Goal: Check status: Check status

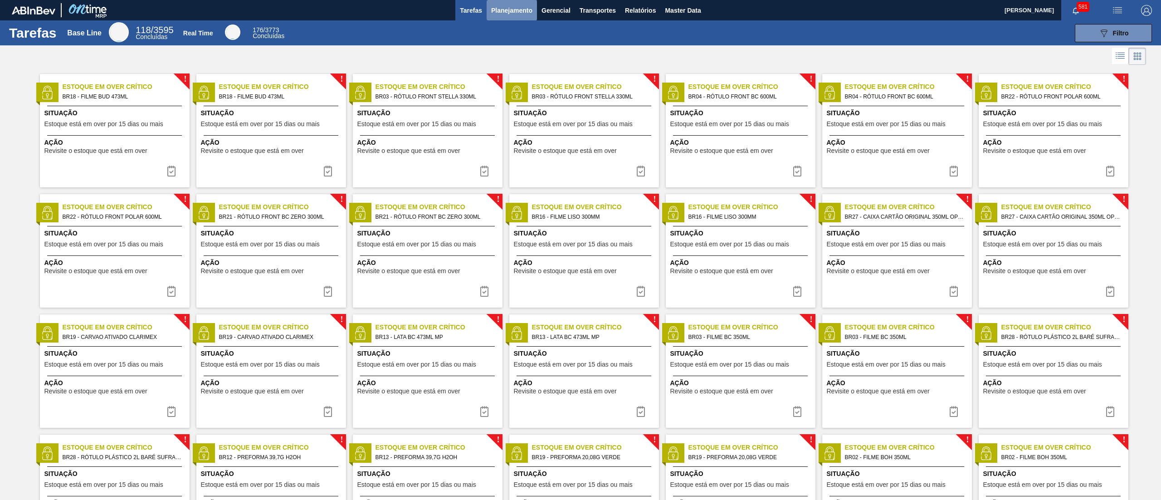
click at [494, 11] on span "Planejamento" at bounding box center [511, 10] width 41 height 11
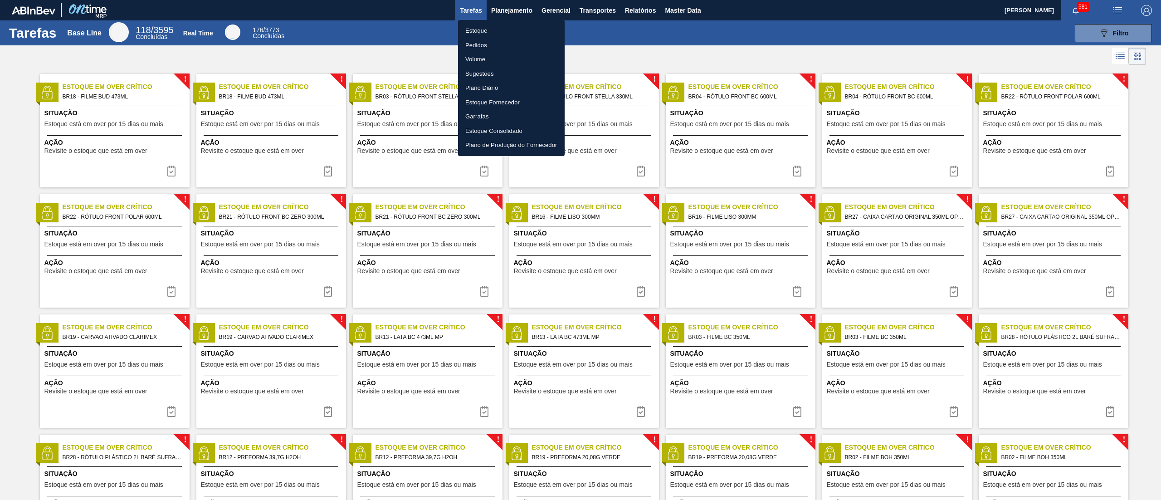
click at [495, 24] on li "Estoque" at bounding box center [511, 31] width 107 height 15
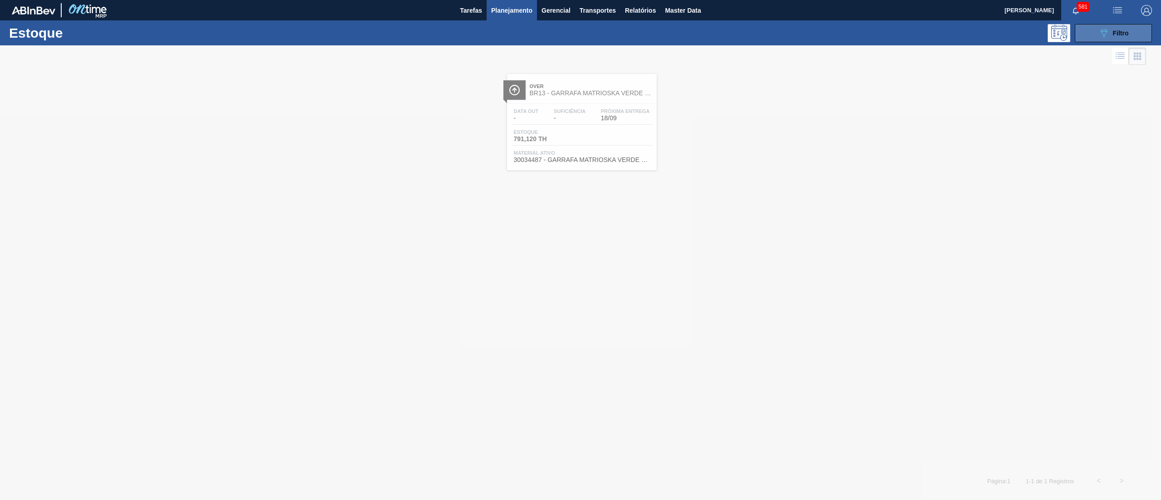
click at [1113, 30] on span "Filtro" at bounding box center [1121, 32] width 16 height 7
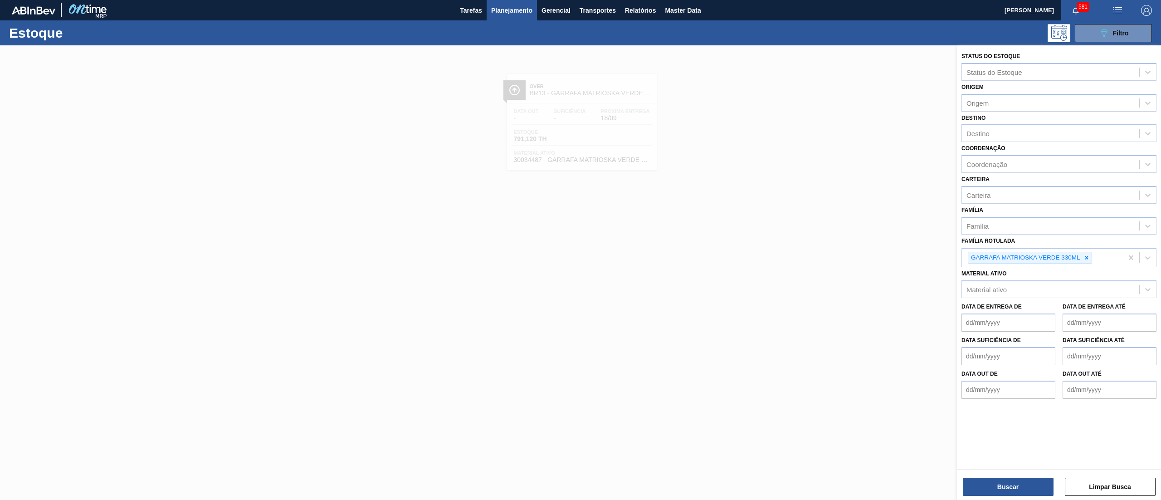
click at [1084, 258] on icon at bounding box center [1087, 258] width 6 height 6
type Rotulada "duos"
click at [1053, 241] on div "Família Rotulada option GARRAFA MATRIOSKA VERDE 330ML, deselected. Use Up and D…" at bounding box center [1059, 250] width 195 height 31
click at [1006, 284] on div "Material ativo" at bounding box center [987, 288] width 40 height 8
type ativo "duos"
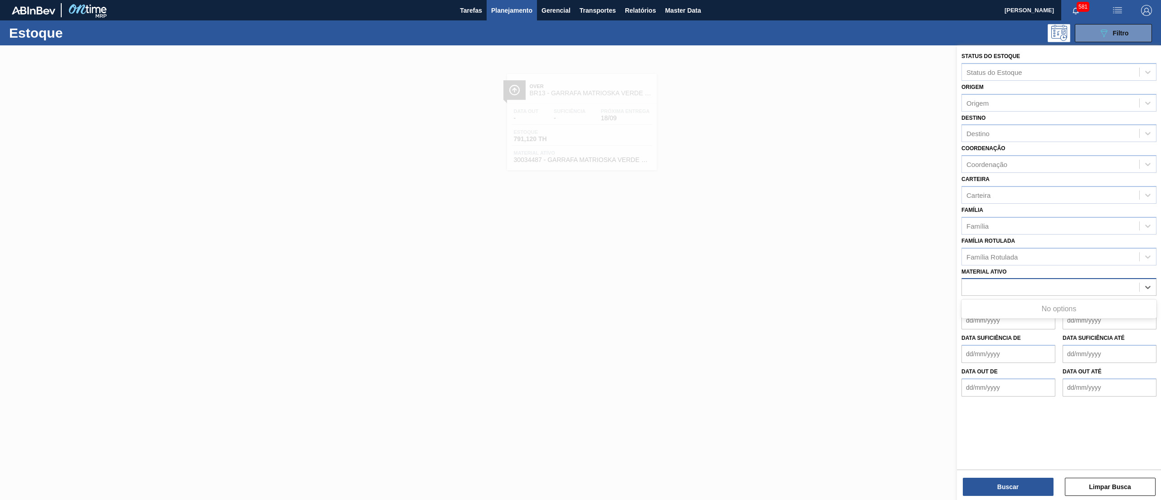
click at [1016, 284] on div "duos" at bounding box center [1050, 287] width 177 height 13
click at [1016, 284] on div "Material ativo" at bounding box center [1050, 287] width 177 height 13
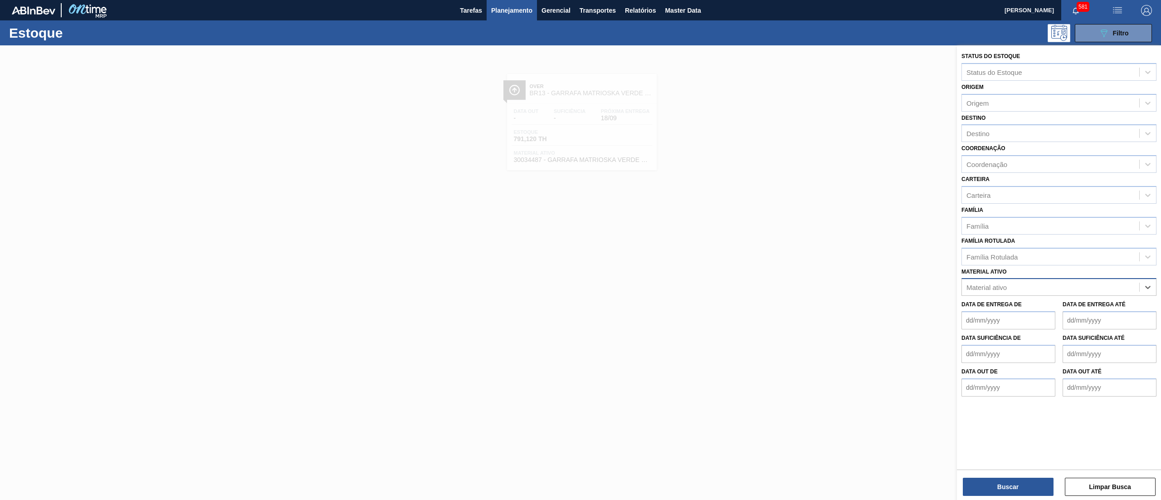
click at [1016, 284] on div "Material ativo" at bounding box center [1050, 287] width 177 height 13
click at [1003, 219] on div "Família" at bounding box center [1050, 225] width 177 height 13
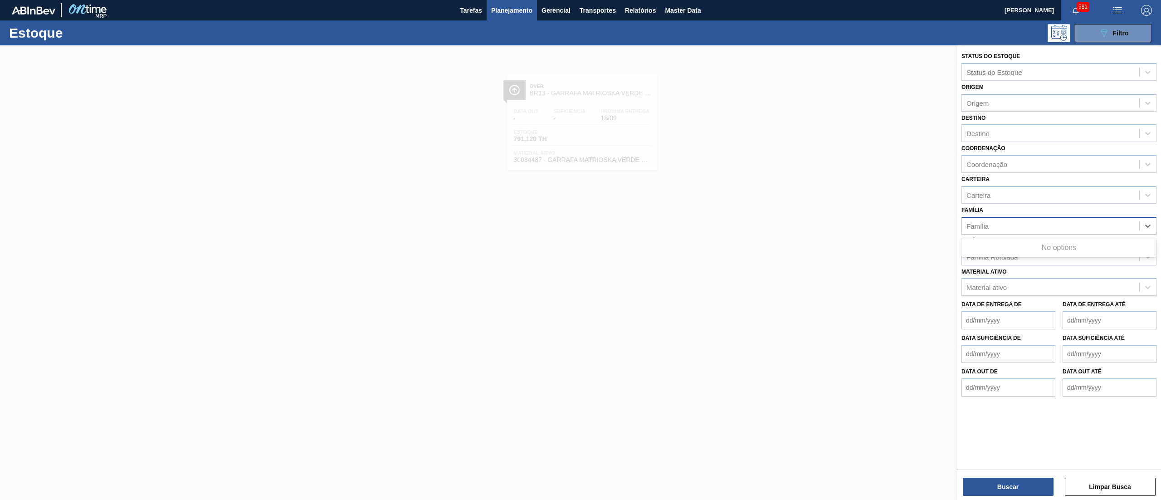
click at [1003, 219] on div "Família" at bounding box center [1050, 225] width 177 height 13
drag, startPoint x: 999, startPoint y: 182, endPoint x: 999, endPoint y: 188, distance: 5.9
click at [999, 181] on div "Carteira Carteira" at bounding box center [1059, 188] width 195 height 31
click at [999, 193] on div "Carteira" at bounding box center [1050, 194] width 177 height 13
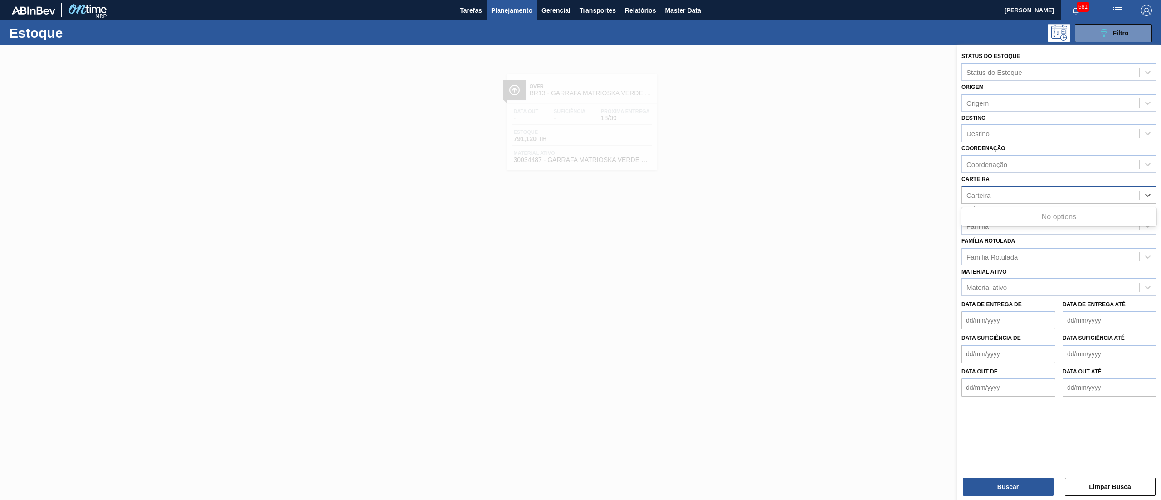
click at [999, 193] on div "Carteira" at bounding box center [1050, 194] width 177 height 13
click at [990, 279] on div "Material ativo" at bounding box center [1059, 287] width 195 height 18
type ativo "duo"
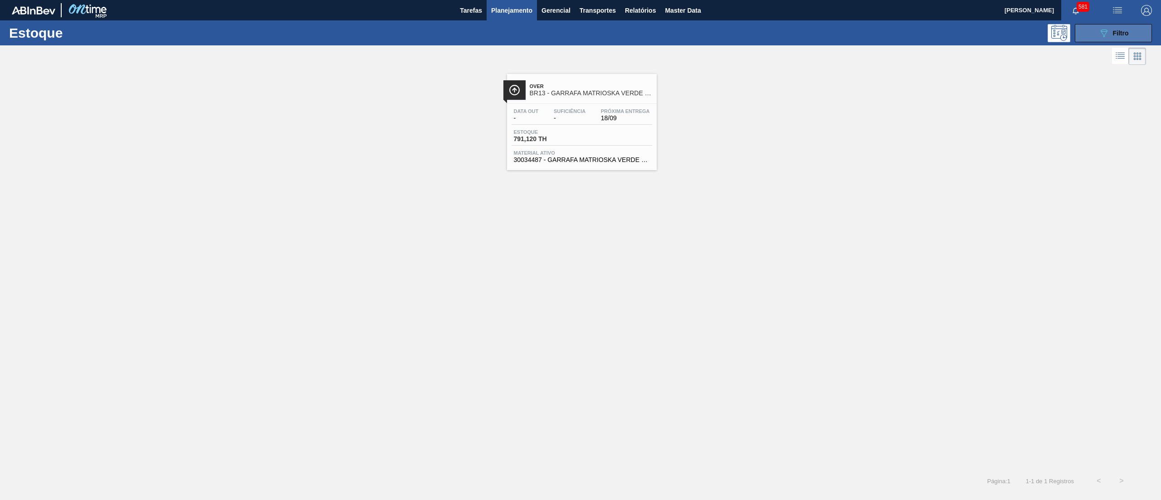
click at [1093, 32] on button "089F7B8B-B2A5-4AFE-B5C0-19BA573D28AC Filtro" at bounding box center [1113, 33] width 77 height 18
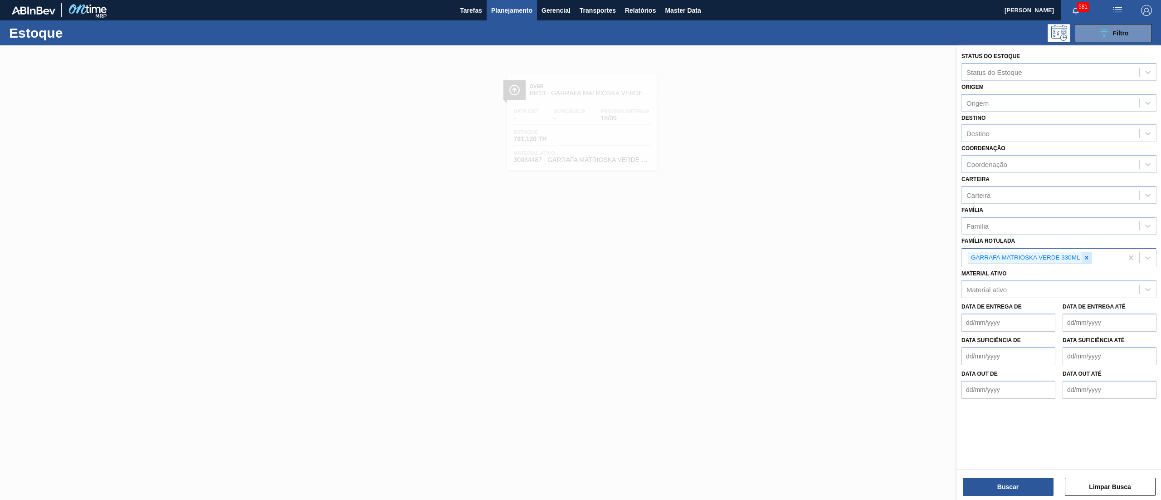
click at [1086, 259] on icon at bounding box center [1087, 258] width 6 height 6
click at [1051, 281] on div "Material ativo" at bounding box center [1050, 287] width 177 height 13
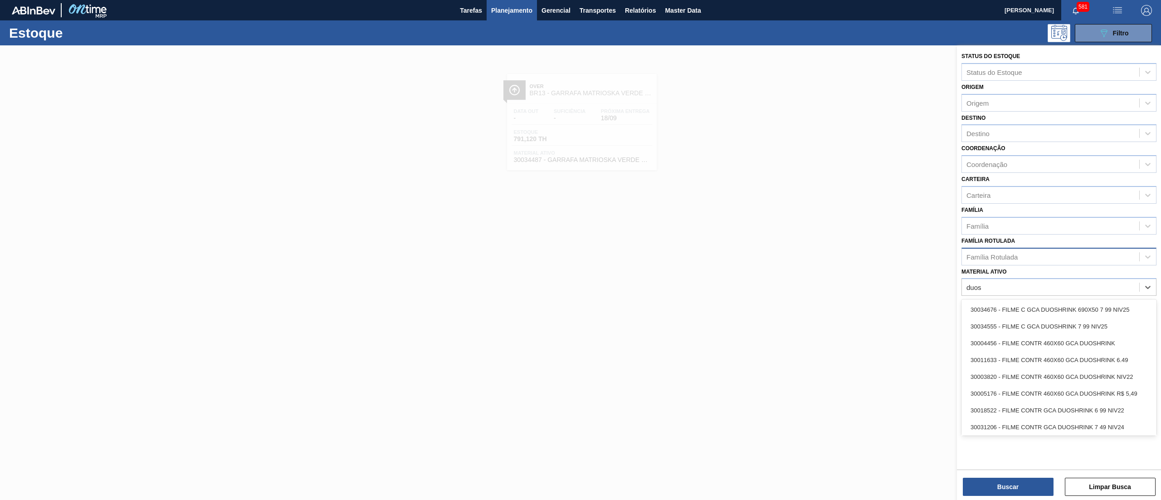
type ativo "duos"
click at [1084, 261] on div "Família Rotulada" at bounding box center [1050, 256] width 177 height 13
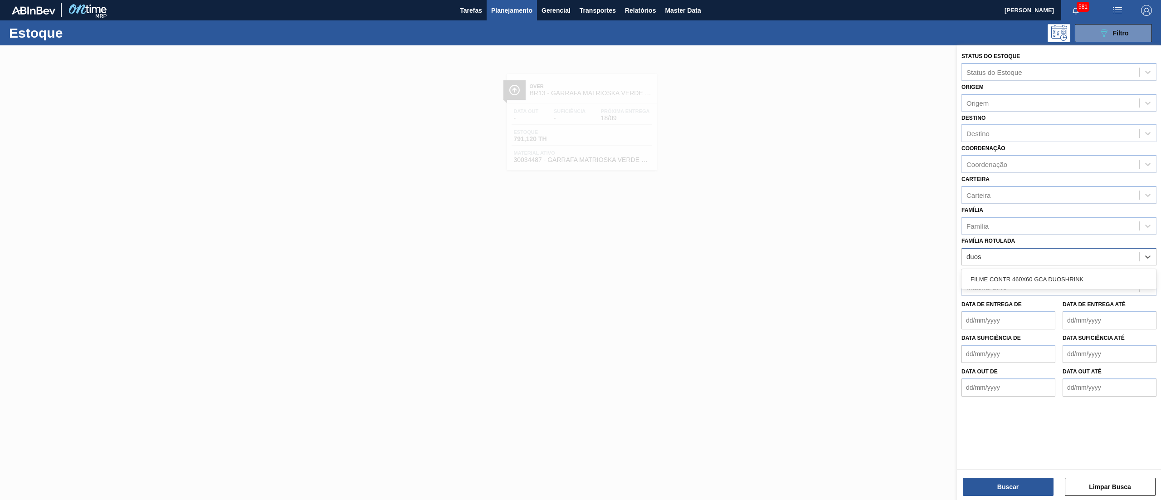
type Rotulada "duosh"
click at [1081, 279] on div "FILME CONTR 460X60 GCA DUOSHRINK" at bounding box center [1059, 279] width 195 height 17
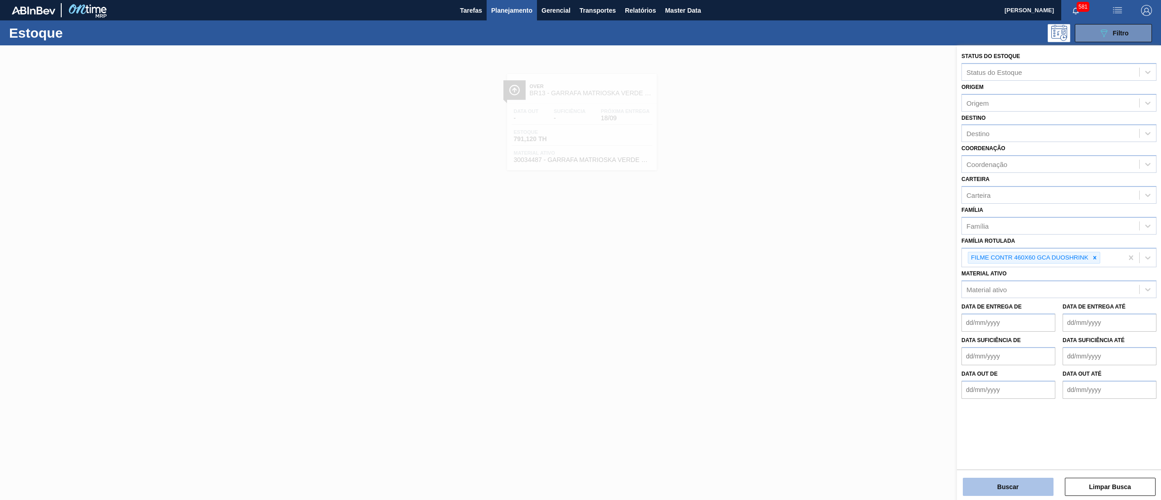
click at [980, 480] on button "Buscar" at bounding box center [1008, 487] width 91 height 18
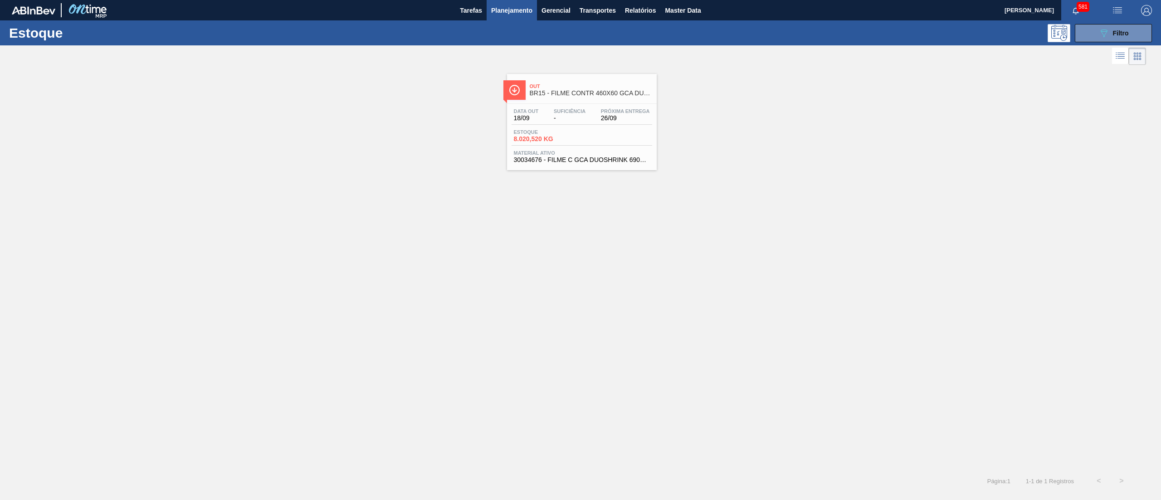
click at [589, 135] on div "Estoque 8.020,520 KG" at bounding box center [582, 137] width 141 height 16
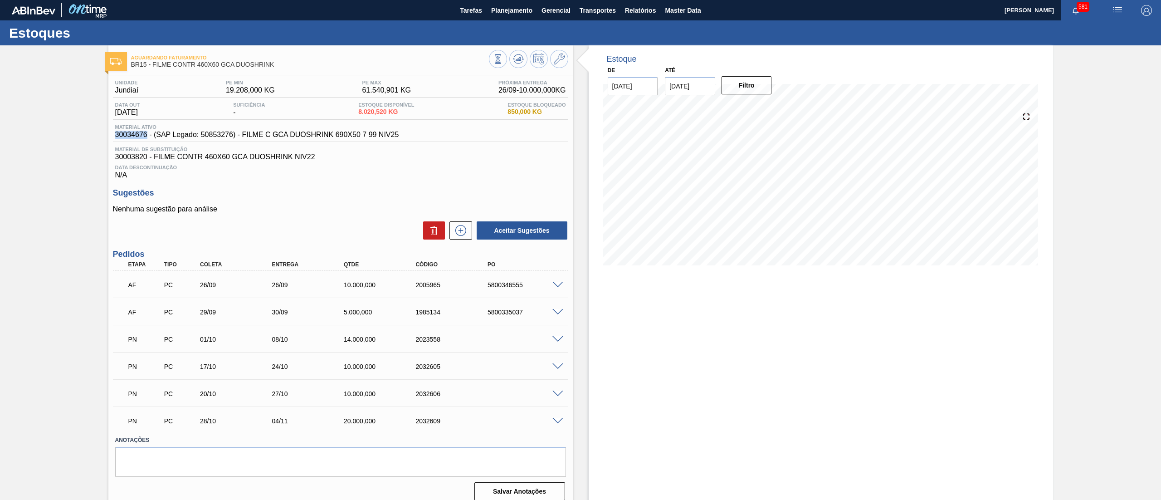
drag, startPoint x: 116, startPoint y: 139, endPoint x: 147, endPoint y: 139, distance: 31.3
click at [147, 139] on span "30034676 - (SAP Legado: 50853276) - FILME C GCA DUOSHRINK 690X50 7 99 NIV25" at bounding box center [257, 135] width 284 height 8
copy span "30034676"
click at [498, 59] on icon at bounding box center [498, 59] width 10 height 10
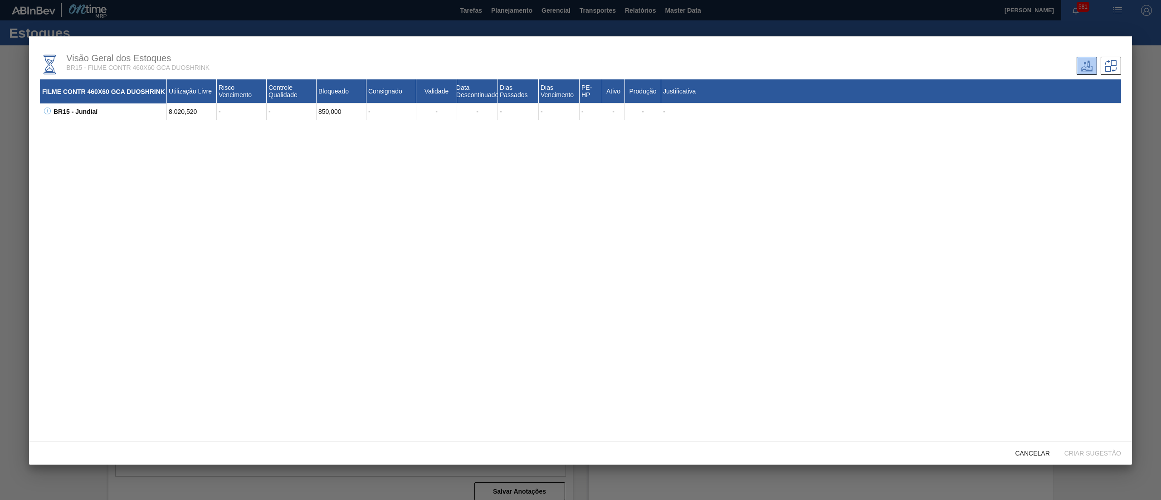
click at [49, 112] on icon at bounding box center [47, 111] width 7 height 7
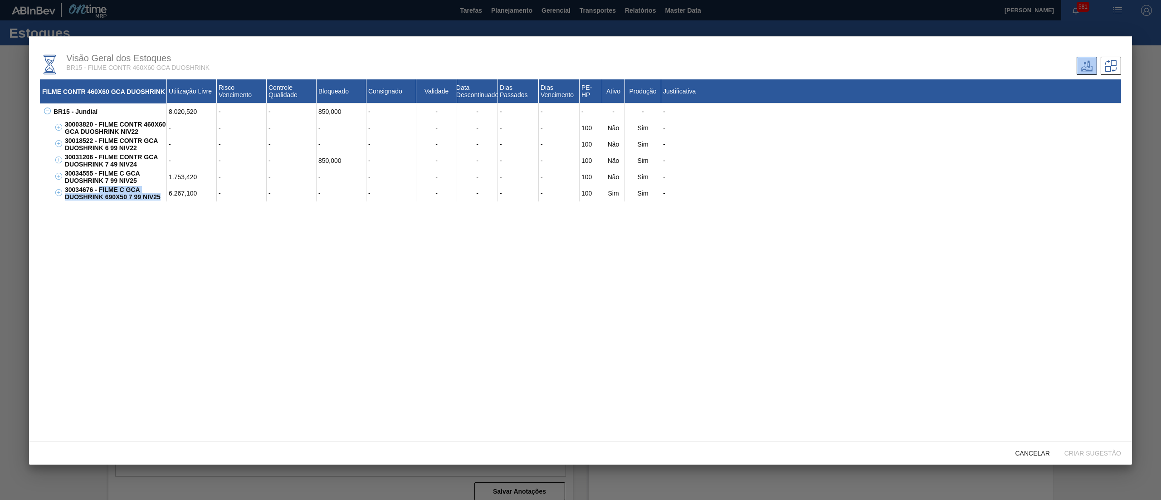
drag, startPoint x: 162, startPoint y: 200, endPoint x: 98, endPoint y: 187, distance: 64.3
click at [98, 187] on div "30034676 - FILME C GCA DUOSHRINK 690X50 7 99 NIV25" at bounding box center [115, 193] width 104 height 16
copy div "FILME C GCA DUOSHRINK 690X50 7 99 NIV25"
click at [1040, 459] on div "Cancelar" at bounding box center [1033, 453] width 49 height 17
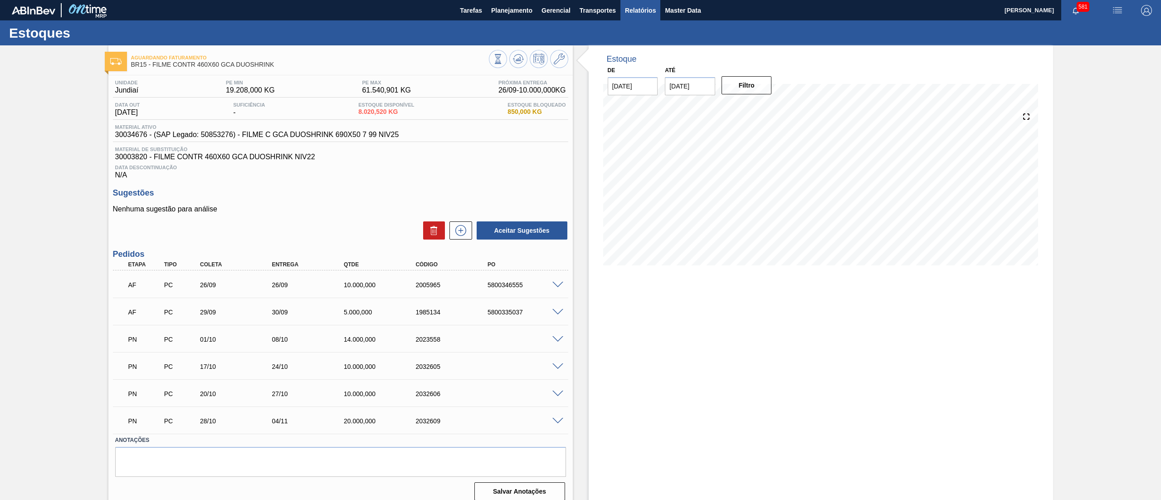
click at [632, 18] on button "Relatórios" at bounding box center [641, 10] width 40 height 20
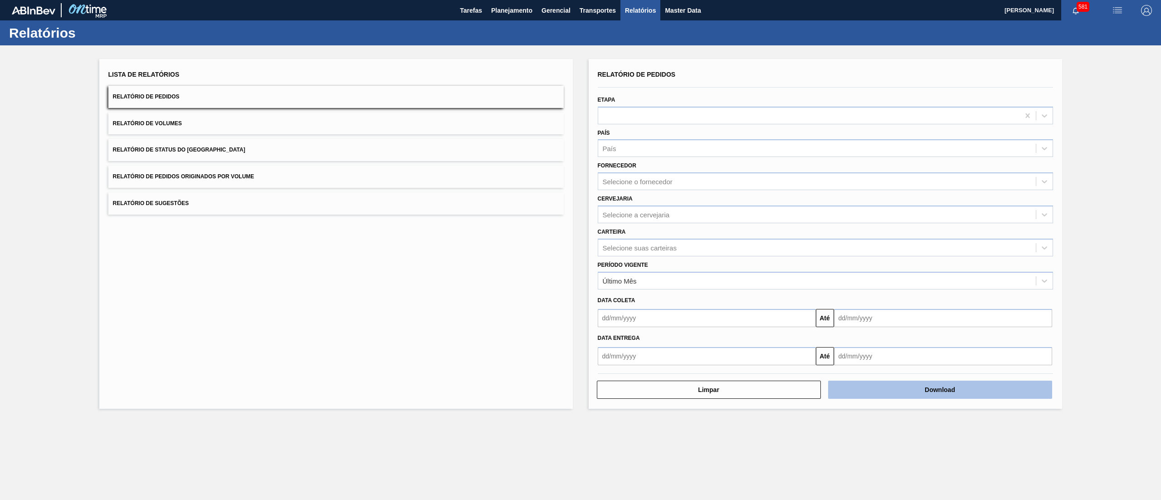
click at [892, 390] on button "Download" at bounding box center [940, 390] width 224 height 18
click at [511, 18] on button "Planejamento" at bounding box center [512, 10] width 50 height 20
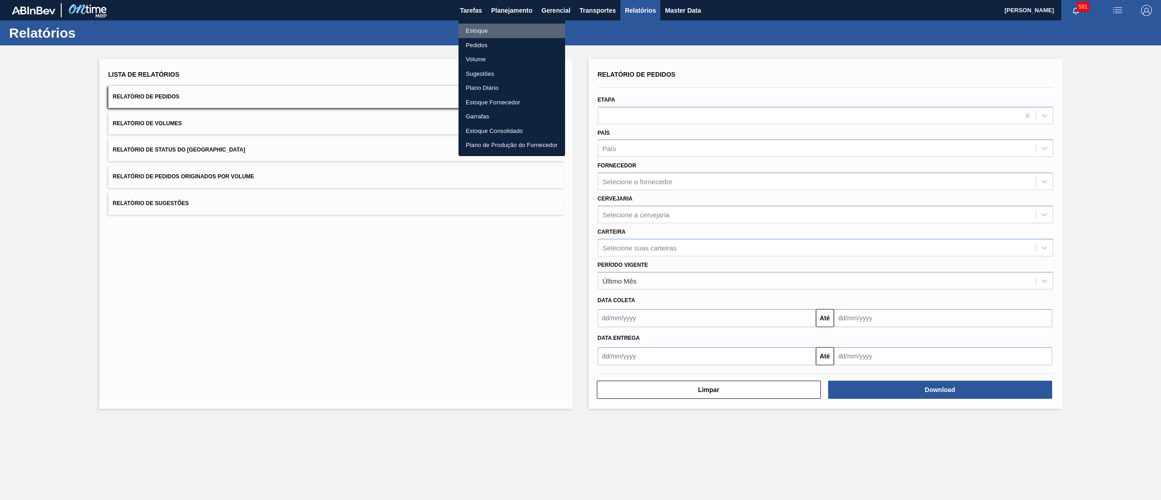
click at [489, 29] on li "Estoque" at bounding box center [512, 31] width 107 height 15
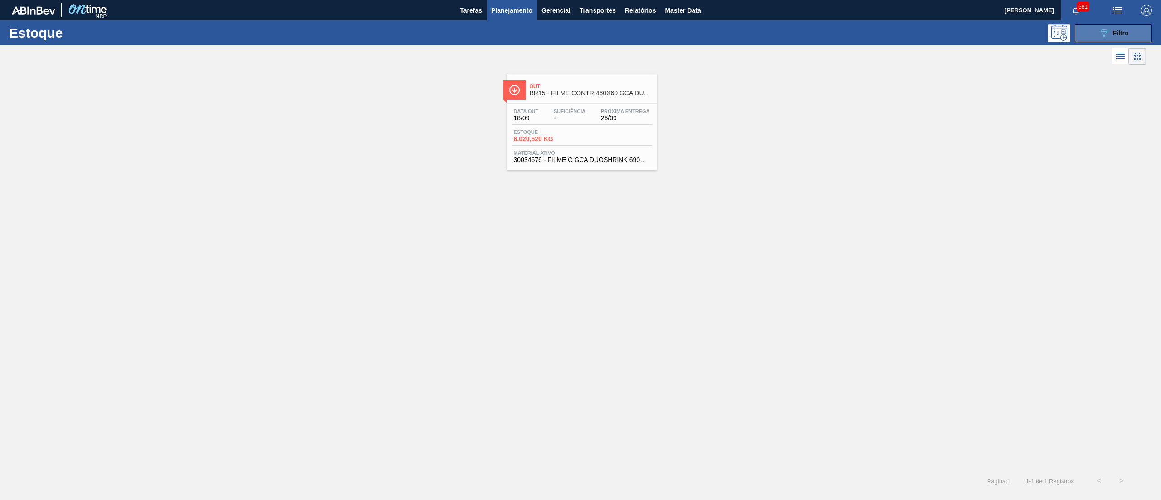
click at [1089, 32] on button "089F7B8B-B2A5-4AFE-B5C0-19BA573D28AC Filtro" at bounding box center [1113, 33] width 77 height 18
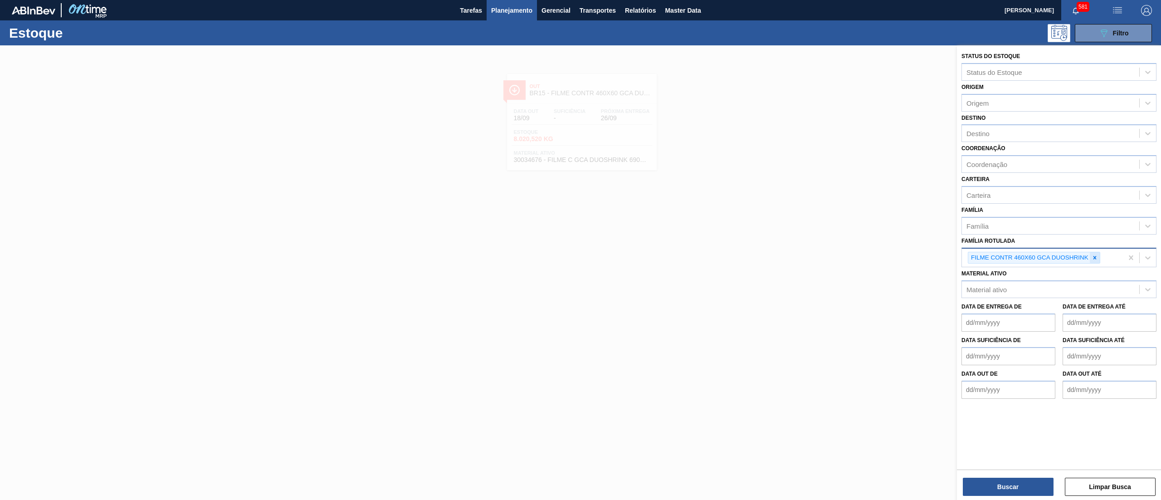
click at [1099, 255] on div at bounding box center [1095, 257] width 10 height 11
click at [1029, 290] on div "Material ativo" at bounding box center [1050, 287] width 177 height 13
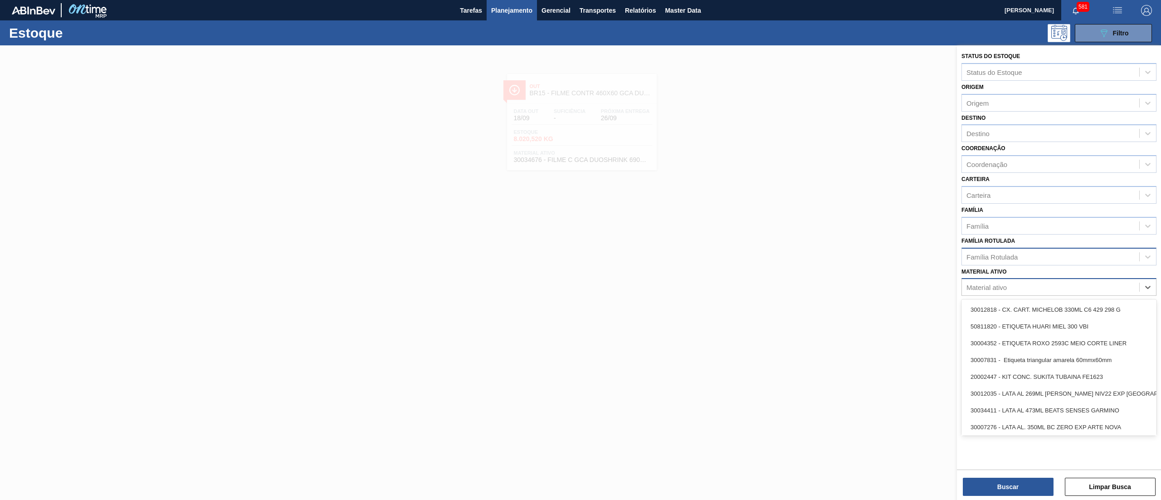
paste ativo "30003816"
type ativo "30003816"
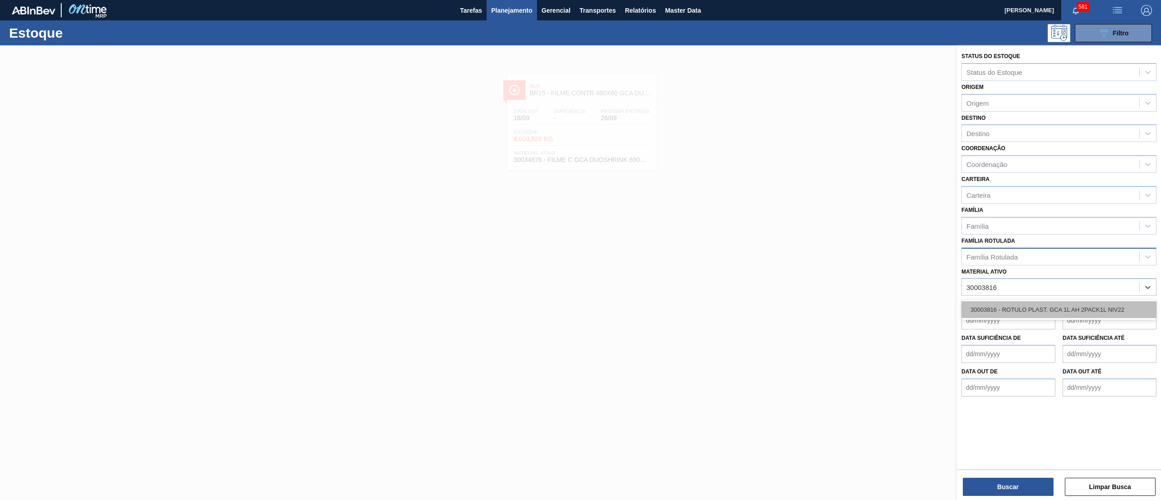
click at [1030, 303] on div "30003816 - ROTULO PLAST. GCA 1L AH 2PACK1L NIV22" at bounding box center [1059, 309] width 195 height 17
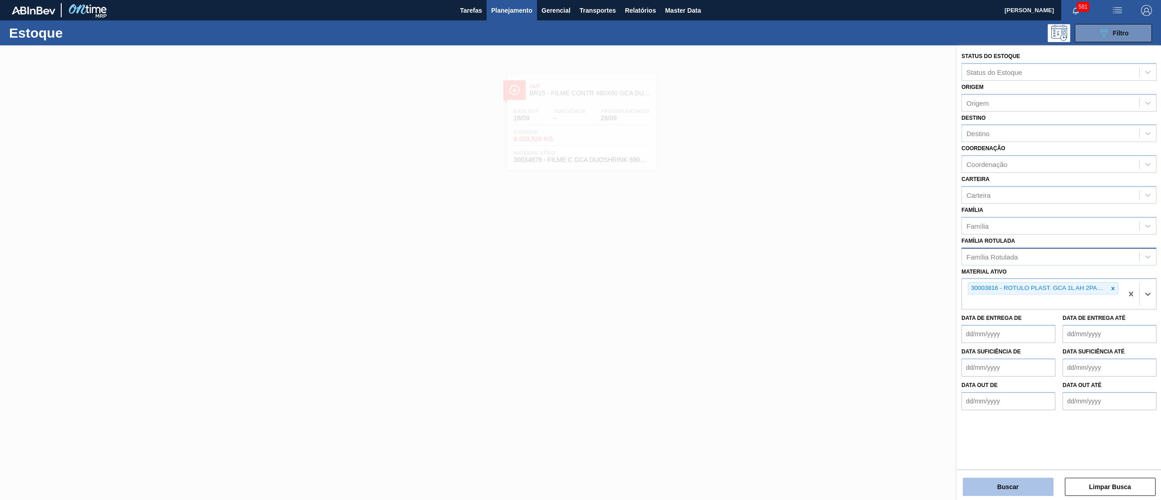
click at [1008, 480] on button "Buscar" at bounding box center [1008, 487] width 91 height 18
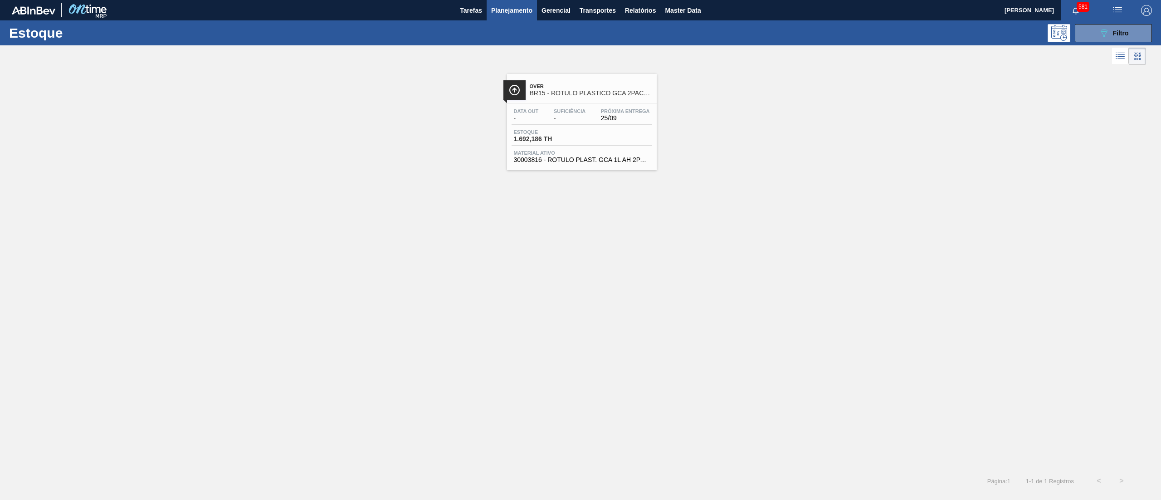
click at [606, 109] on span "Próxima Entrega" at bounding box center [625, 110] width 49 height 5
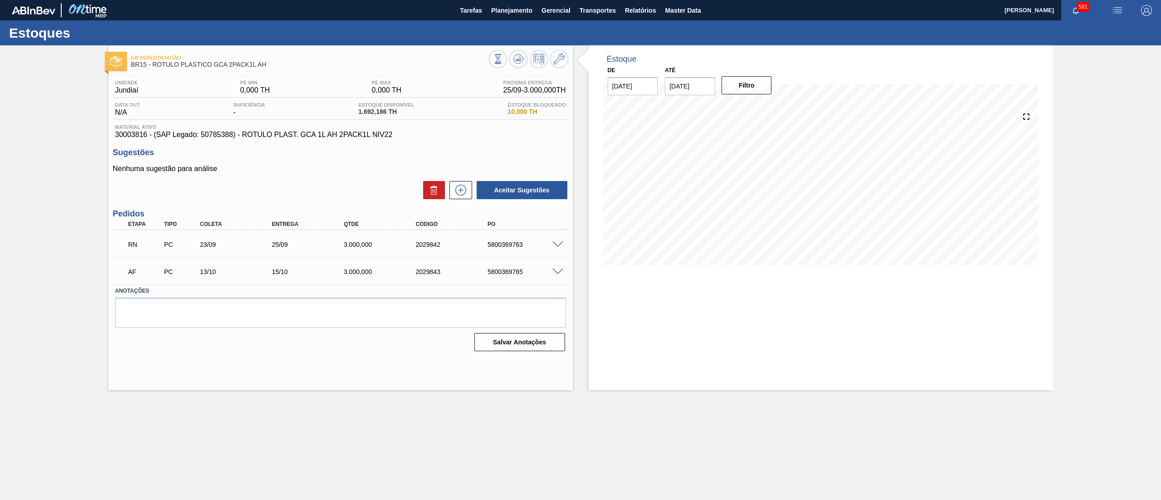
click at [558, 246] on span at bounding box center [558, 244] width 11 height 7
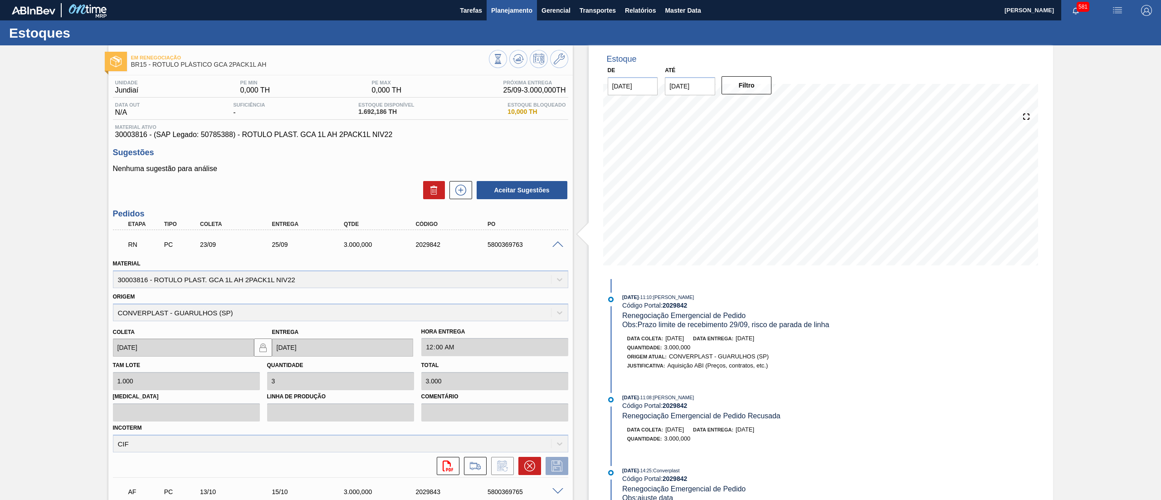
click at [521, 14] on span "Planejamento" at bounding box center [511, 10] width 41 height 11
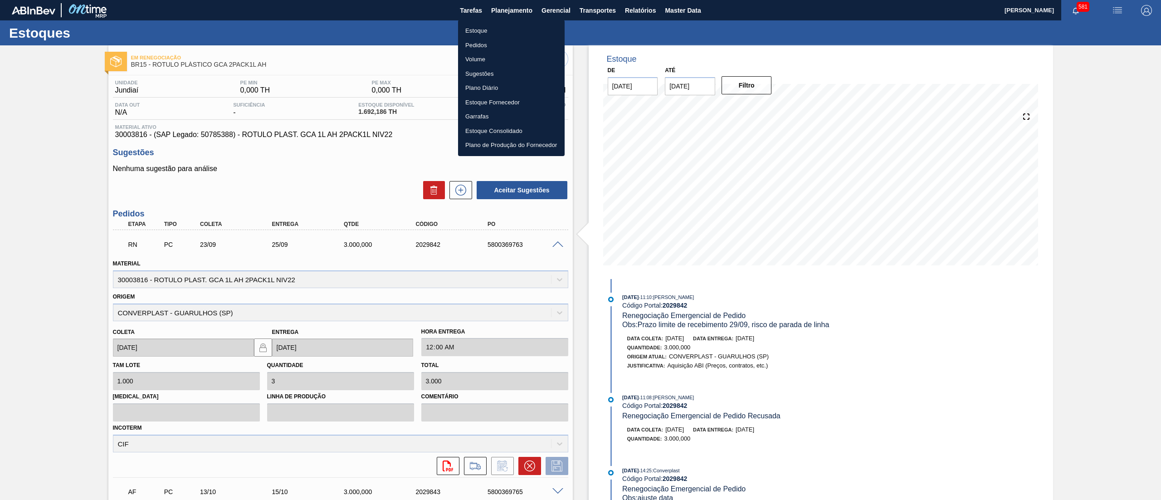
click at [519, 24] on li "Estoque" at bounding box center [511, 31] width 107 height 15
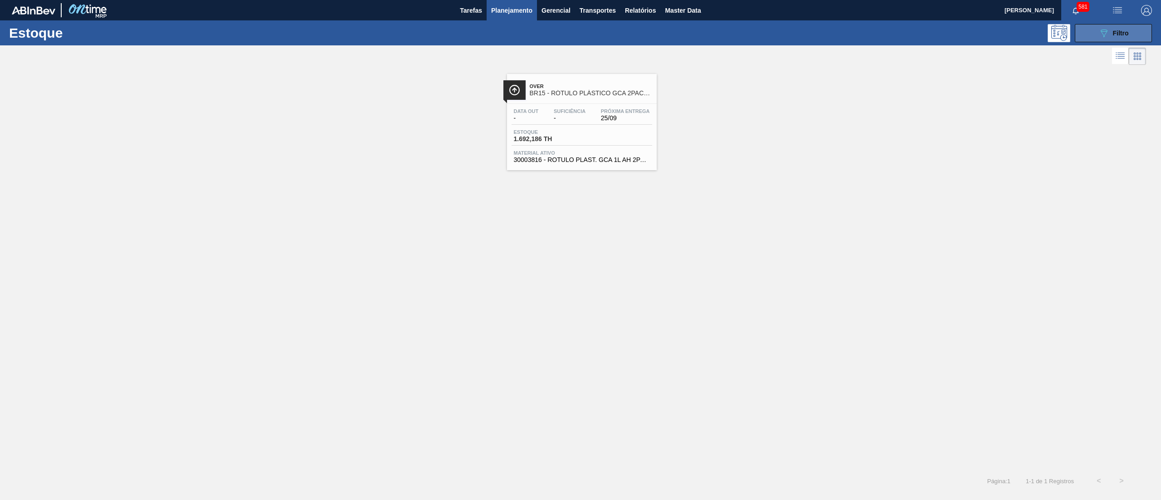
click at [1089, 28] on button "089F7B8B-B2A5-4AFE-B5C0-19BA573D28AC Filtro" at bounding box center [1113, 33] width 77 height 18
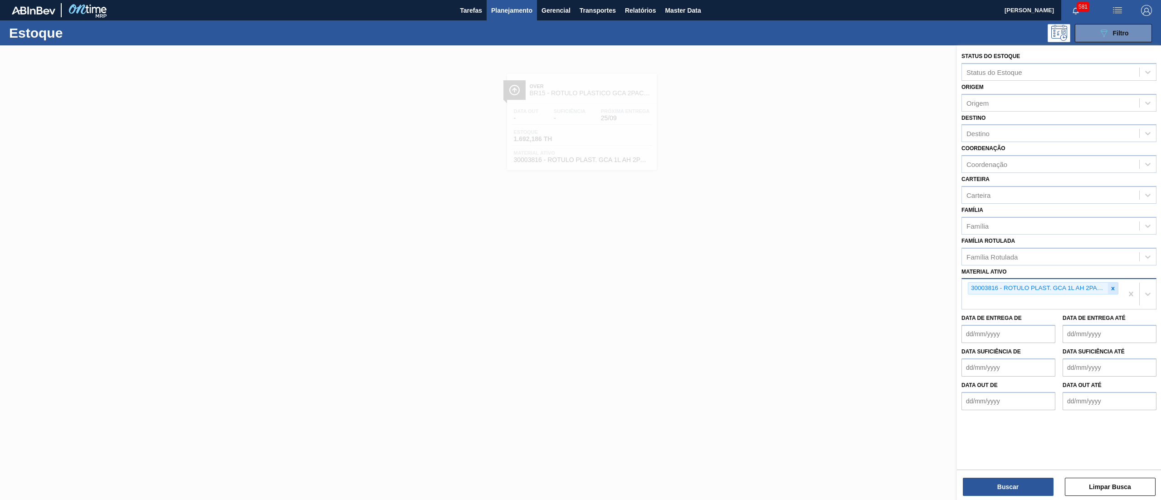
click at [1111, 289] on icon at bounding box center [1113, 288] width 6 height 6
paste ativo "30030870"
type ativo "30030870"
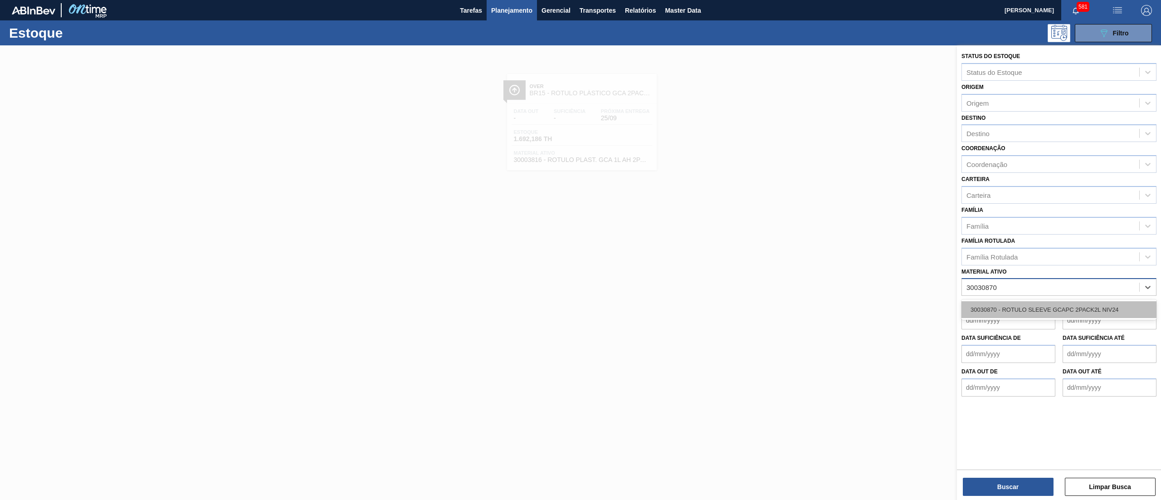
click at [1107, 303] on div "30030870 - ROTULO SLEEVE GCAPC 2PACK2L NIV24" at bounding box center [1059, 309] width 195 height 17
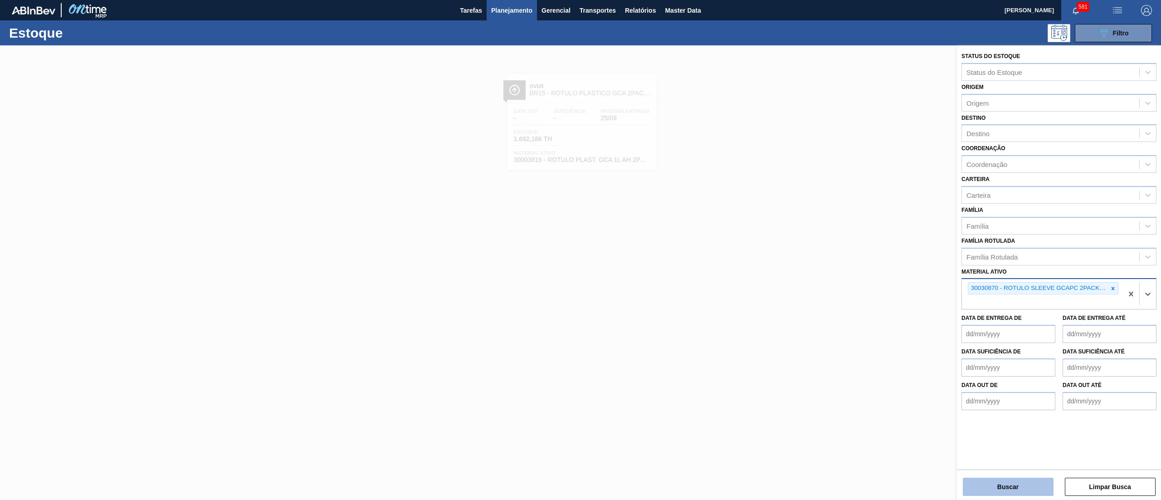
click at [1015, 478] on button "Buscar" at bounding box center [1008, 487] width 91 height 18
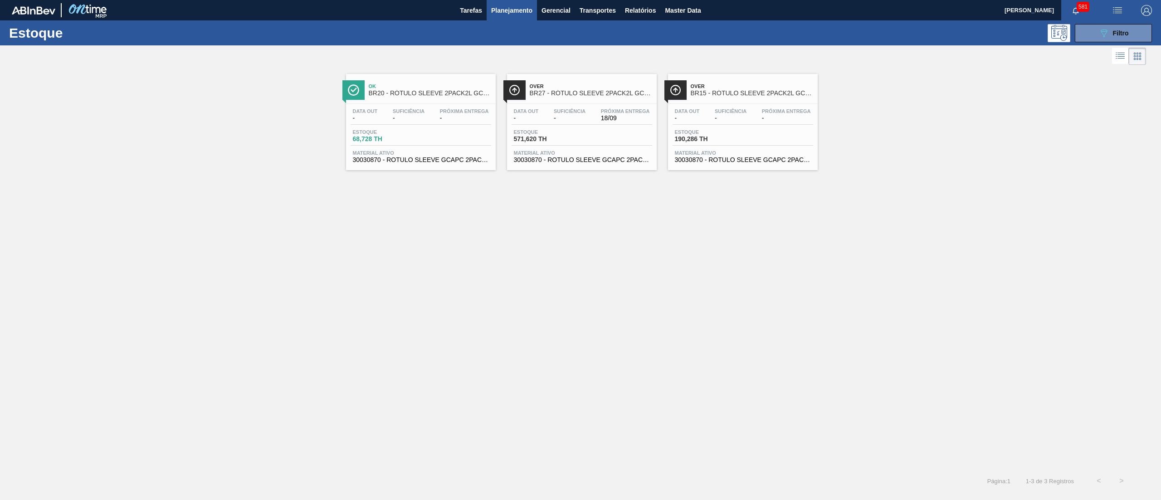
click at [590, 152] on span "Material ativo" at bounding box center [582, 152] width 136 height 5
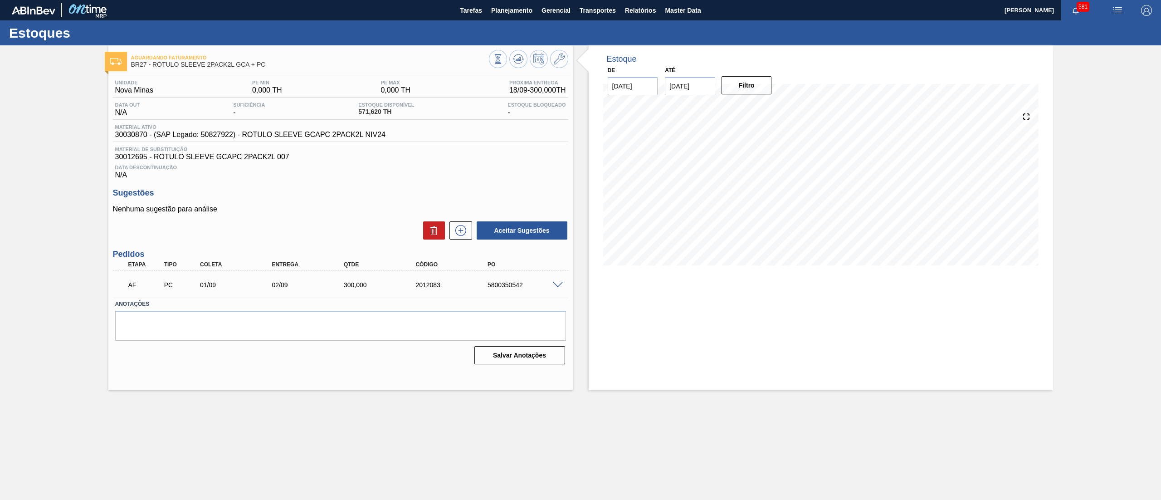
click at [557, 285] on span at bounding box center [558, 285] width 11 height 7
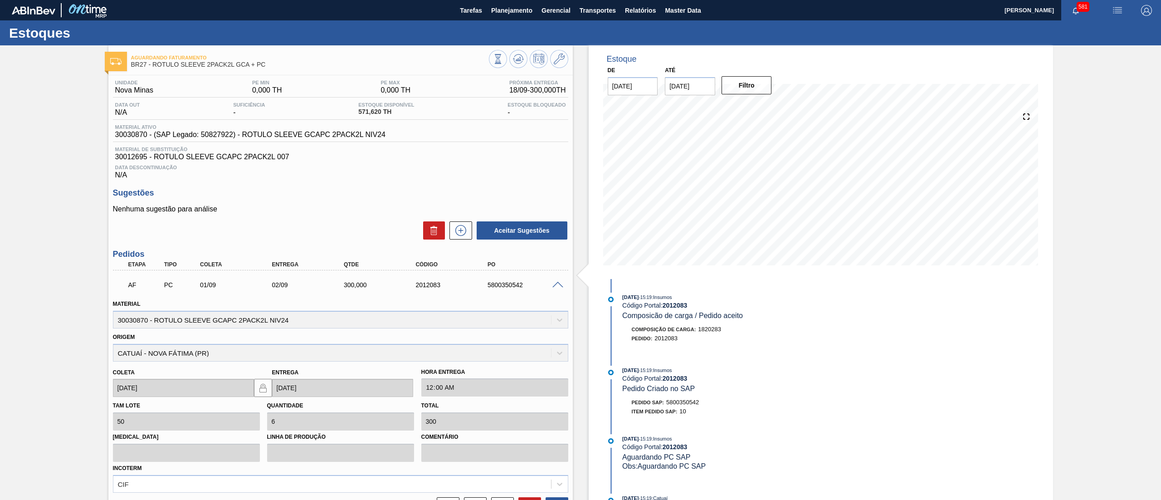
scroll to position [93, 0]
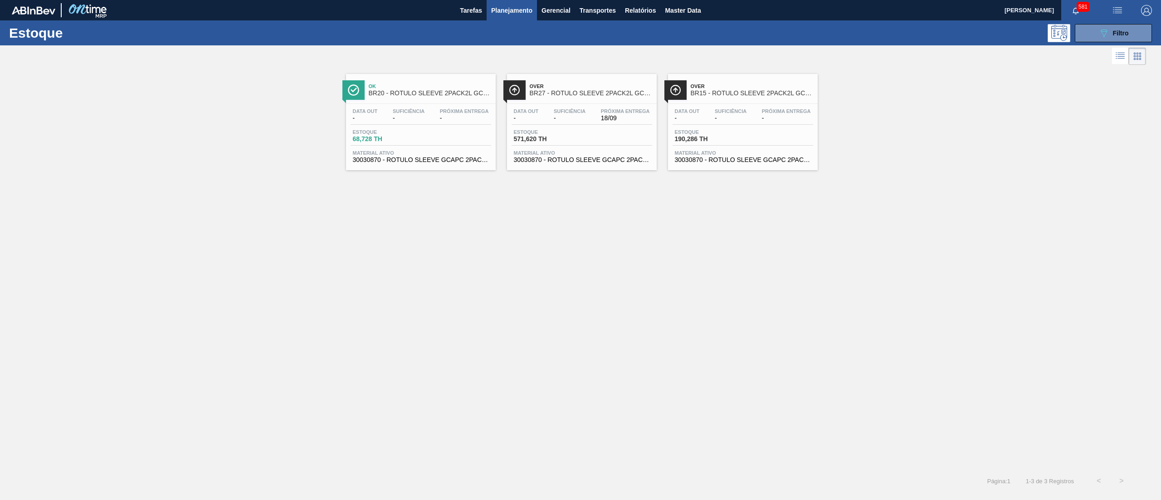
click at [563, 165] on div "Data out - Suficiência - Próxima Entrega 18/09 Estoque 571,620 TH Material ativ…" at bounding box center [582, 135] width 150 height 62
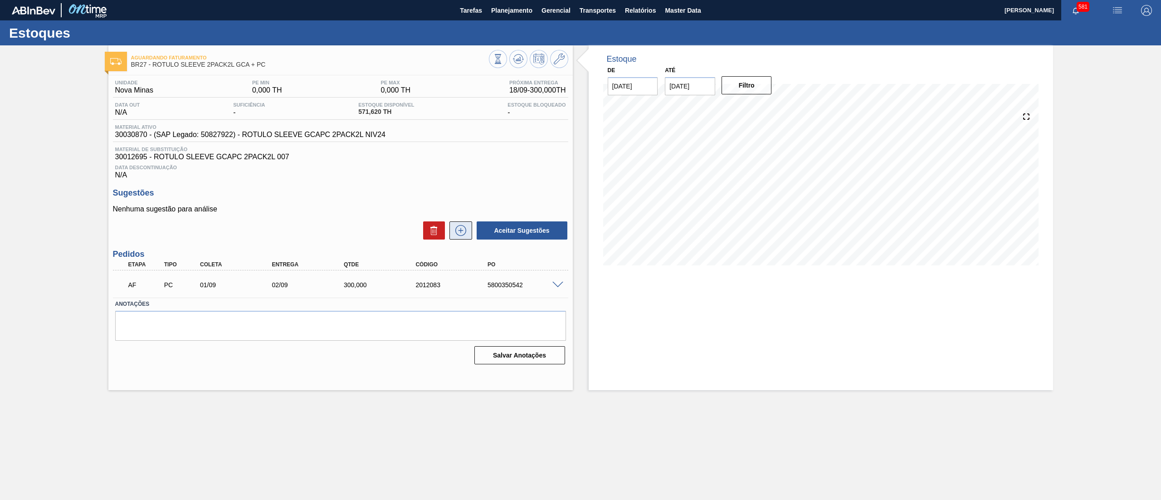
click at [458, 236] on icon at bounding box center [461, 230] width 15 height 11
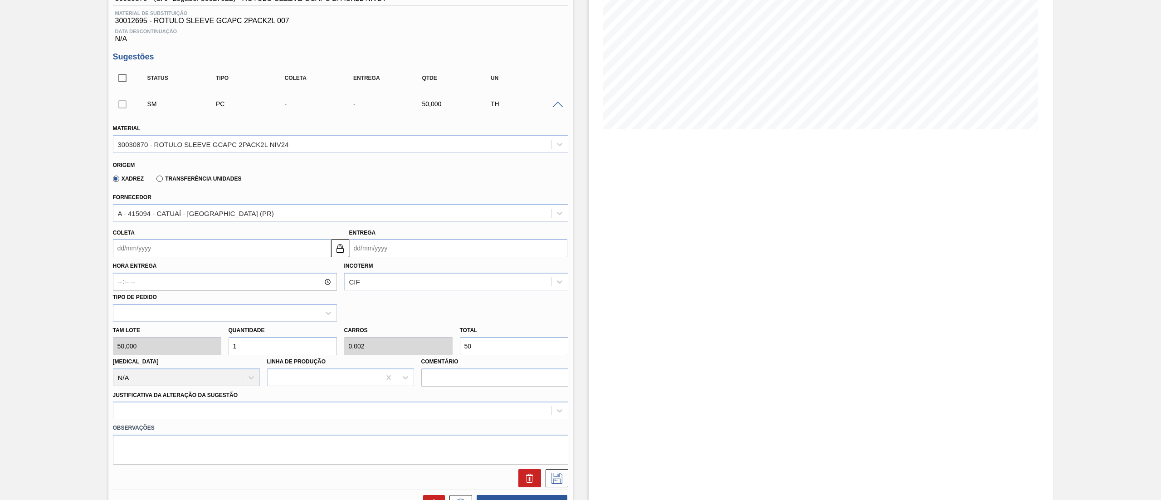
scroll to position [164, 0]
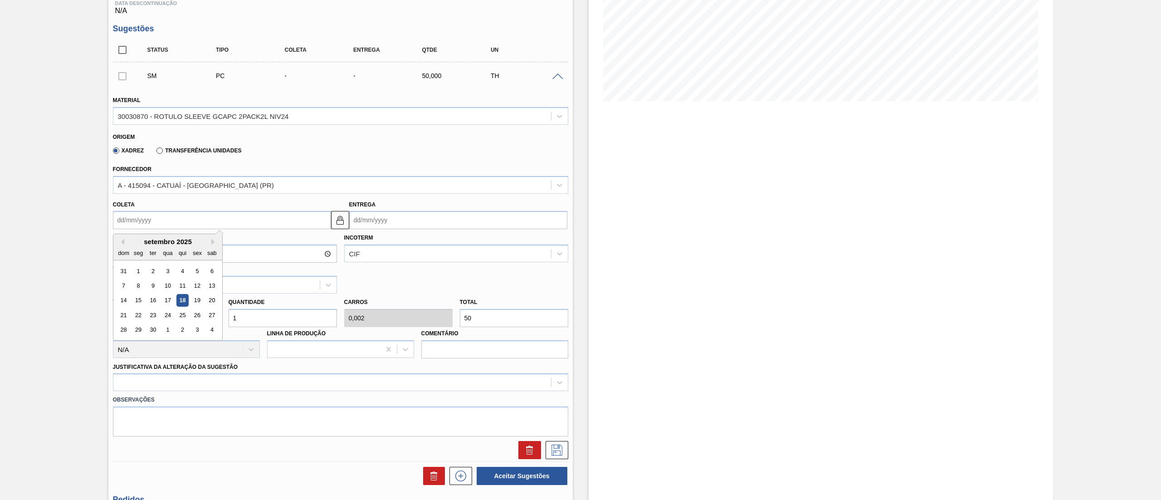
click at [216, 223] on input "Coleta" at bounding box center [222, 220] width 218 height 18
click at [213, 244] on button "Next Month" at bounding box center [214, 242] width 6 height 6
click at [134, 287] on div "6" at bounding box center [138, 285] width 12 height 12
type input "[DATE]"
type input "07/10/2025"
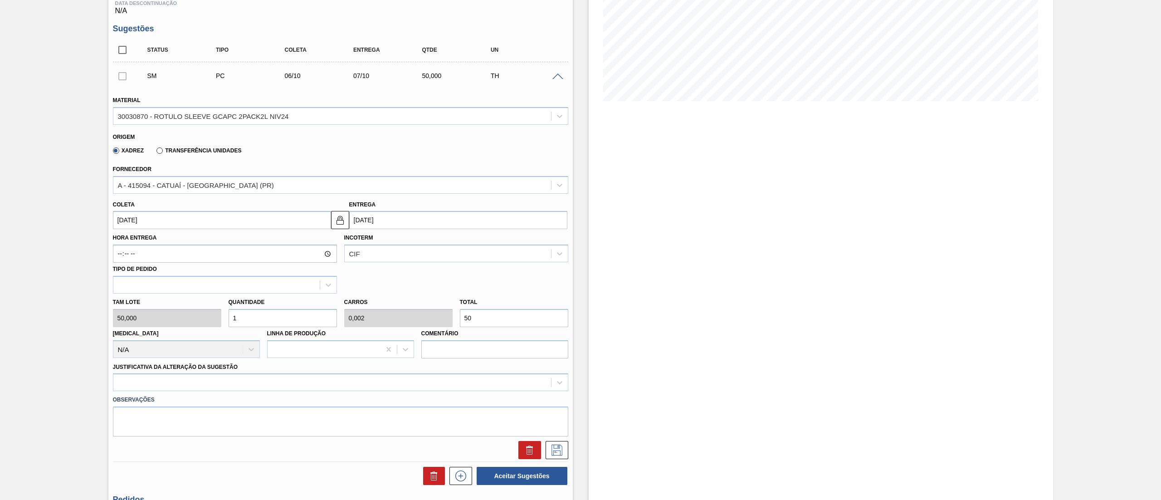
click at [165, 319] on div "Tam lote 50,000 Quantidade 1 Carros 0,002 Total 50 Doca N/A Linha de Produção C…" at bounding box center [340, 326] width 463 height 65
type input "13"
type input "0,026"
type input "650"
drag, startPoint x: 267, startPoint y: 309, endPoint x: 234, endPoint y: 318, distance: 34.2
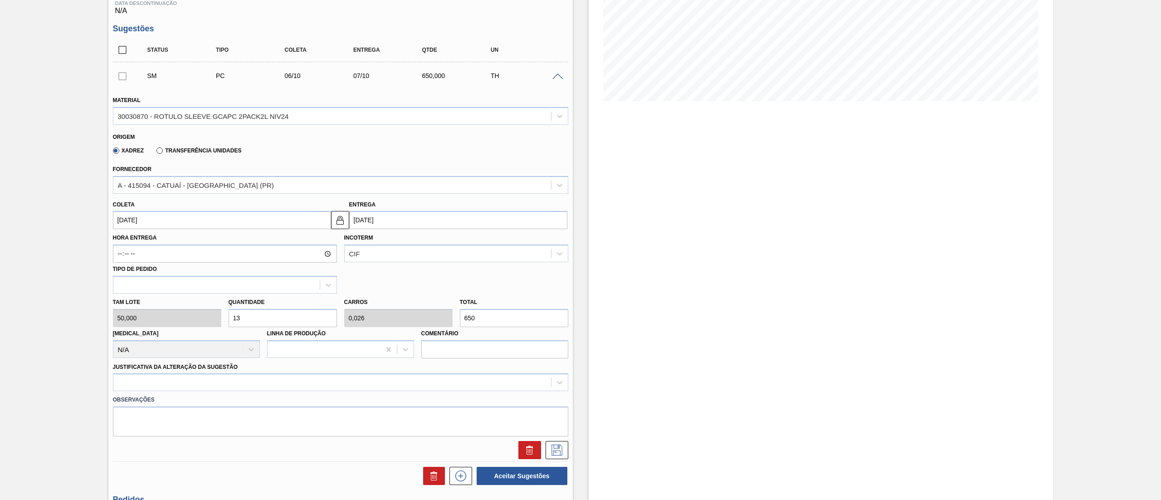
click at [235, 318] on div "Quantidade 13" at bounding box center [283, 311] width 108 height 31
click at [298, 315] on input "13" at bounding box center [283, 318] width 108 height 18
drag, startPoint x: 285, startPoint y: 315, endPoint x: 184, endPoint y: 330, distance: 102.7
click at [184, 330] on div "Tam lote 50,000 Quantidade 13 Carros 0,026 Total 650 Doca N/A Linha de Produção…" at bounding box center [340, 326] width 463 height 65
type input "1"
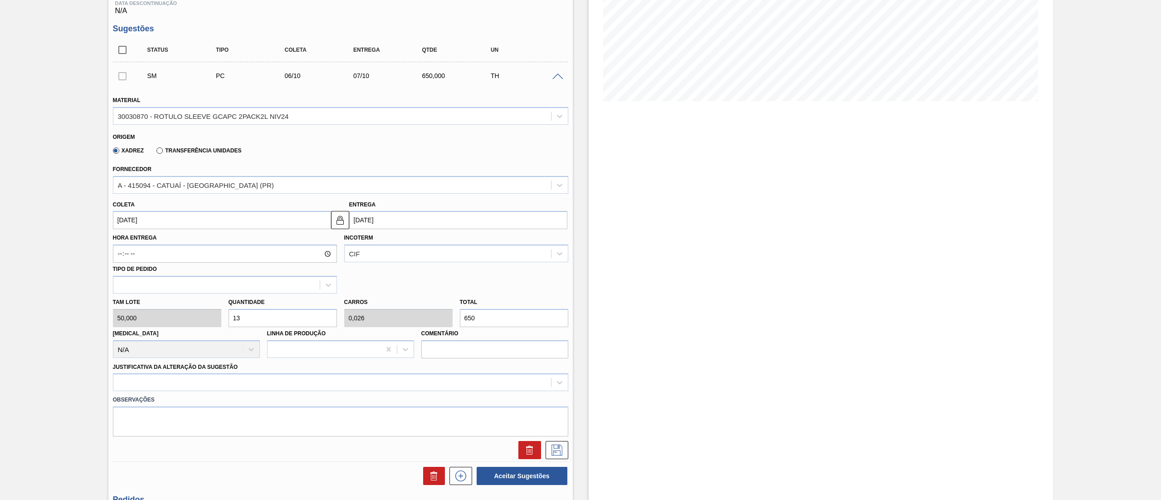
type input "0,002"
type input "50"
type input "12"
type input "0,024"
type input "600"
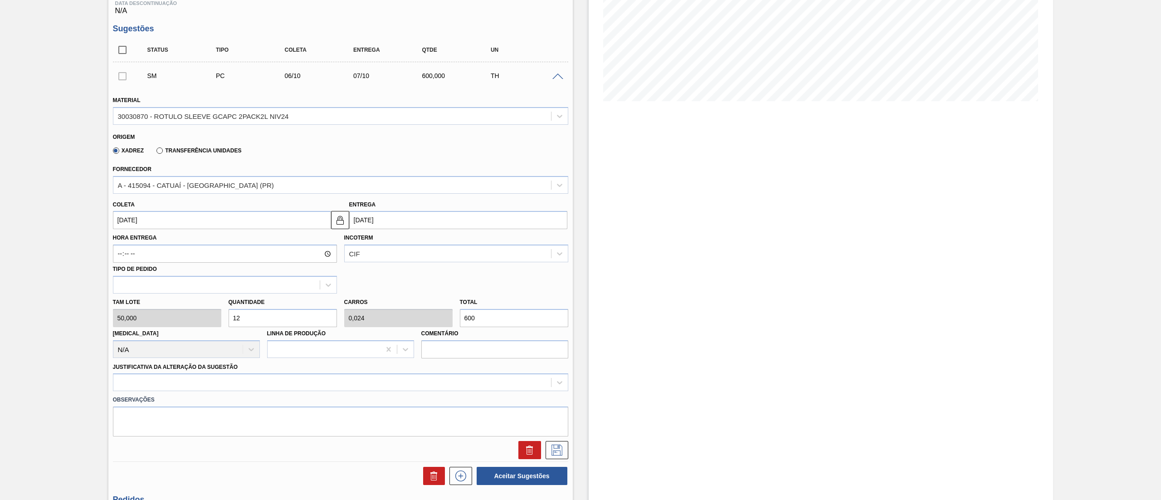
click at [170, 327] on div "Tam lote 50,000 Quantidade 12 Carros 0,024 Total 600 Doca N/A Linha de Produção…" at bounding box center [340, 326] width 463 height 65
type input "8"
type input "0,016"
type input "400"
type input "8"
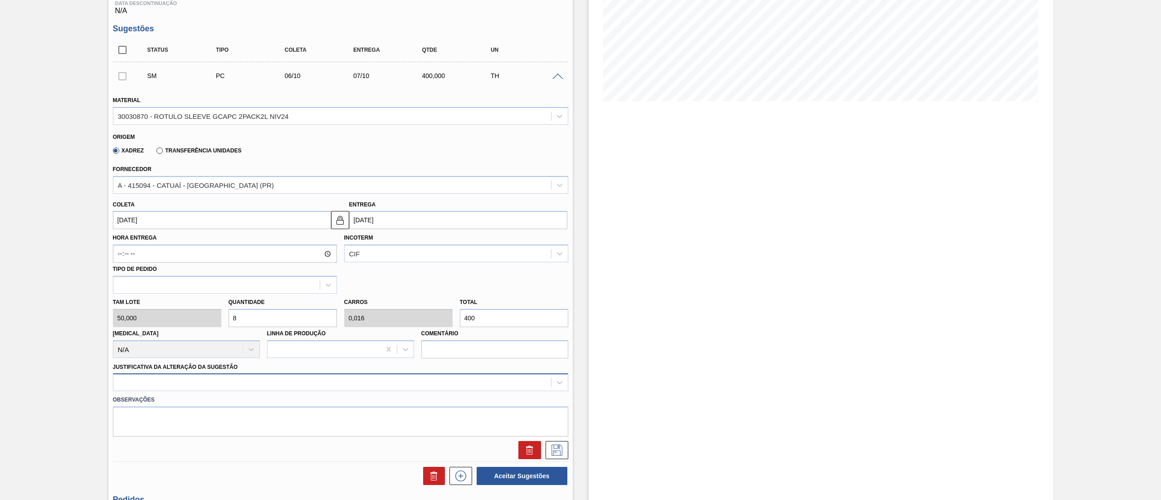
click at [233, 387] on div at bounding box center [341, 382] width 456 height 18
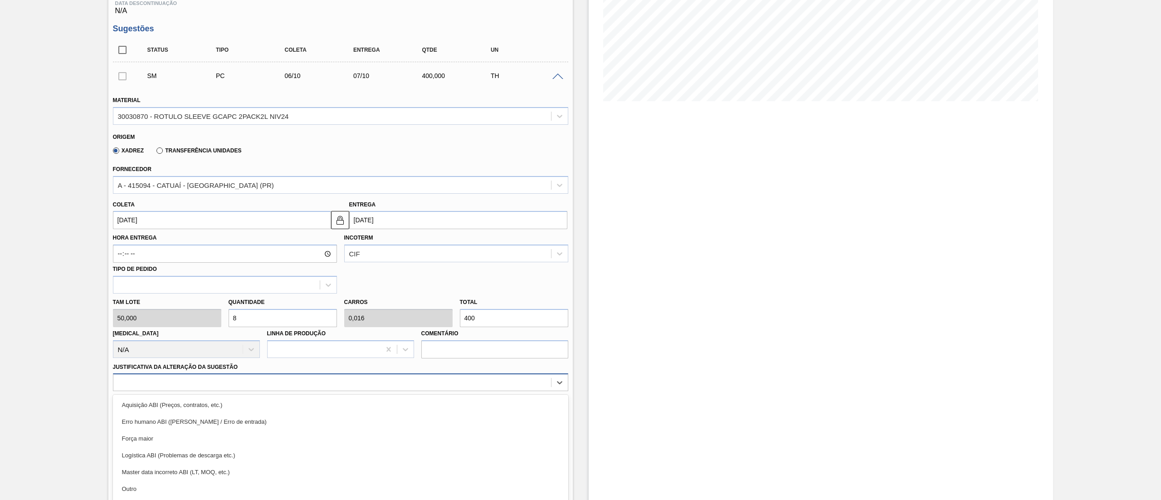
scroll to position [200, 0]
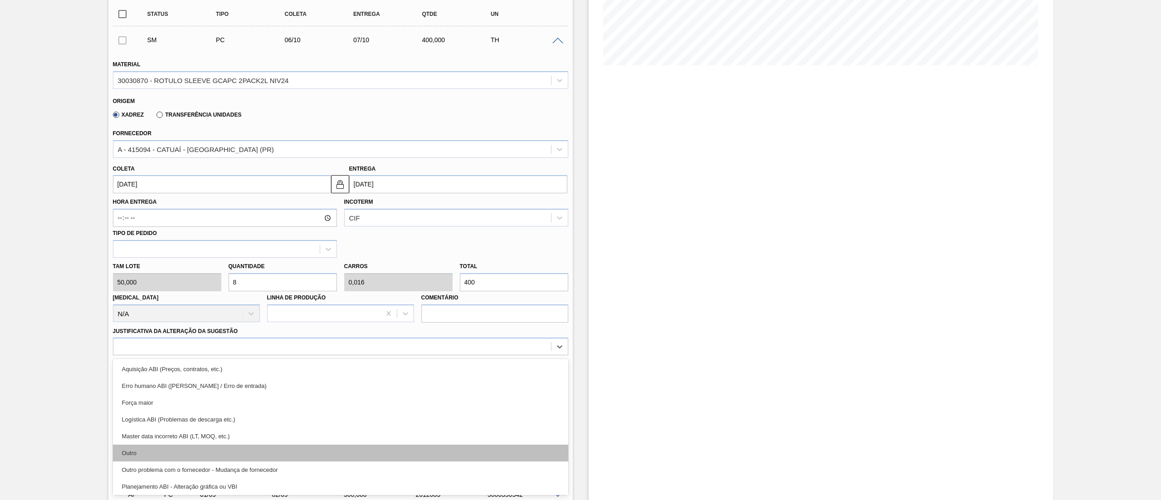
click at [195, 448] on div "Outro" at bounding box center [341, 453] width 456 height 17
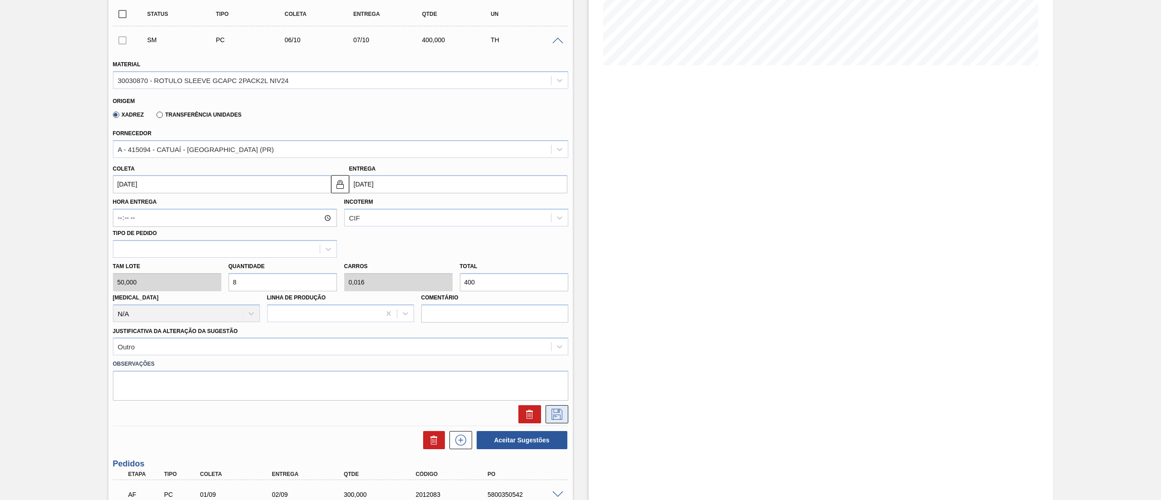
click at [555, 417] on icon at bounding box center [557, 414] width 15 height 11
click at [554, 420] on icon at bounding box center [557, 414] width 15 height 11
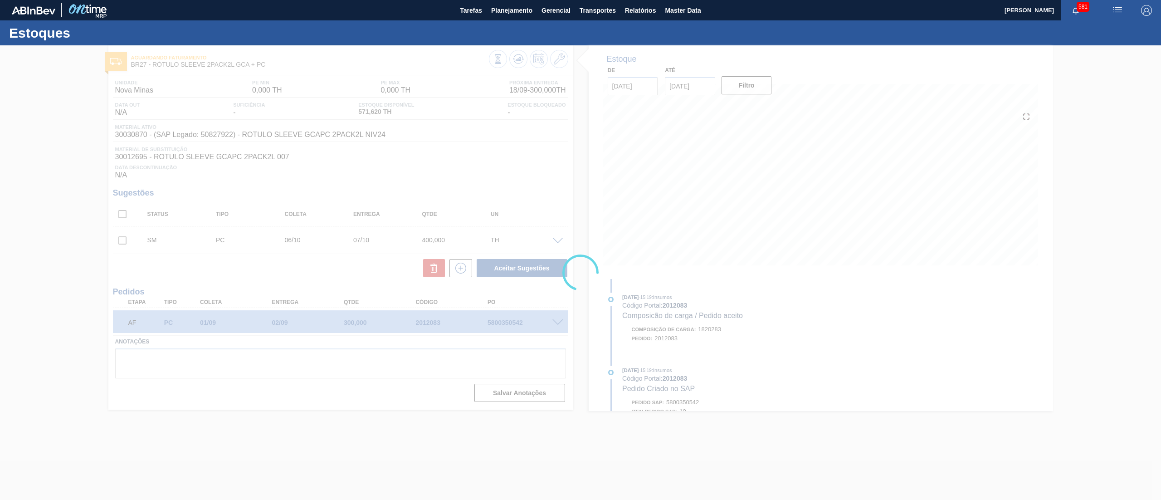
scroll to position [0, 0]
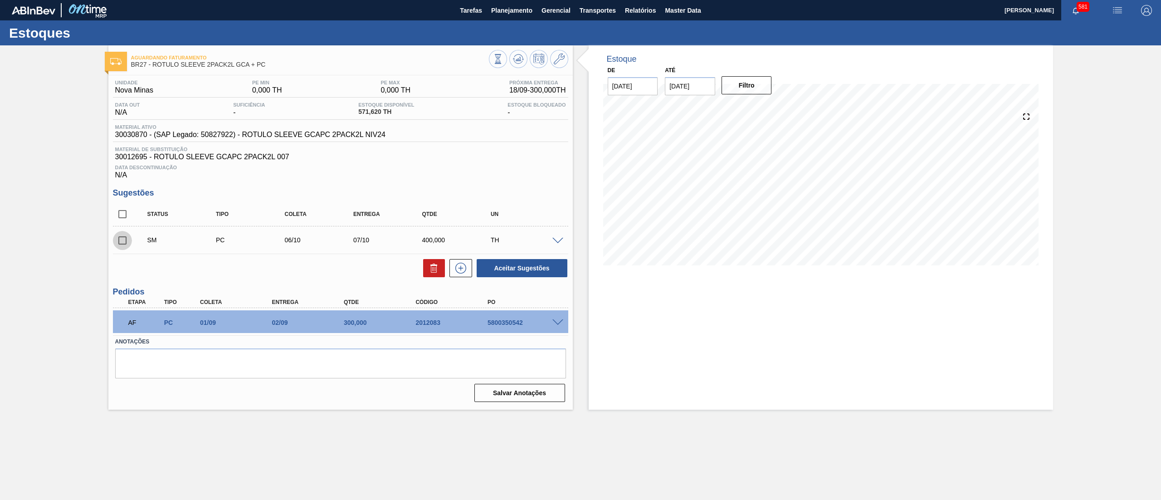
click at [123, 241] on input "checkbox" at bounding box center [122, 240] width 19 height 19
click at [516, 277] on button "Aceitar Sugestões" at bounding box center [522, 268] width 91 height 18
checkbox input "false"
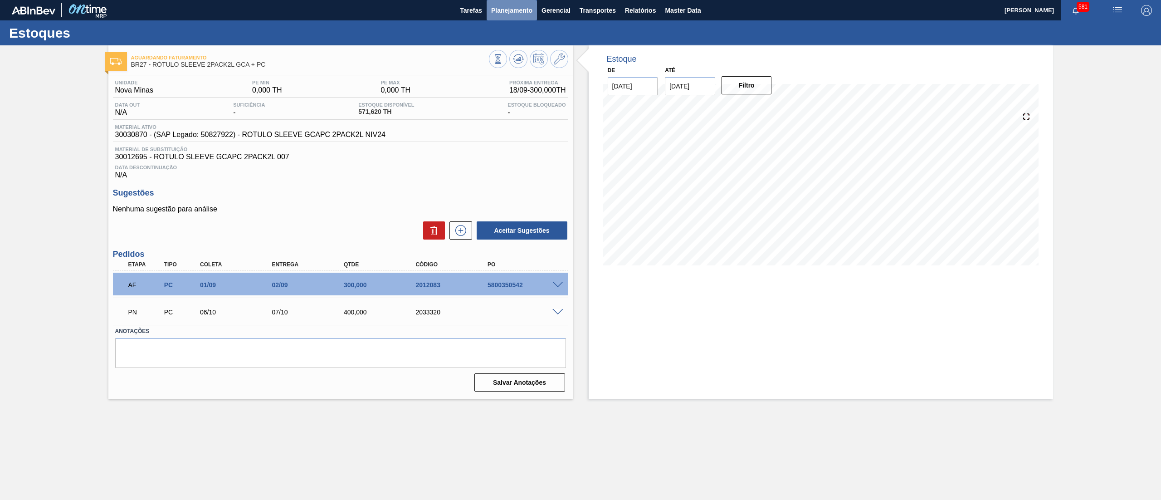
click at [512, 9] on span "Planejamento" at bounding box center [511, 10] width 41 height 11
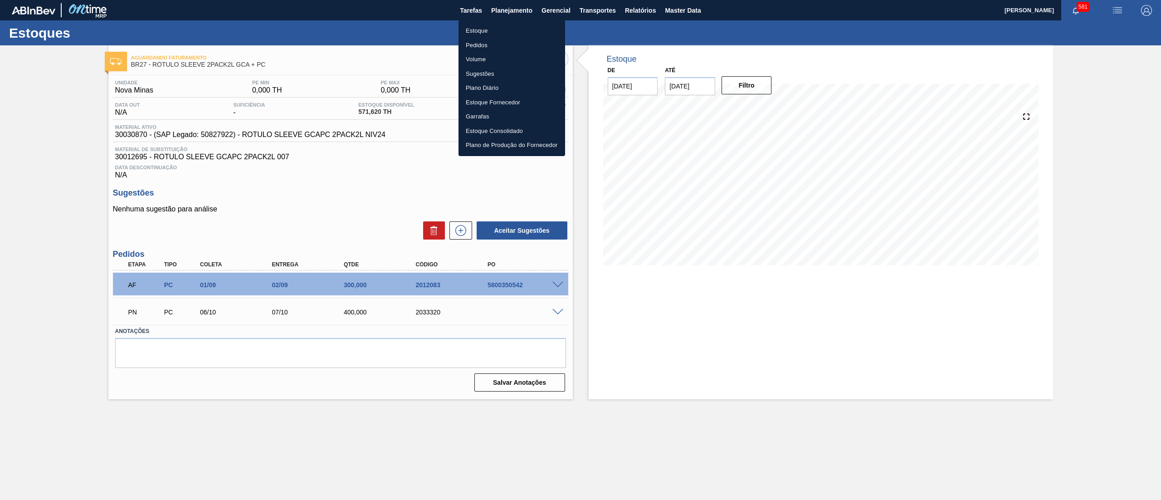
click at [510, 27] on li "Estoque" at bounding box center [512, 31] width 107 height 15
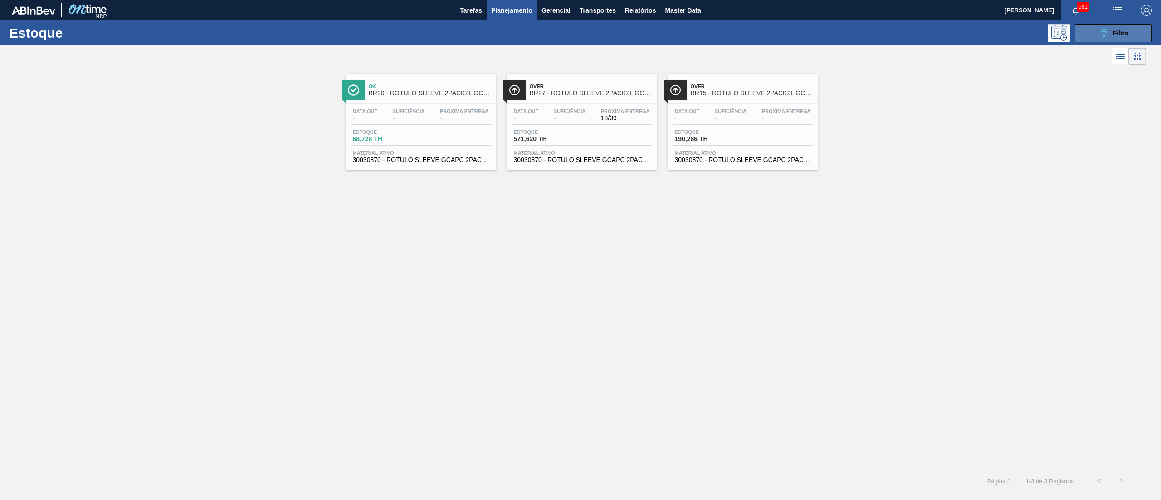
click at [1077, 33] on button "089F7B8B-B2A5-4AFE-B5C0-19BA573D28AC Filtro" at bounding box center [1113, 33] width 77 height 18
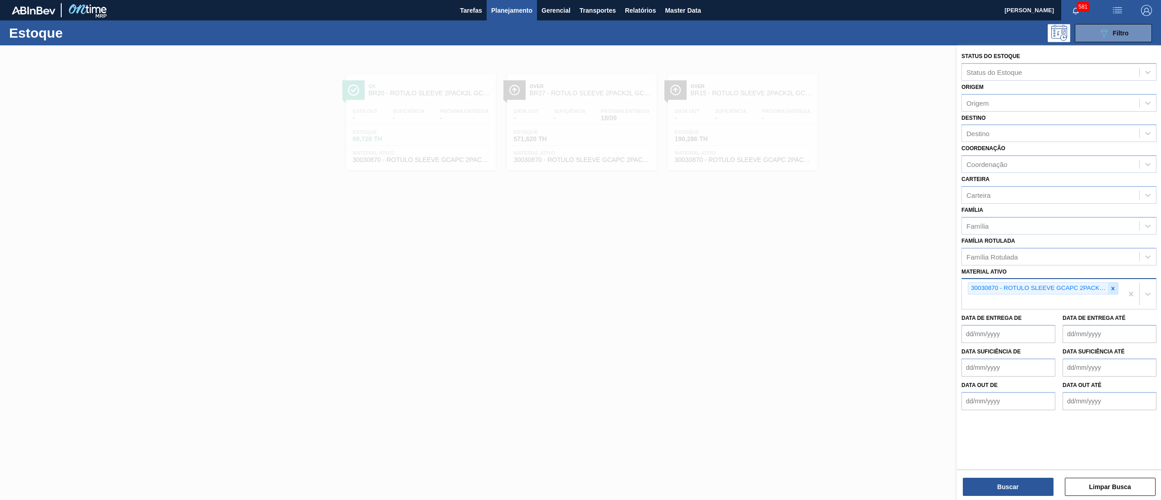
click at [1113, 289] on icon at bounding box center [1113, 288] width 6 height 6
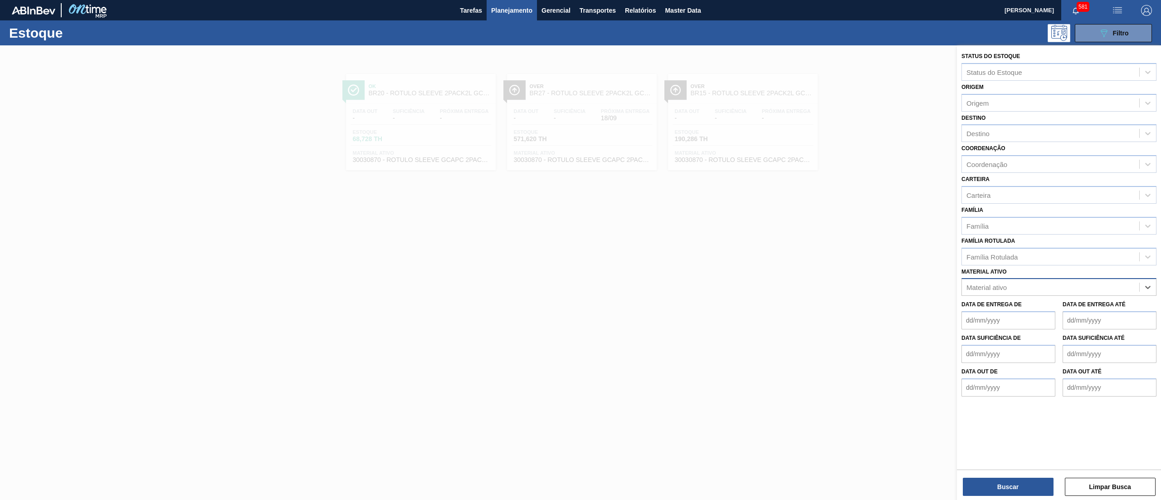
paste ativo "30003014"
type ativo "30003014"
click at [1111, 308] on div "30003014 - FILME CONT. LISO 420X45 MICRAS" at bounding box center [1059, 309] width 195 height 17
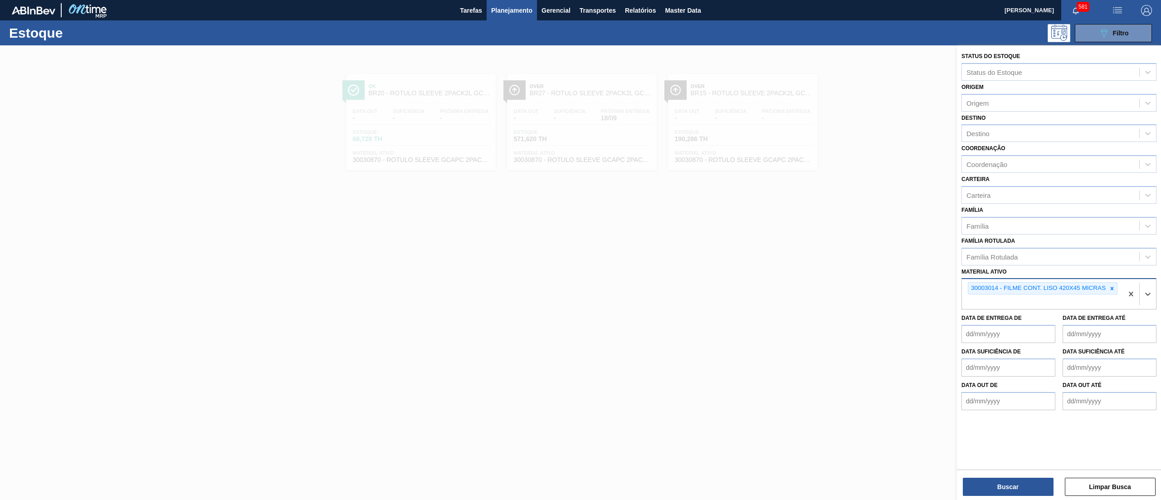
click at [1018, 475] on div "Buscar Limpar Busca" at bounding box center [1059, 482] width 204 height 25
click at [1018, 478] on button "Buscar" at bounding box center [1008, 487] width 91 height 18
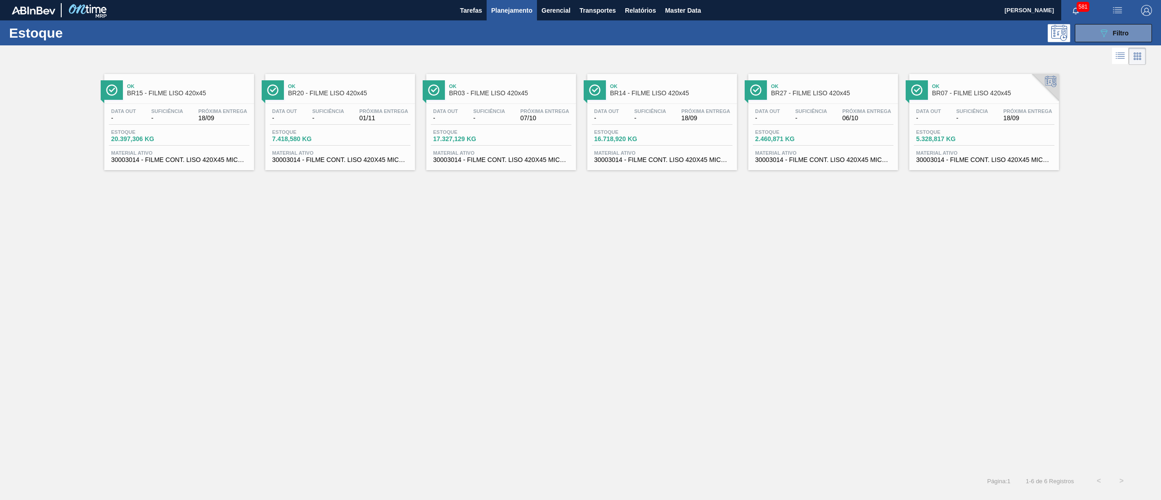
click at [845, 161] on span "30003014 - FILME CONT. LISO 420X45 MICRAS" at bounding box center [823, 160] width 136 height 7
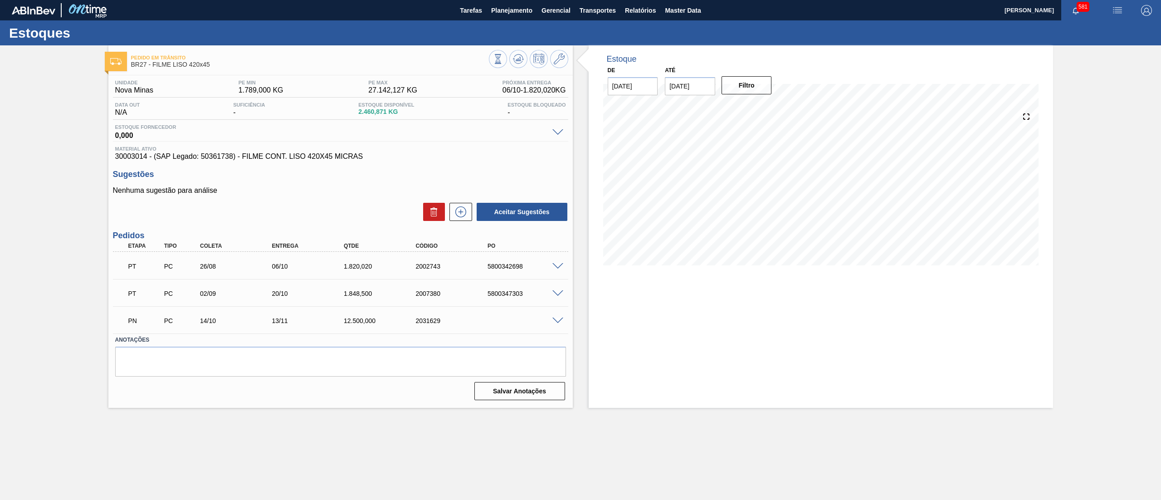
click at [560, 64] on span at bounding box center [559, 59] width 11 height 11
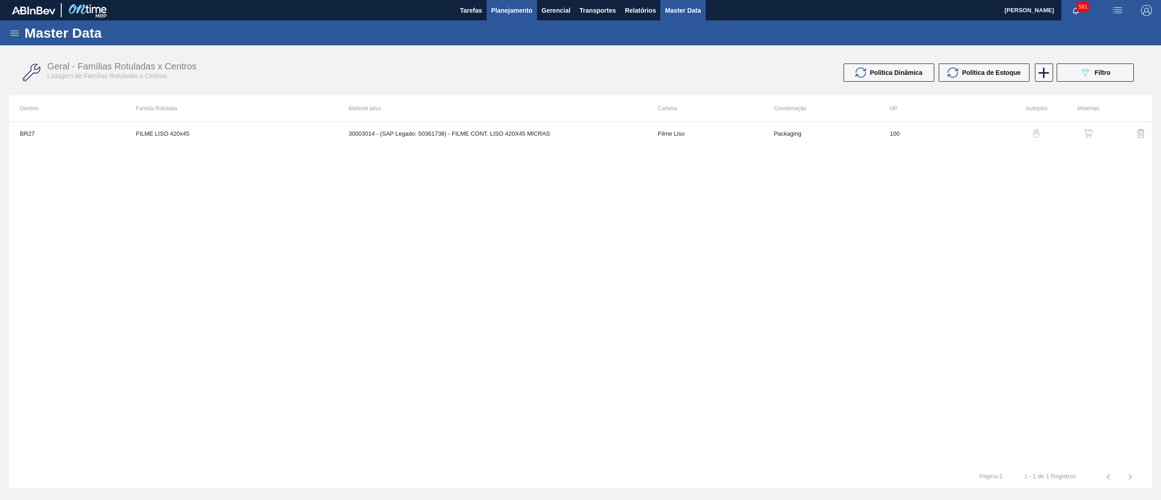
click at [525, 9] on span "Planejamento" at bounding box center [511, 10] width 41 height 11
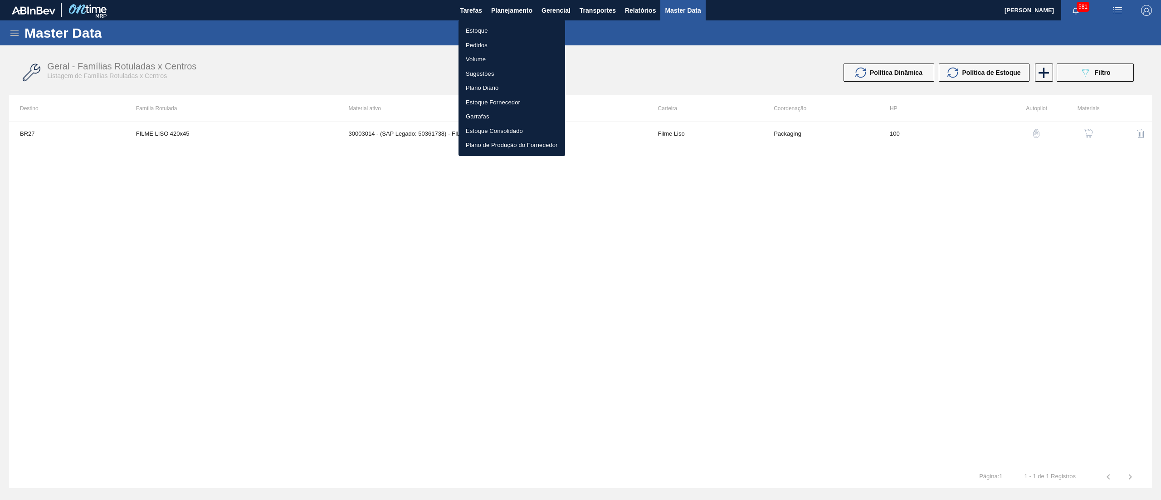
click at [501, 23] on ul "Estoque Pedidos Volume Sugestões Plano Diário Estoque Fornecedor Garrafas Estoq…" at bounding box center [512, 88] width 107 height 136
click at [501, 32] on li "Estoque" at bounding box center [512, 31] width 107 height 15
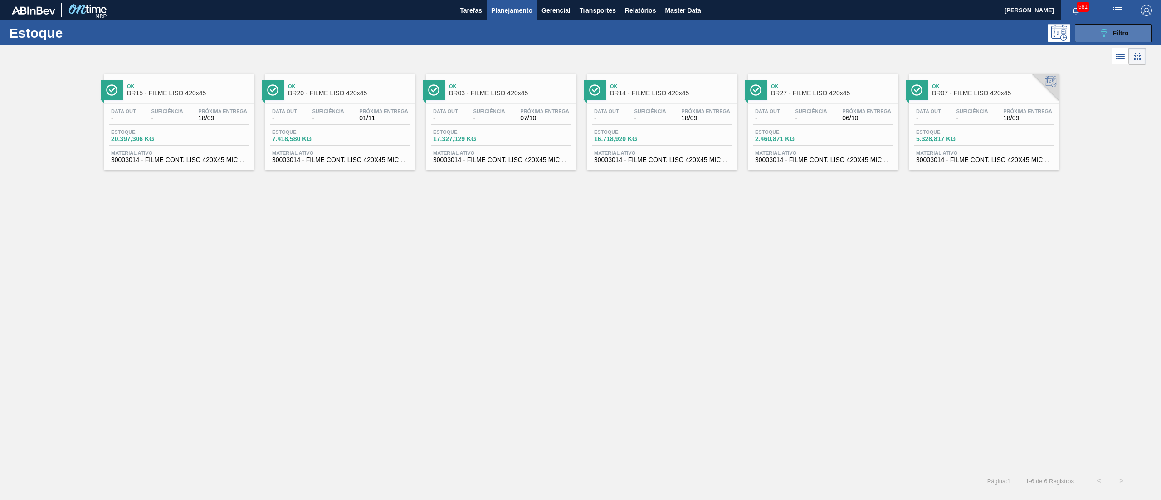
click at [1104, 30] on icon "089F7B8B-B2A5-4AFE-B5C0-19BA573D28AC" at bounding box center [1104, 33] width 11 height 11
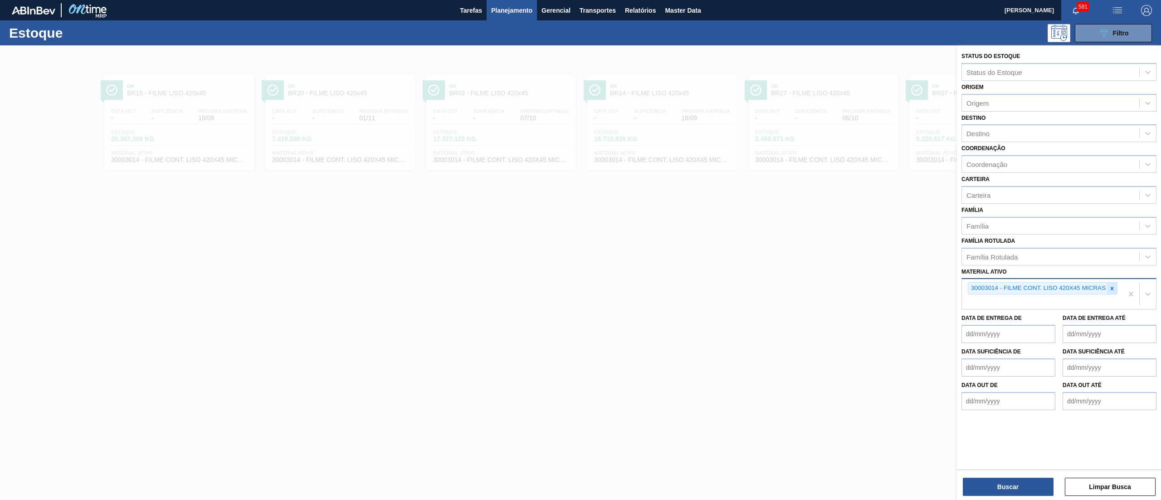
click at [1108, 286] on div at bounding box center [1112, 288] width 10 height 11
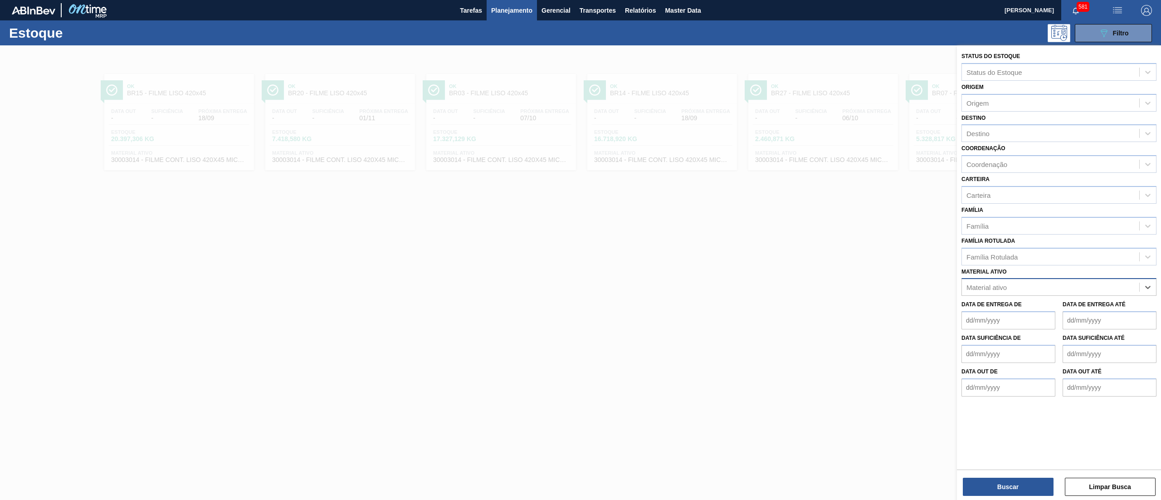
paste ativo "30012705"
type ativo "30012705"
click at [1100, 302] on div "30012705 - ROT PLAST 2L H PEPSI BLACK MULTIPACK" at bounding box center [1059, 309] width 195 height 17
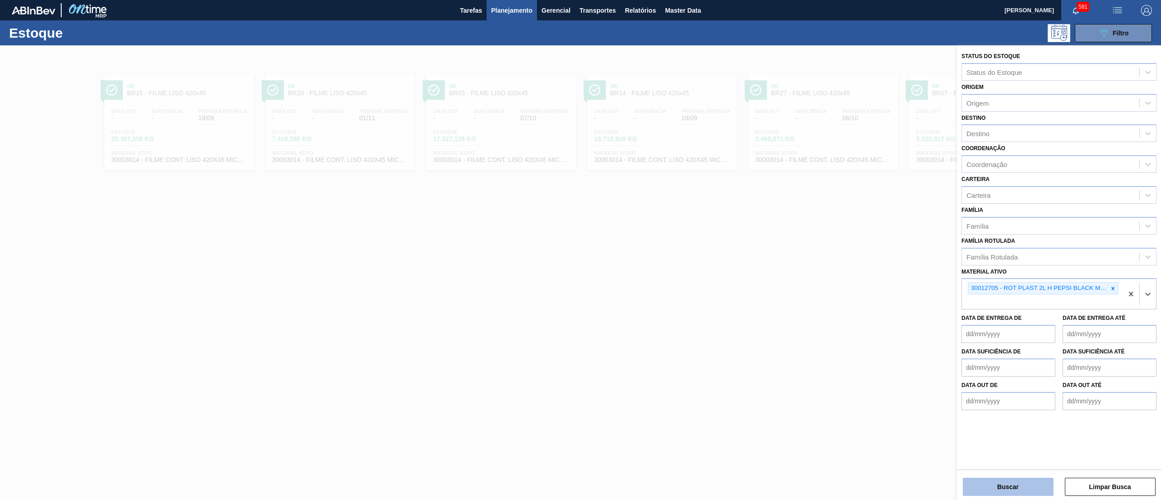
click at [1019, 482] on button "Buscar" at bounding box center [1008, 487] width 91 height 18
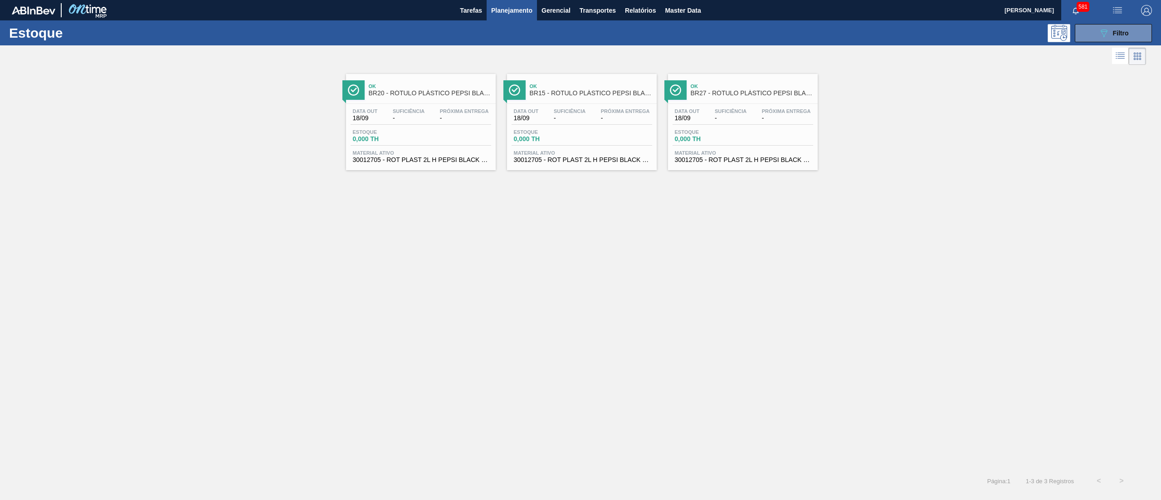
click at [757, 157] on span "30012705 - ROT PLAST 2L H PEPSI BLACK MULTIPACK" at bounding box center [743, 160] width 136 height 7
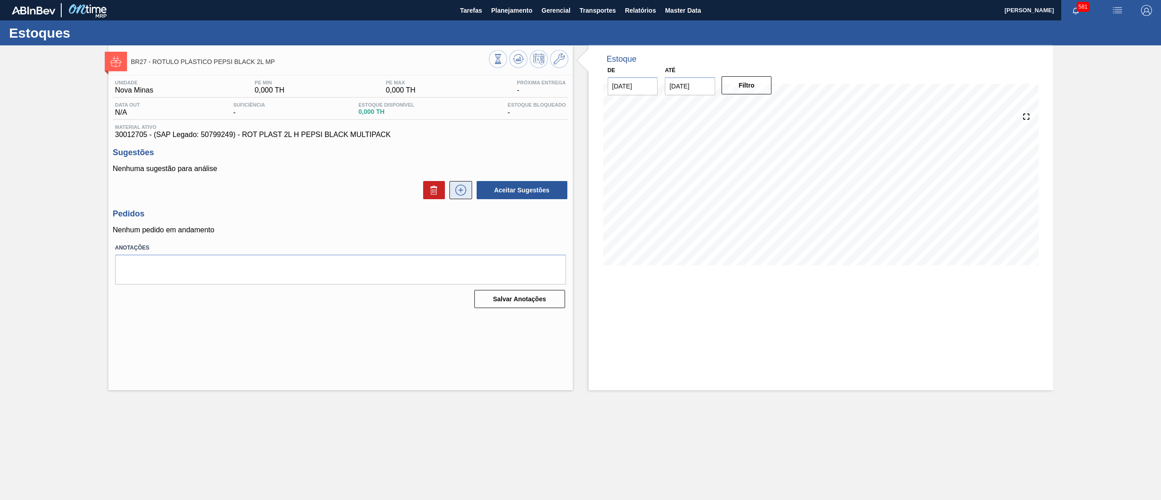
click at [461, 188] on icon at bounding box center [461, 190] width 15 height 11
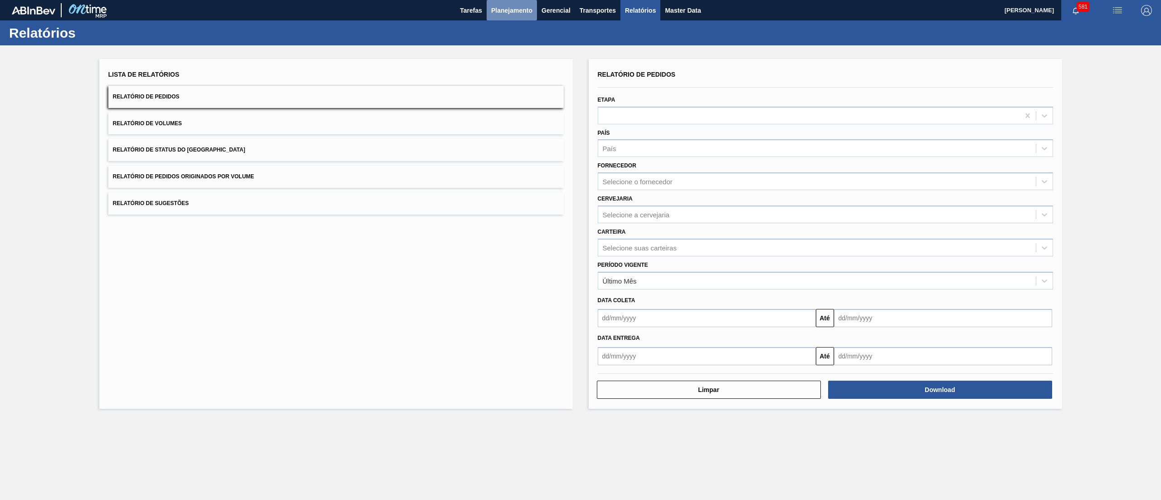
click at [504, 1] on button "Planejamento" at bounding box center [512, 10] width 50 height 20
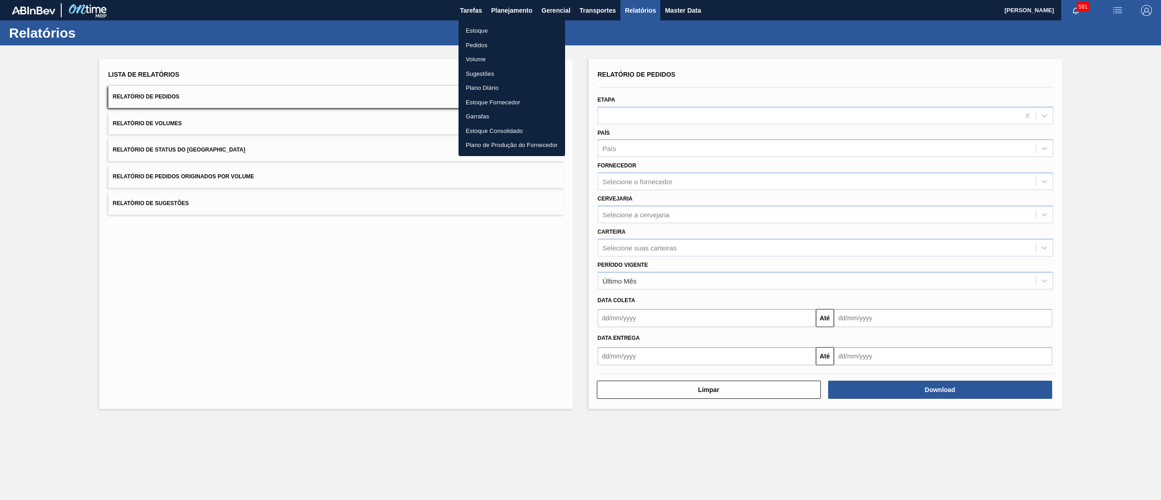
click at [496, 26] on li "Estoque" at bounding box center [512, 31] width 107 height 15
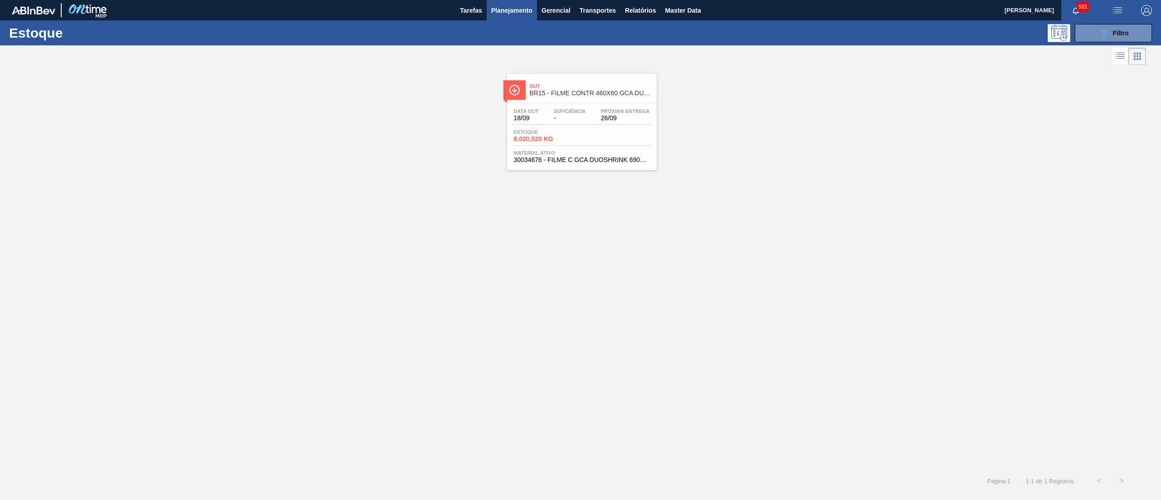
click at [612, 96] on span "BR15 - FILME CONTR 460X60 GCA DUOSHRINK" at bounding box center [591, 93] width 122 height 7
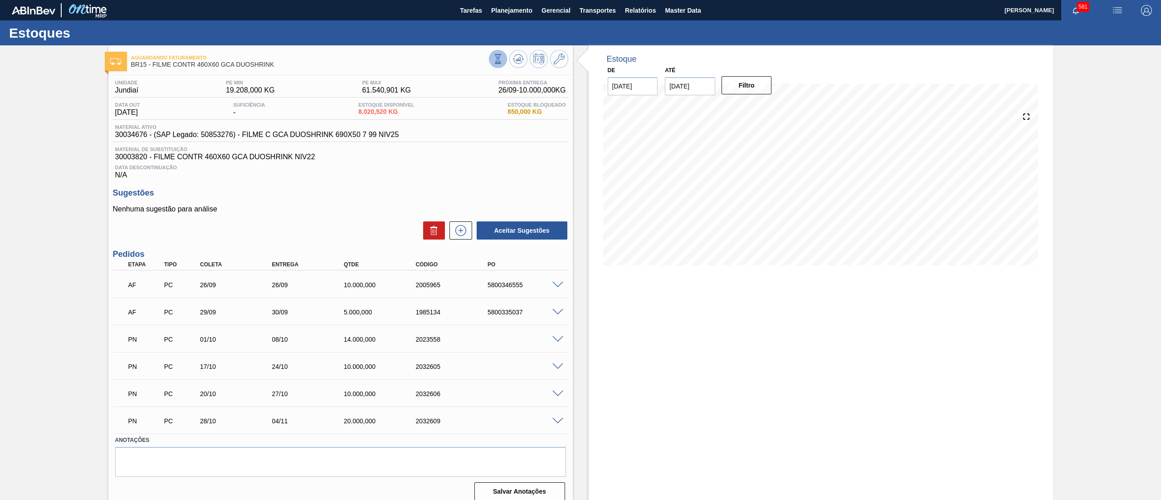
click at [491, 60] on button at bounding box center [498, 59] width 18 height 18
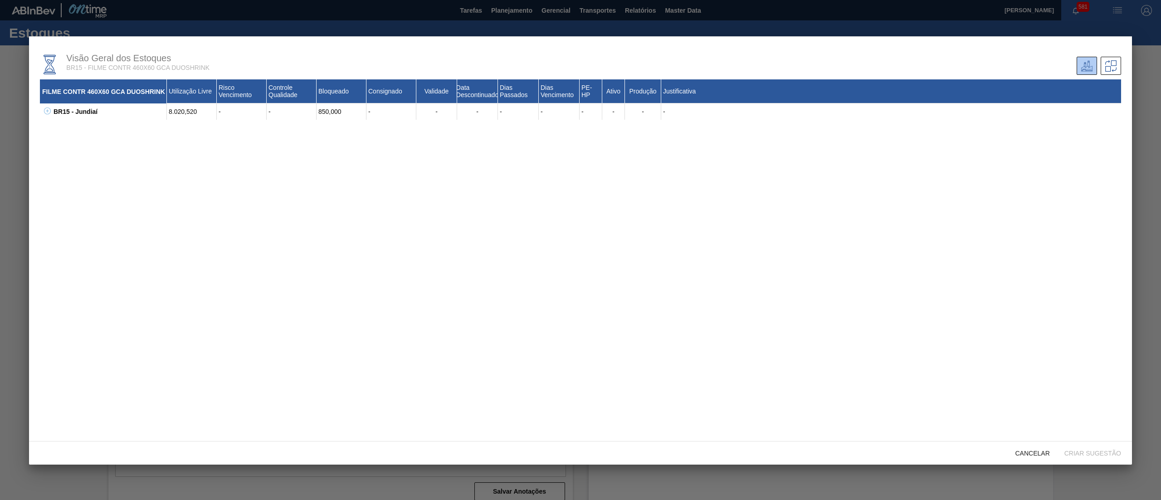
click at [48, 112] on icon at bounding box center [47, 111] width 7 height 7
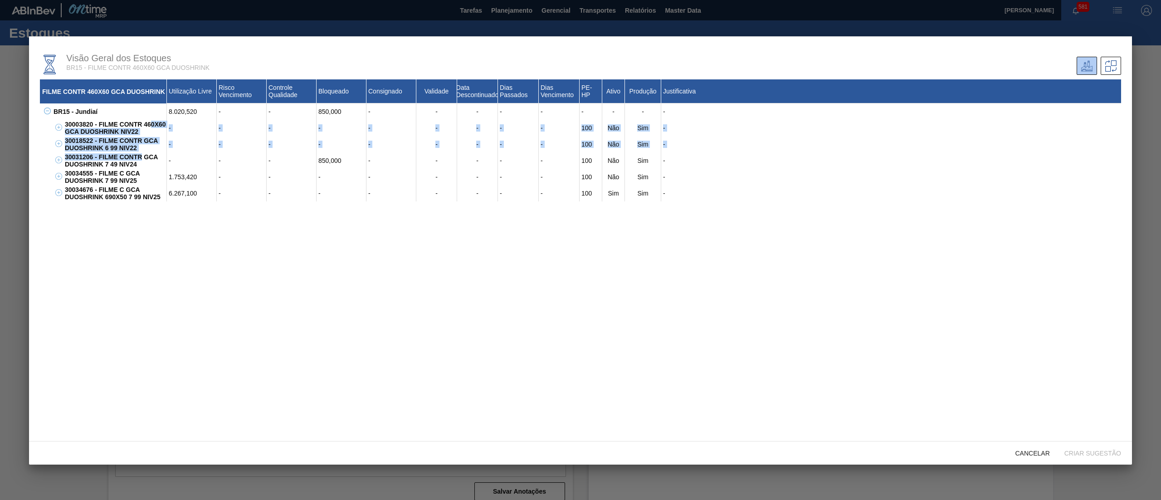
drag, startPoint x: 152, startPoint y: 126, endPoint x: 142, endPoint y: 156, distance: 31.4
click at [142, 156] on div "30003820 - FILME CONTR 460X60 GCA DUOSHRINK NIV22 - - - - - - - - - 100 Não Sim…" at bounding box center [586, 161] width 1070 height 82
click at [151, 277] on div "FILME CONTR 460X60 GCA DUOSHRINK Utilização Livre Risco Vencimento Controle Qua…" at bounding box center [581, 254] width 1082 height 351
drag, startPoint x: 209, startPoint y: 177, endPoint x: 169, endPoint y: 177, distance: 39.9
click at [169, 177] on div "1.753,420" at bounding box center [192, 177] width 50 height 16
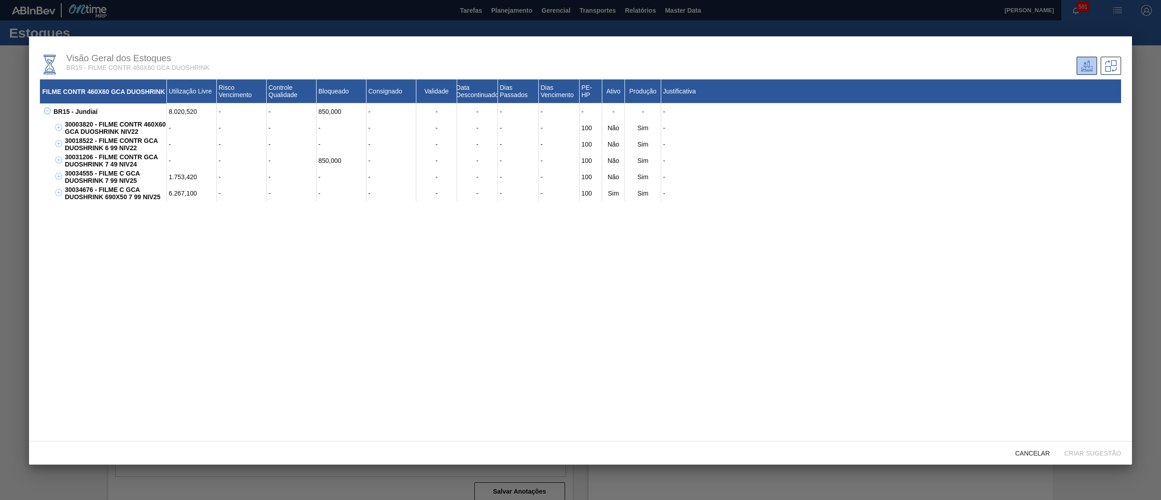
click at [171, 235] on div "FILME CONTR 460X60 GCA DUOSHRINK Utilização Livre Risco Vencimento Controle Qua…" at bounding box center [581, 254] width 1082 height 351
drag, startPoint x: 188, startPoint y: 192, endPoint x: 155, endPoint y: 192, distance: 32.7
click at [155, 192] on div "30034676 - FILME C GCA DUOSHRINK 690X50 7 99 NIV25 6.267,100 - - - - - - - - 10…" at bounding box center [592, 193] width 1059 height 16
click at [162, 219] on div "FILME CONTR 460X60 GCA DUOSHRINK Utilização Livre Risco Vencimento Controle Qua…" at bounding box center [581, 254] width 1082 height 351
drag, startPoint x: 199, startPoint y: 175, endPoint x: 164, endPoint y: 174, distance: 34.9
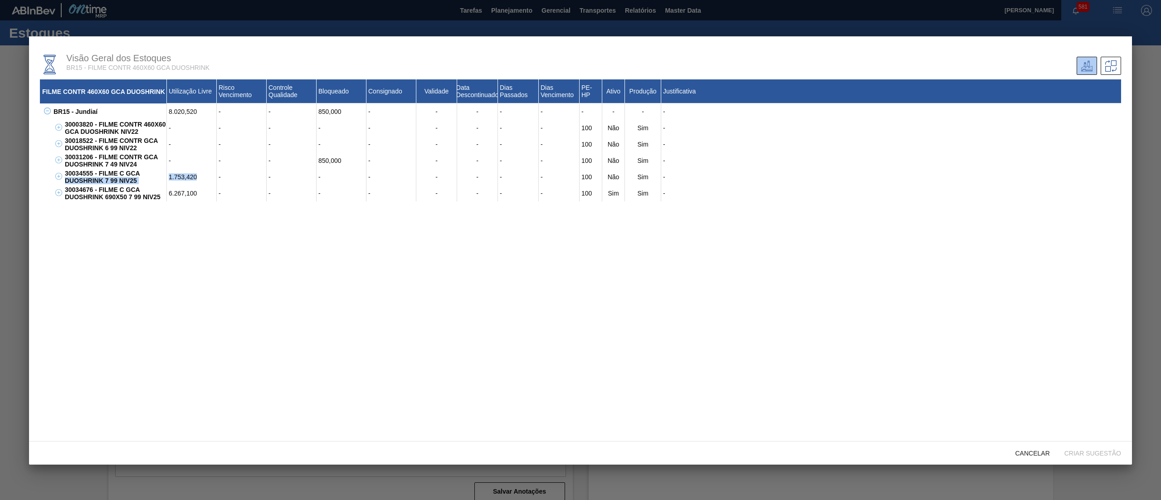
click at [164, 174] on div "30034555 - FILME C GCA DUOSHRINK 7 99 NIV25 1.753,420 - - - - - - - - 100 Não S…" at bounding box center [592, 177] width 1059 height 16
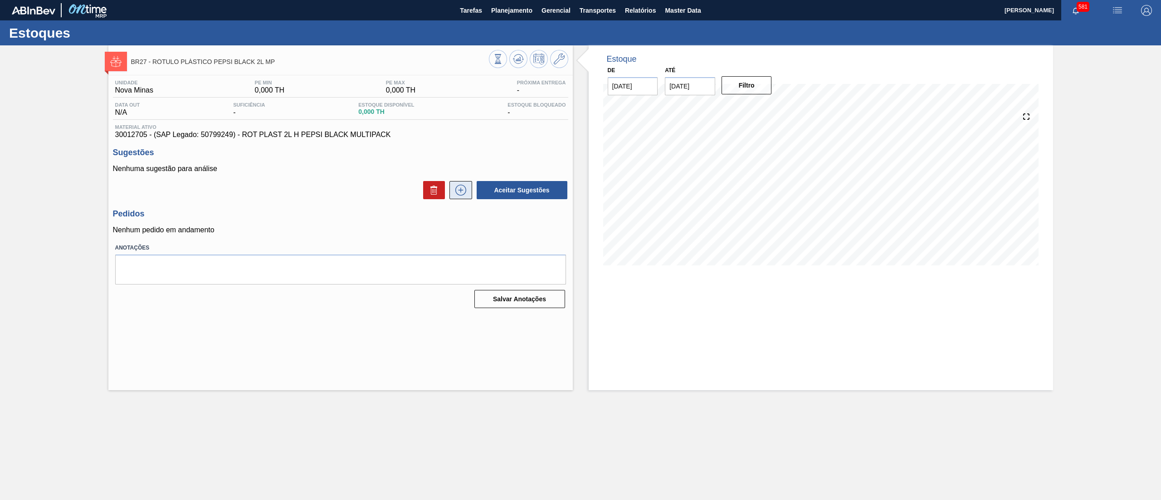
click at [456, 198] on button at bounding box center [461, 190] width 23 height 18
click at [505, 10] on span "Planejamento" at bounding box center [511, 10] width 41 height 11
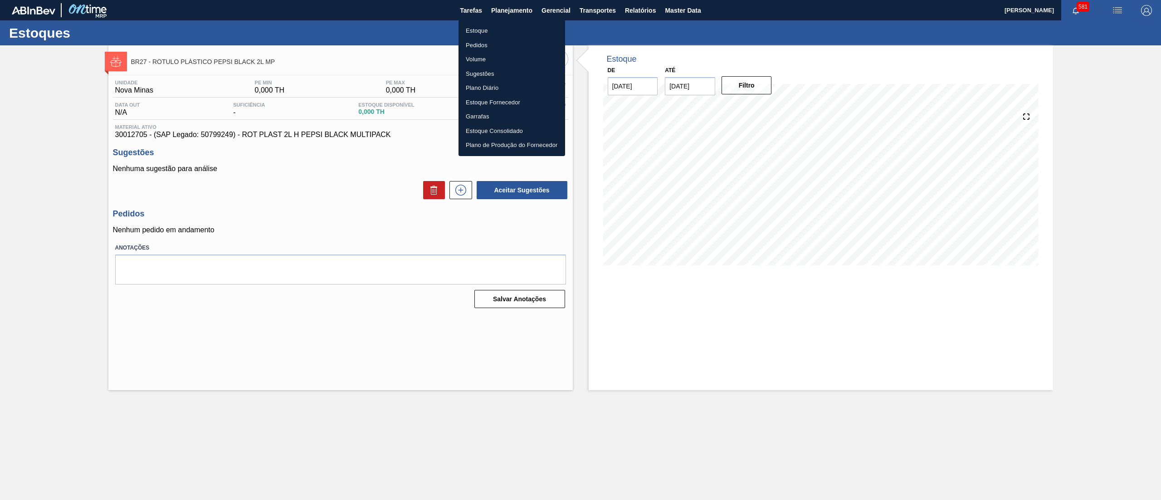
click at [503, 29] on li "Estoque" at bounding box center [512, 31] width 107 height 15
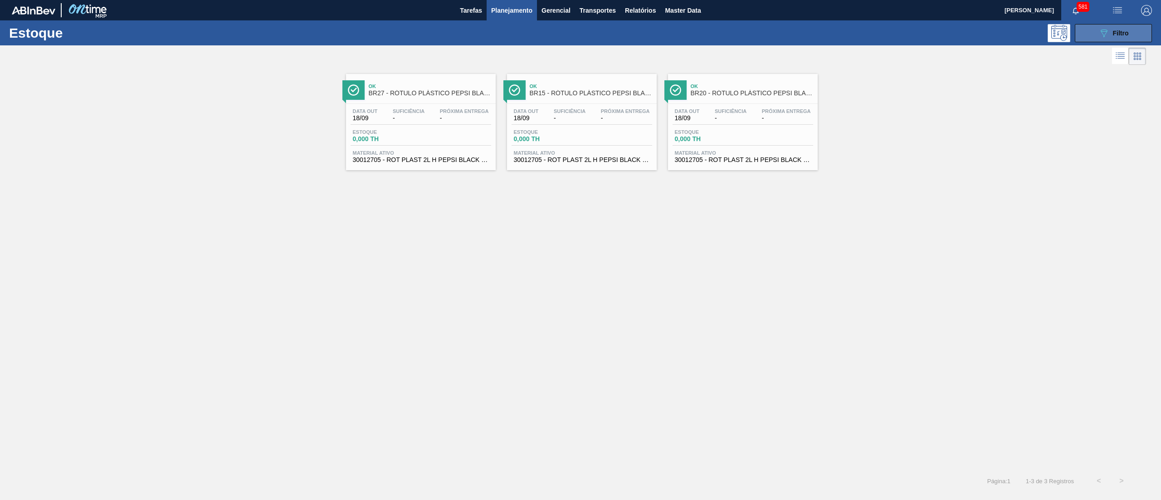
click at [1089, 29] on button "089F7B8B-B2A5-4AFE-B5C0-19BA573D28AC Filtro" at bounding box center [1113, 33] width 77 height 18
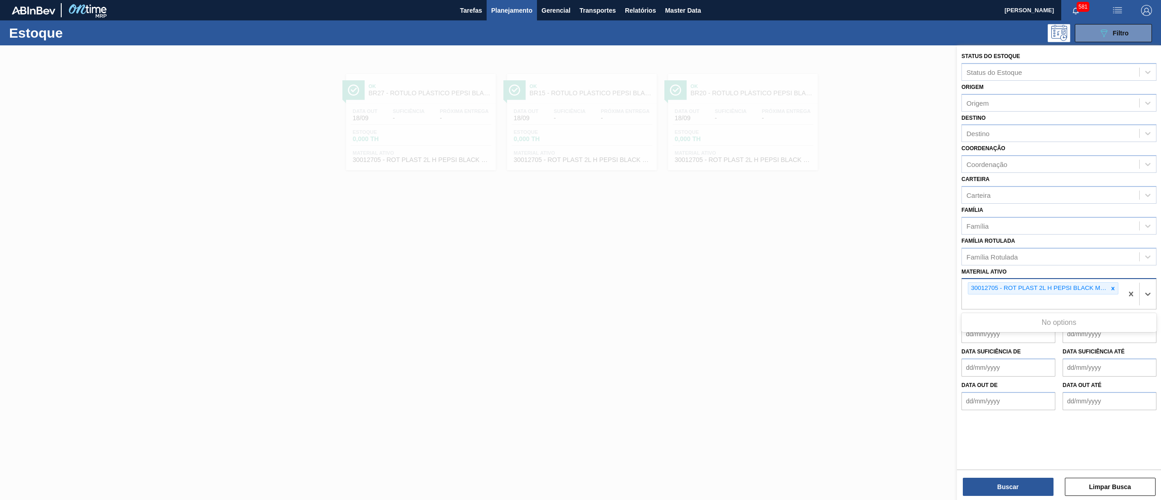
click at [1106, 283] on div "30012705 - ROT PLAST 2L H PEPSI BLACK MULTIPACK" at bounding box center [1039, 288] width 140 height 11
click at [1111, 283] on div at bounding box center [1113, 288] width 10 height 11
paste ativo "30033596"
type ativo "30033596"
click at [1083, 331] on div "30033596 - ROT FRONT MET PEPSI BLACK 300 RGB" at bounding box center [1059, 323] width 195 height 20
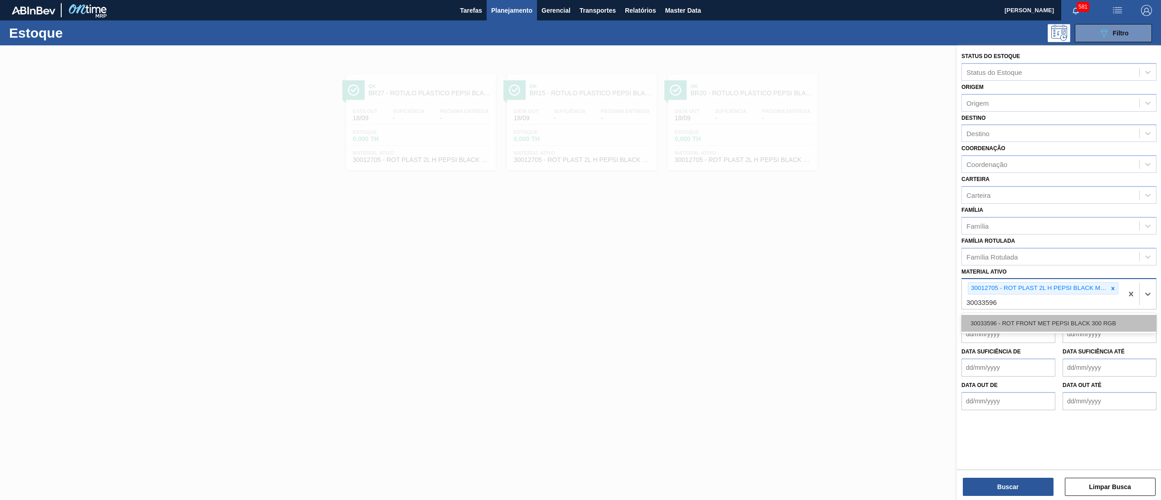
click at [1095, 316] on div "30033596 - ROT FRONT MET PEPSI BLACK 300 RGB" at bounding box center [1059, 323] width 195 height 17
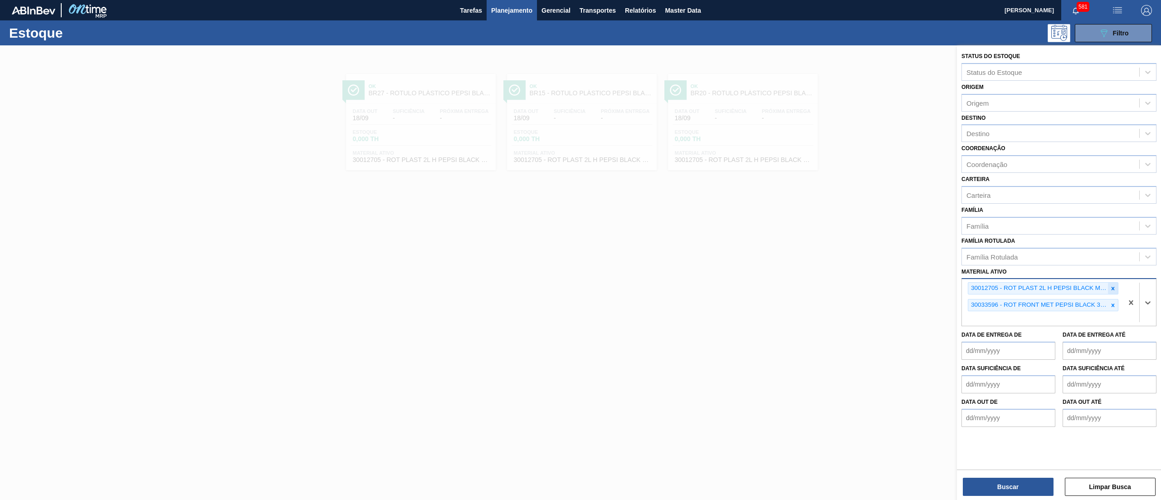
click at [1111, 288] on icon at bounding box center [1113, 288] width 6 height 6
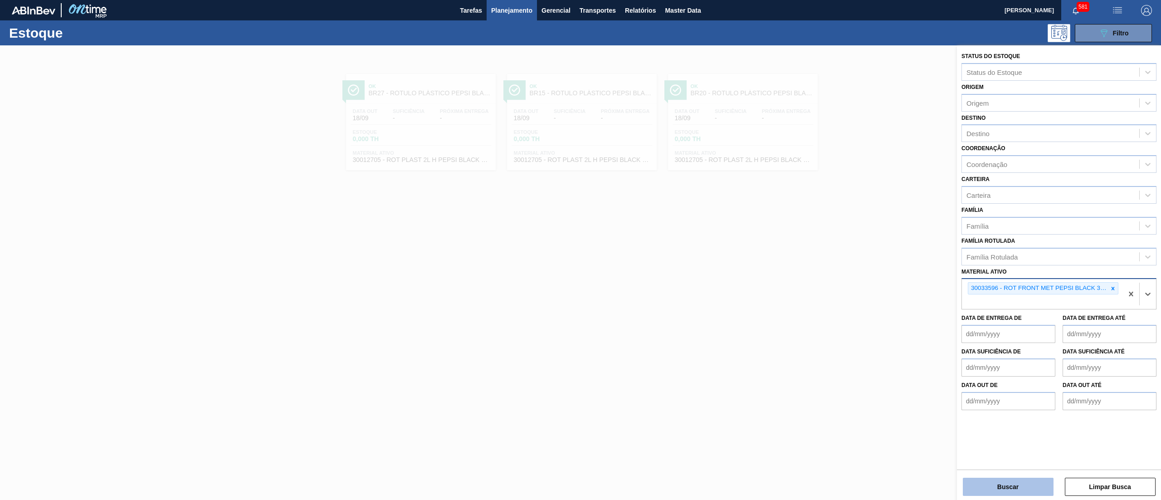
click at [993, 484] on button "Buscar" at bounding box center [1008, 487] width 91 height 18
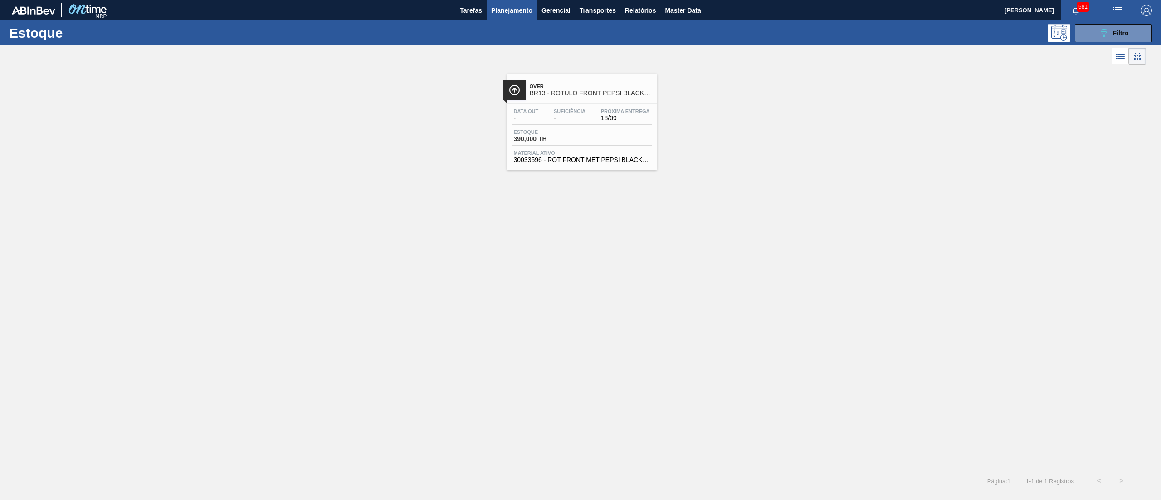
click at [581, 154] on span "Material ativo" at bounding box center [582, 152] width 136 height 5
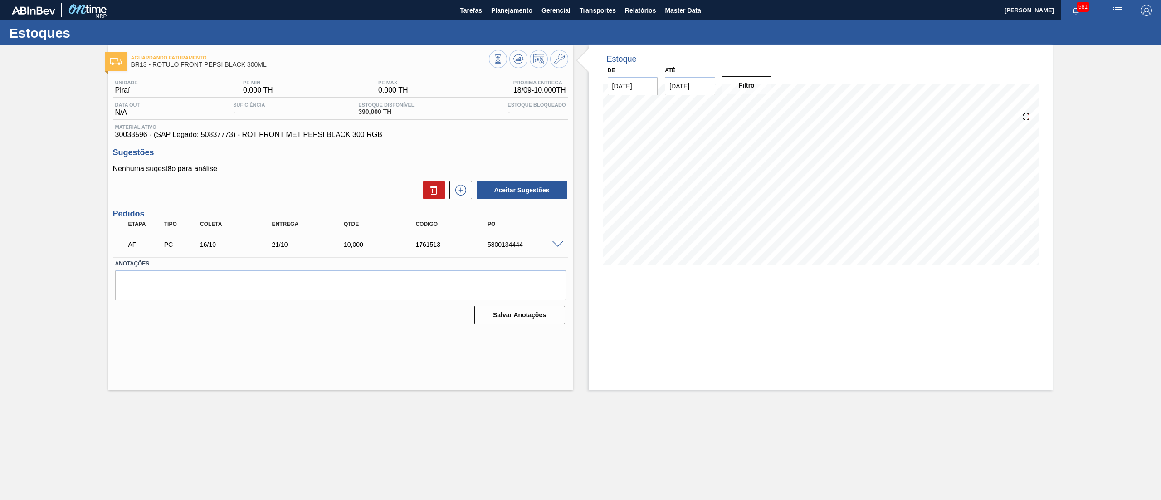
click at [558, 245] on span at bounding box center [558, 244] width 11 height 7
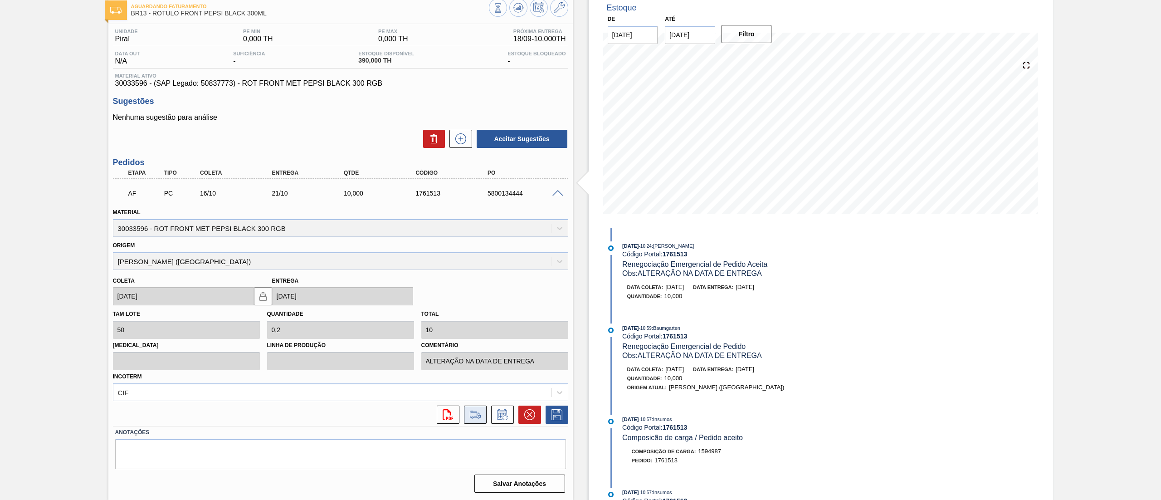
click at [476, 414] on icon at bounding box center [475, 414] width 15 height 11
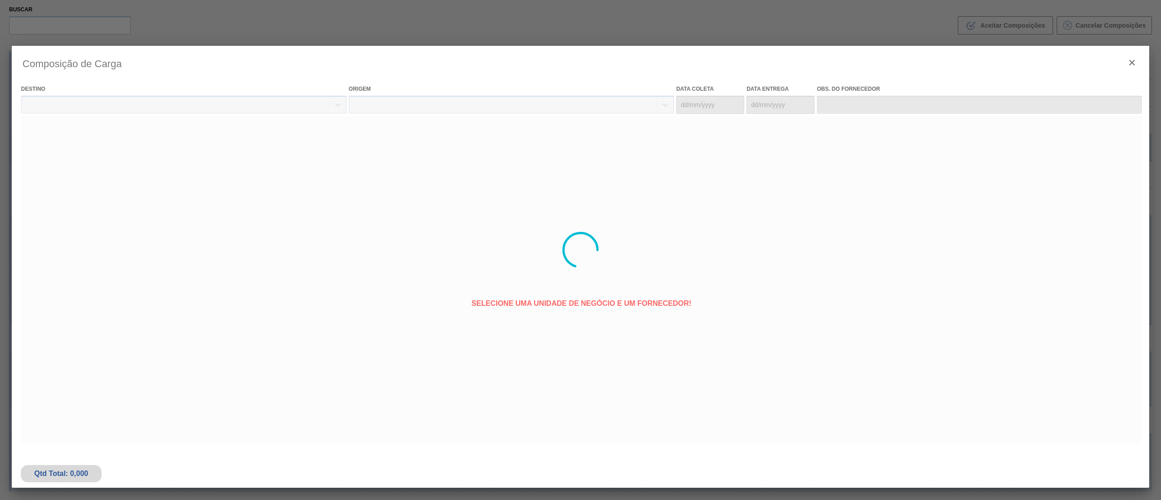
type coleta "[DATE]"
type entrega "[DATE]"
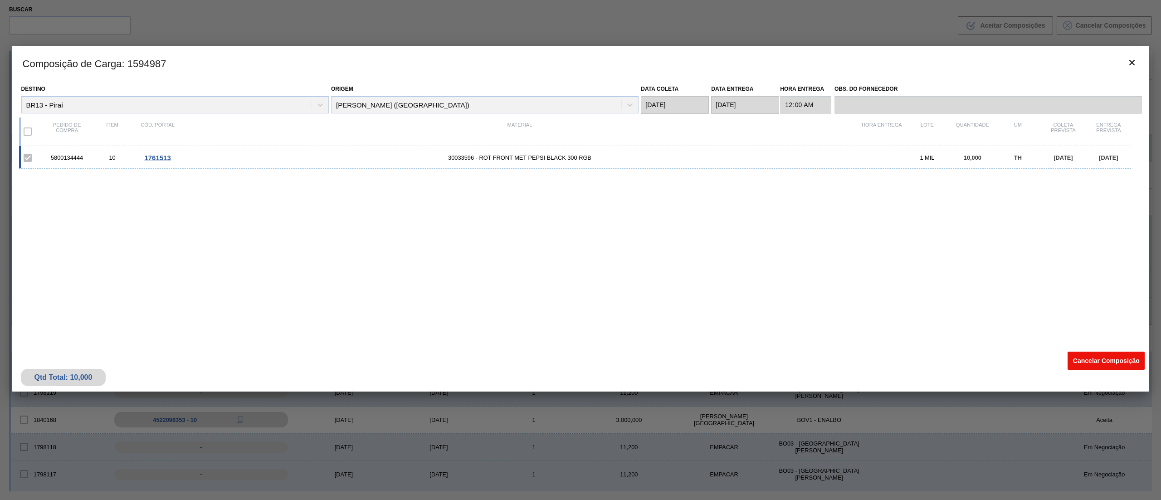
click at [1095, 358] on button "Cancelar Composição" at bounding box center [1106, 361] width 77 height 18
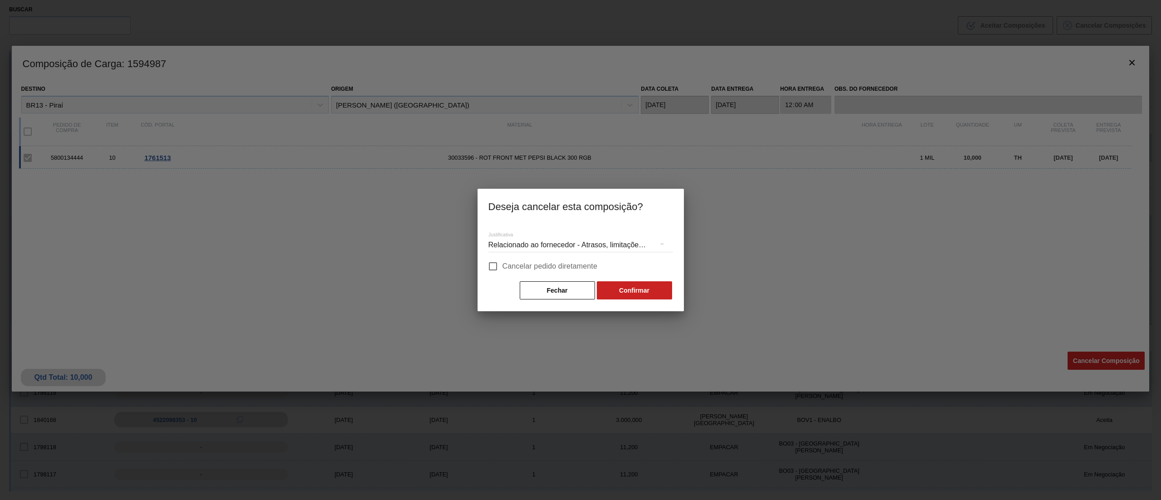
click at [621, 239] on div "Relacionado ao fornecedor - Atrasos, limitações de capacidade, etc." at bounding box center [581, 244] width 185 height 25
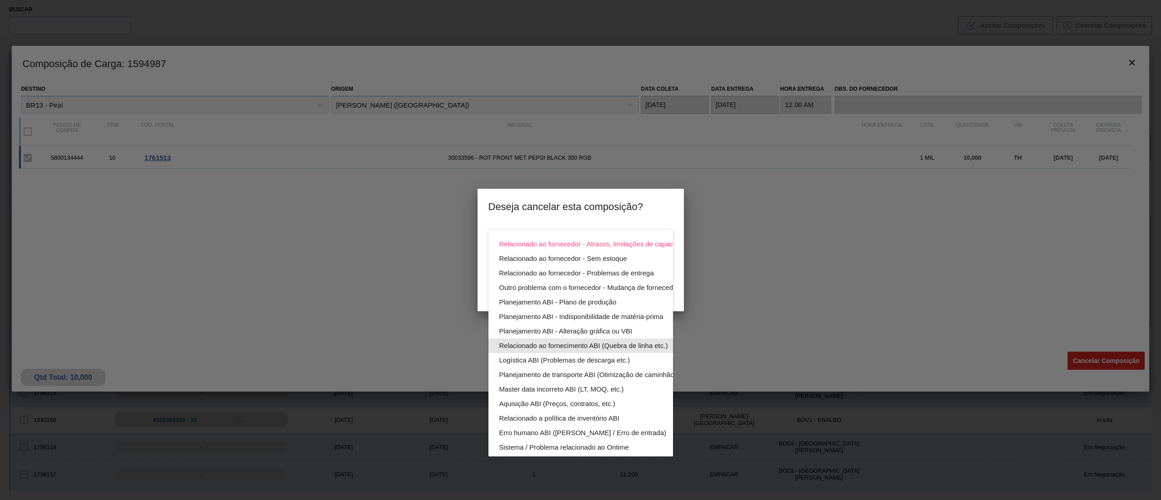
scroll to position [63, 0]
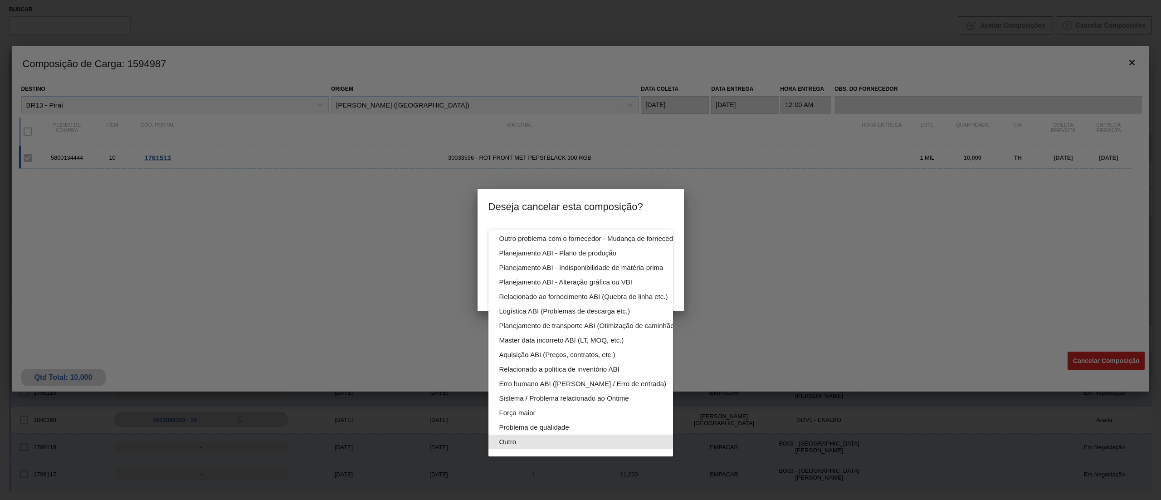
click at [558, 435] on div "Outro" at bounding box center [603, 442] width 206 height 15
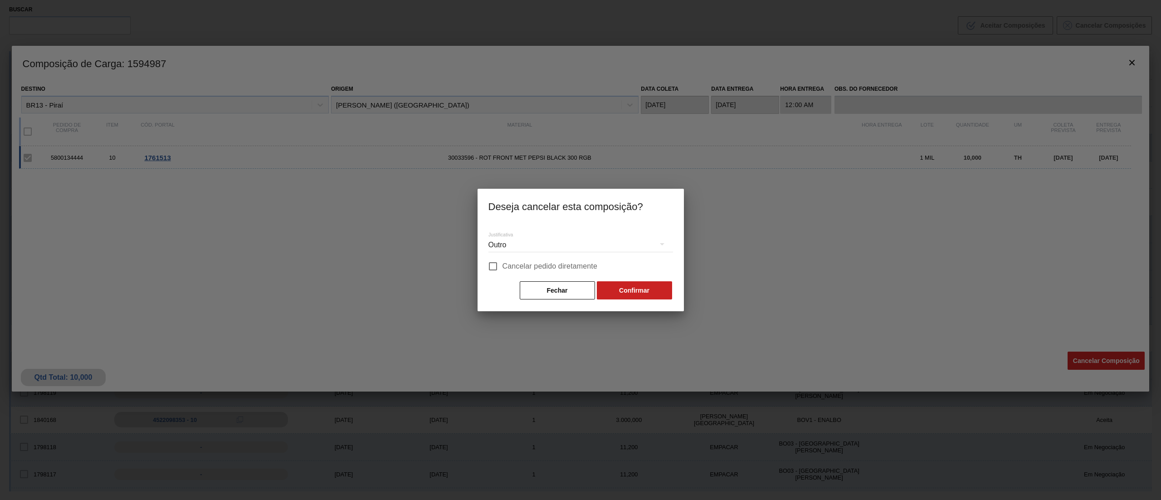
click at [494, 269] on input "Cancelar pedido diretamente" at bounding box center [493, 266] width 19 height 19
checkbox input "true"
click at [616, 293] on button "Confirmar" at bounding box center [634, 290] width 75 height 18
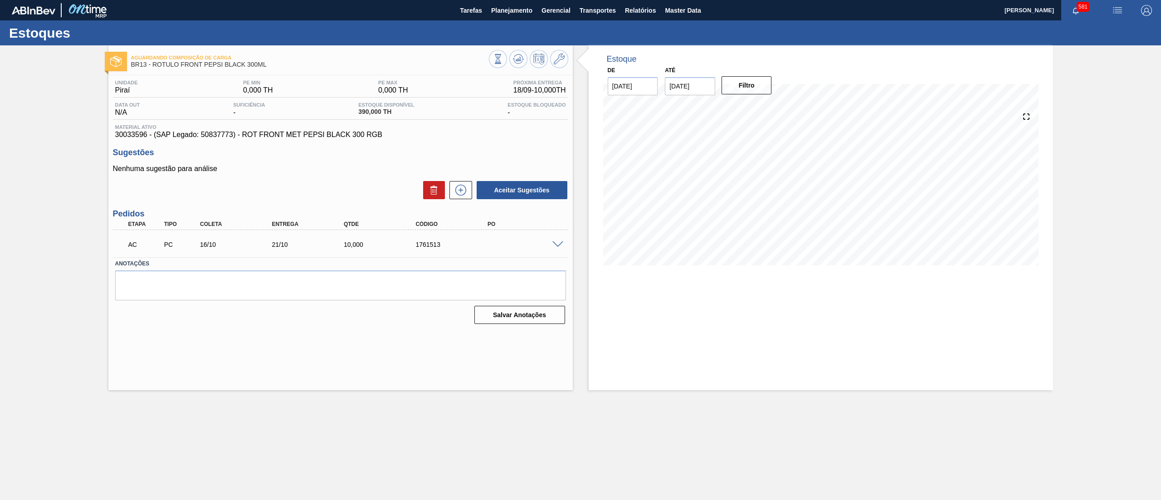
click at [558, 246] on span at bounding box center [558, 244] width 11 height 7
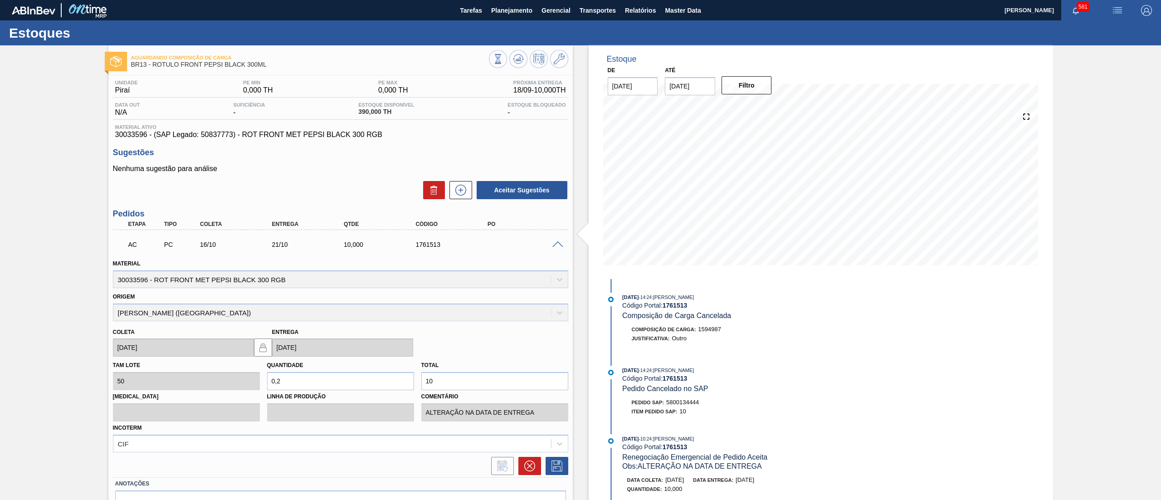
scroll to position [51, 0]
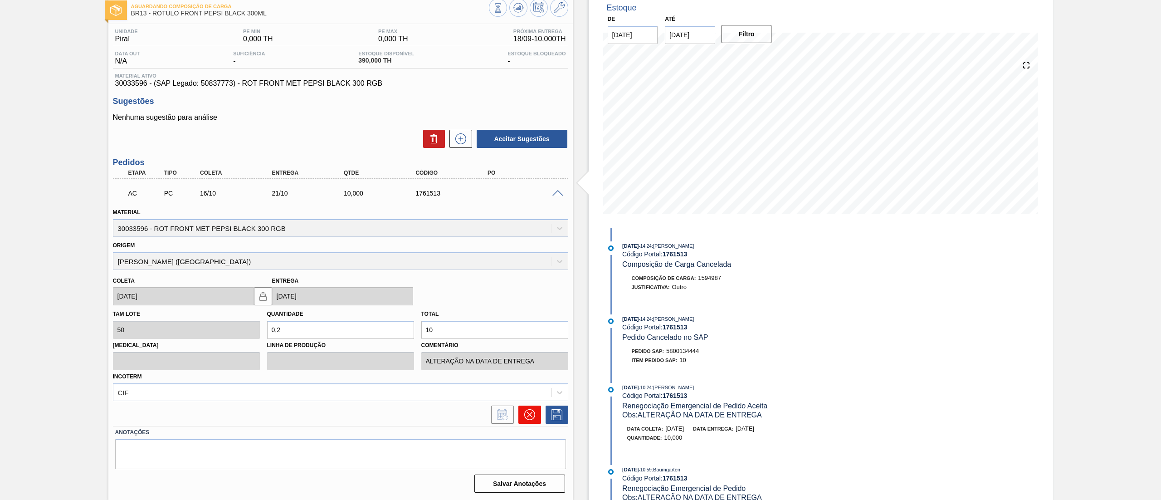
click at [527, 408] on button at bounding box center [530, 415] width 23 height 18
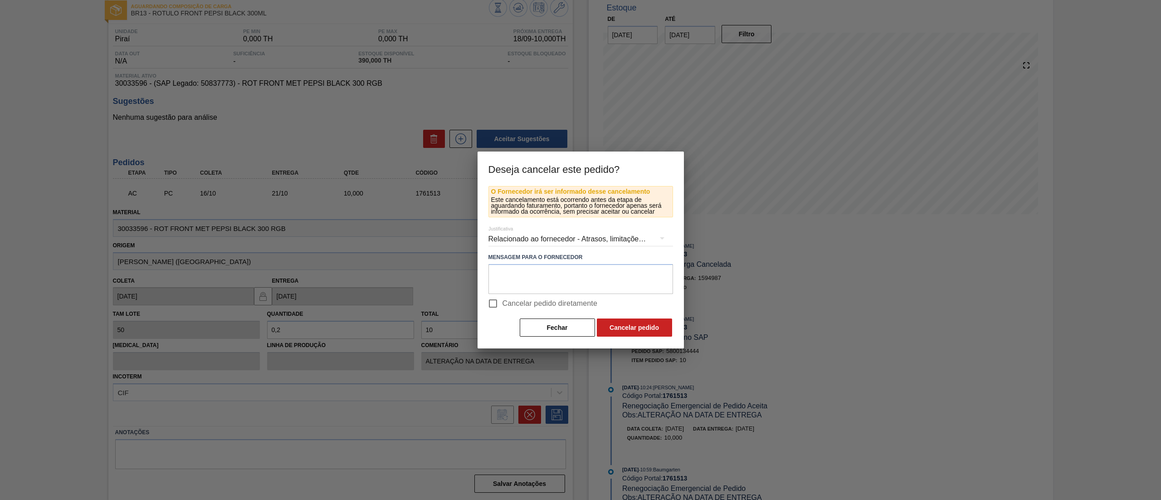
click at [559, 234] on div "Relacionado ao fornecedor - Atrasos, limitações de capacidade, etc." at bounding box center [581, 238] width 185 height 25
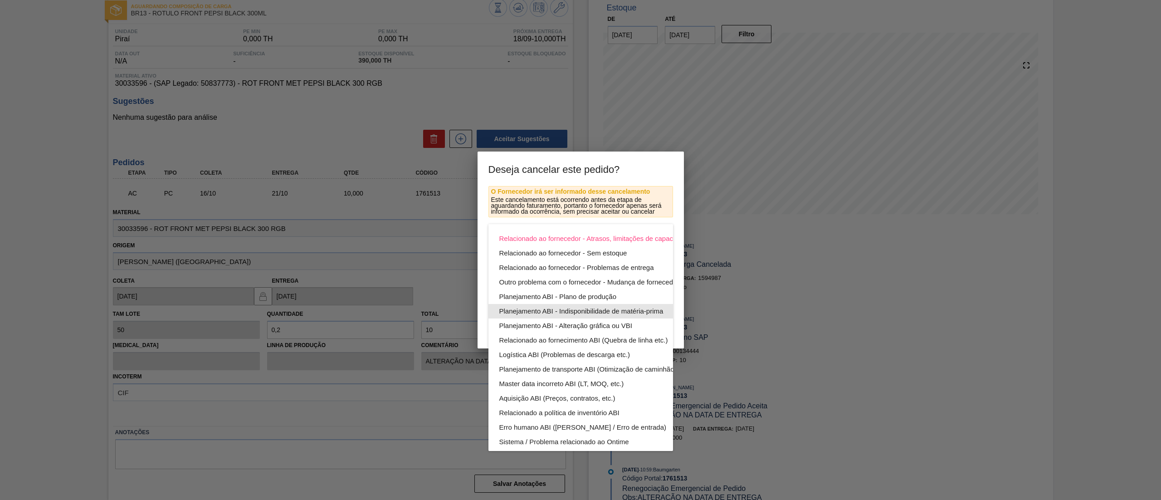
scroll to position [63, 0]
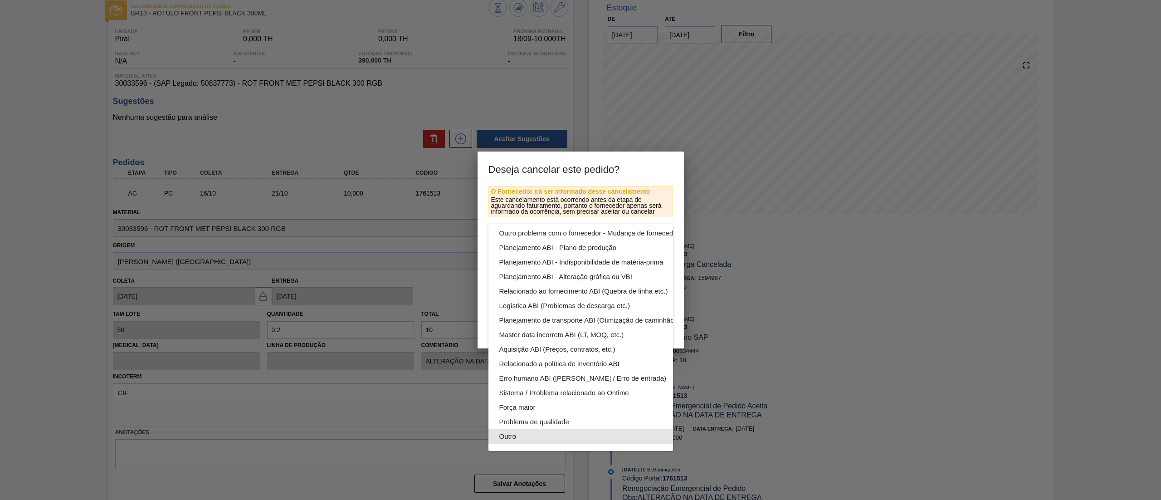
click at [568, 429] on div "Outro" at bounding box center [603, 436] width 206 height 15
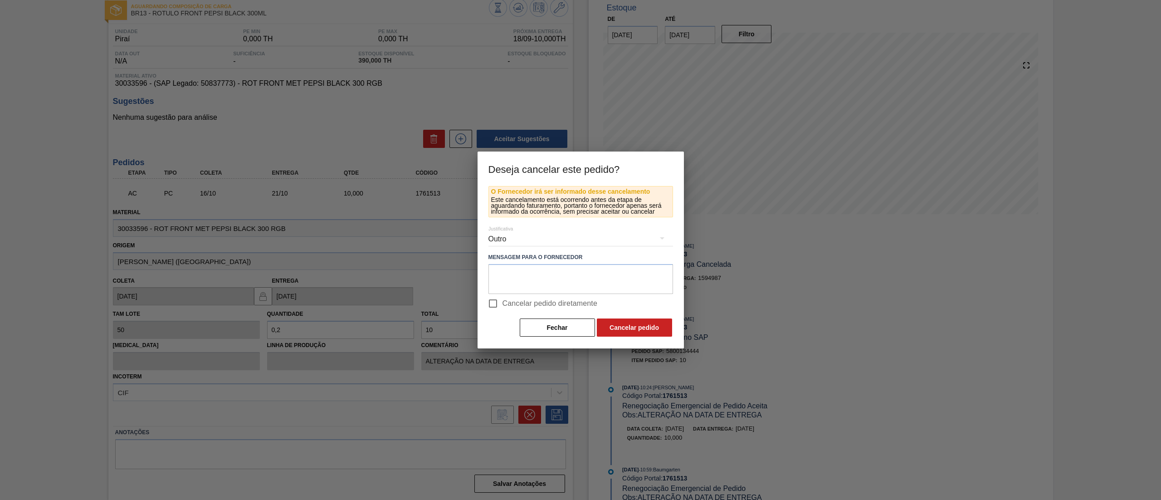
click at [494, 297] on input "Cancelar pedido diretamente" at bounding box center [493, 303] width 19 height 19
checkbox input "true"
click at [614, 321] on button "Cancelar pedido" at bounding box center [634, 327] width 75 height 18
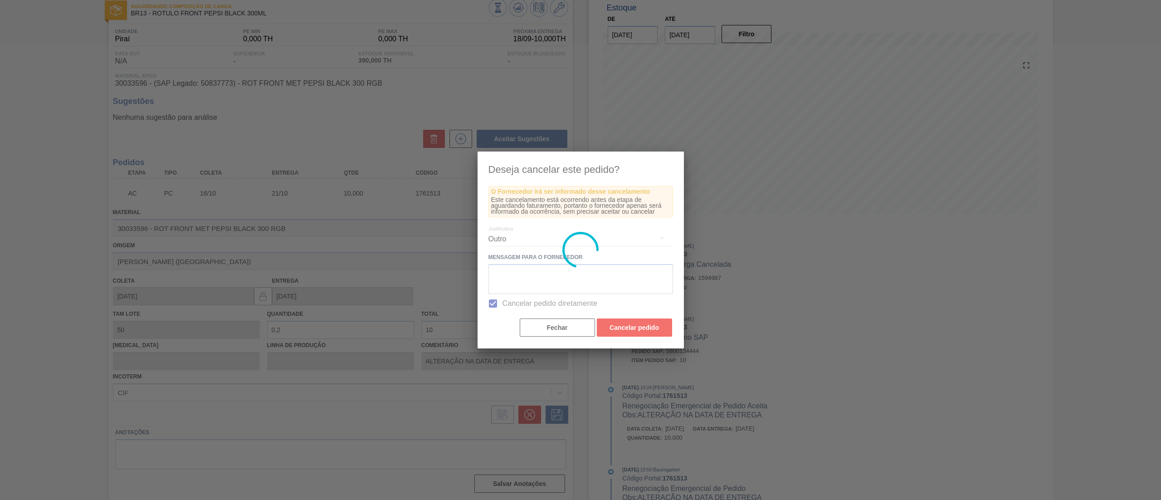
scroll to position [0, 0]
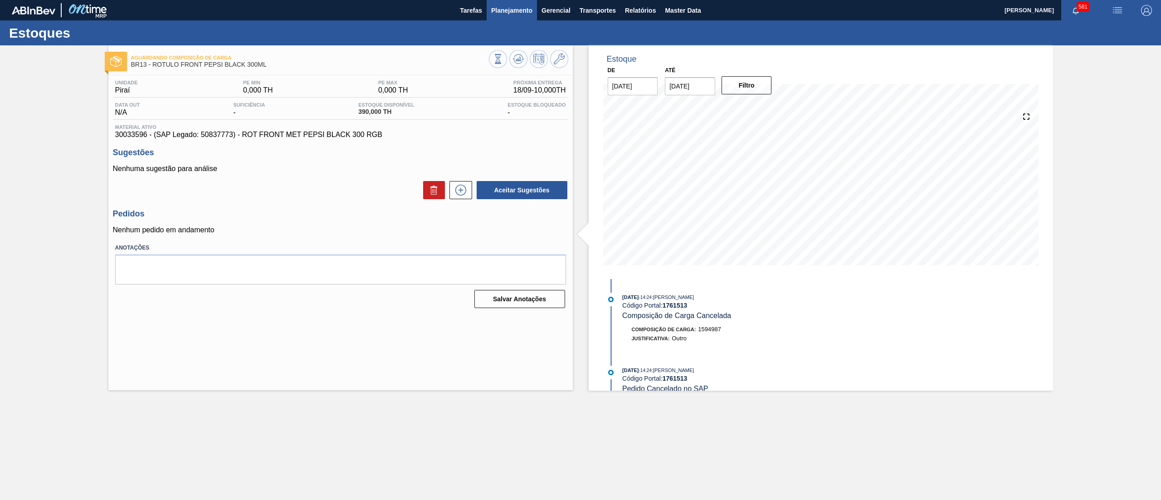
click at [532, 12] on span "Planejamento" at bounding box center [511, 10] width 41 height 11
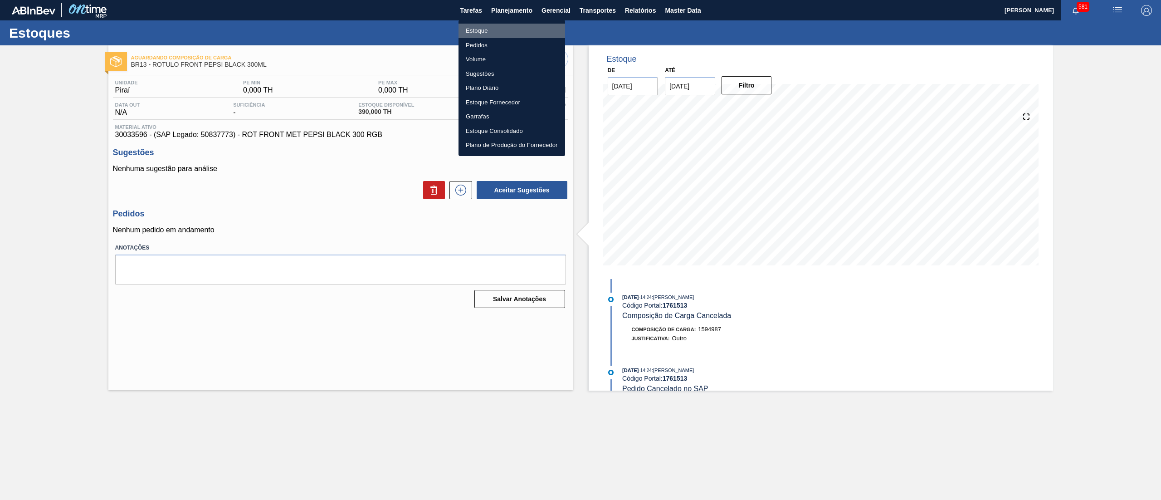
click at [503, 29] on li "Estoque" at bounding box center [512, 31] width 107 height 15
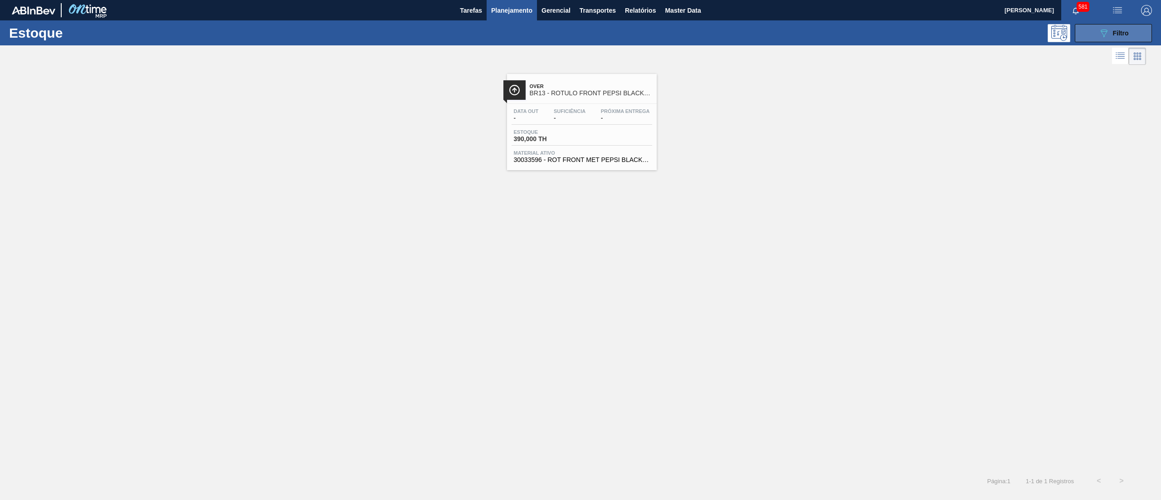
click at [1101, 28] on icon "089F7B8B-B2A5-4AFE-B5C0-19BA573D28AC" at bounding box center [1104, 33] width 11 height 11
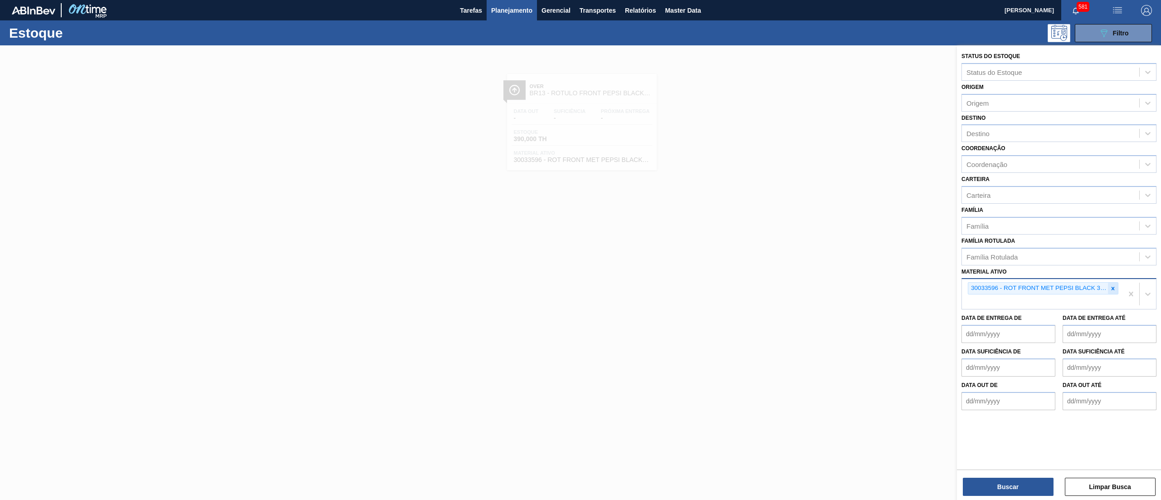
click at [1113, 285] on icon at bounding box center [1113, 288] width 6 height 6
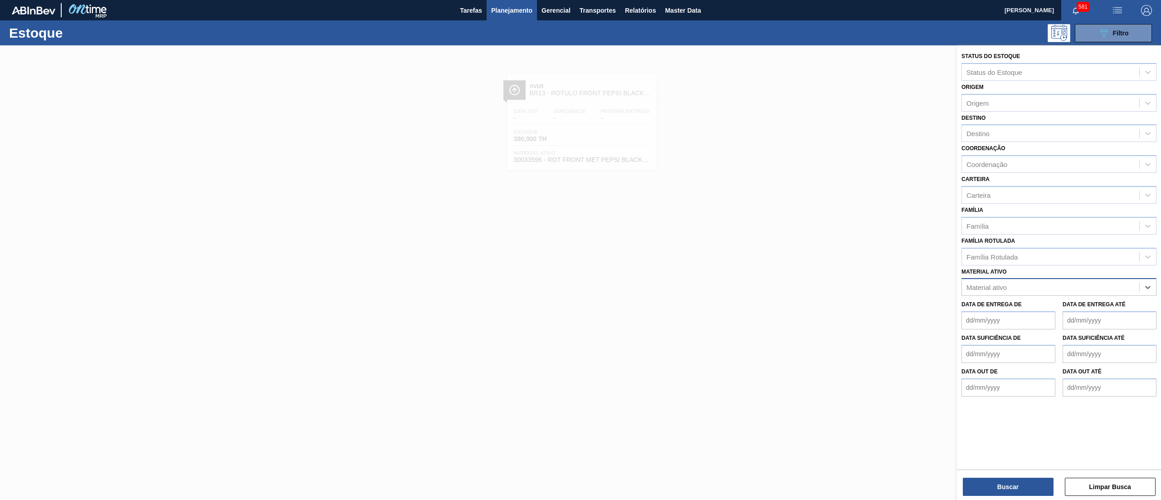
paste ativo "30034066"
type ativo "30034066"
click at [1077, 309] on div "30034066 - FILME CONTR 780X60 GCA LT350 MP NIV24" at bounding box center [1059, 309] width 195 height 17
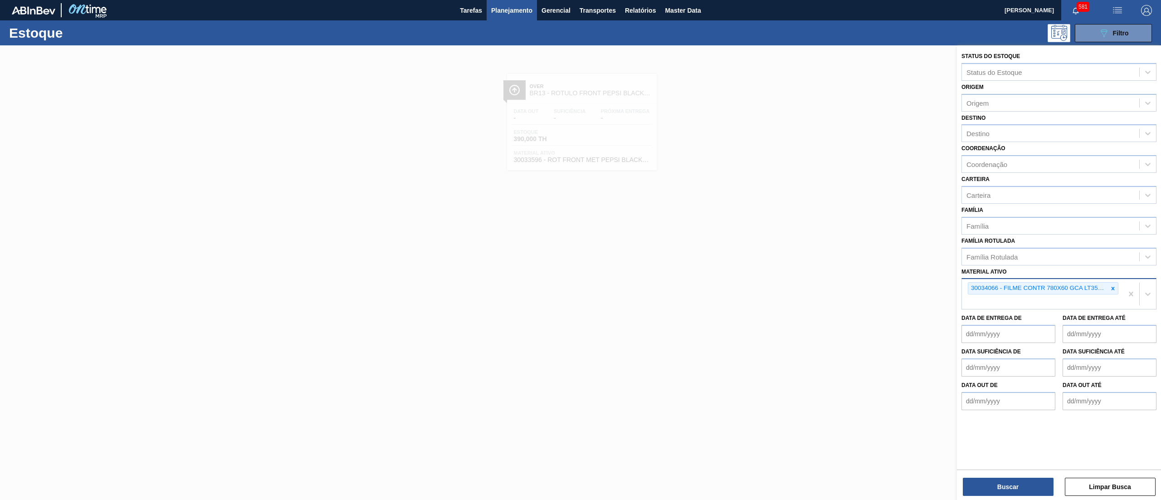
click at [1004, 475] on div "Buscar Limpar Busca" at bounding box center [1059, 482] width 204 height 25
click at [1011, 485] on button "Buscar" at bounding box center [1008, 487] width 91 height 18
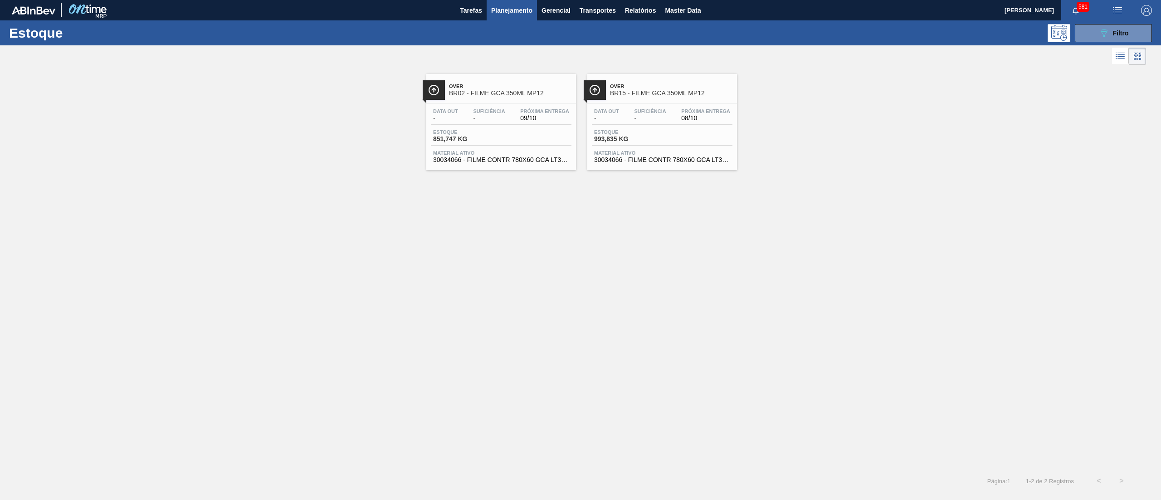
click at [638, 156] on div "Material ativo 30034066 - FILME CONTR 780X60 GCA LT350 MP NIV24" at bounding box center [662, 156] width 141 height 13
click at [631, 125] on div "Data out - Suficiência - Próxima Entrega 09/10 Estoque 851,747 KG Material ativ…" at bounding box center [663, 135] width 150 height 62
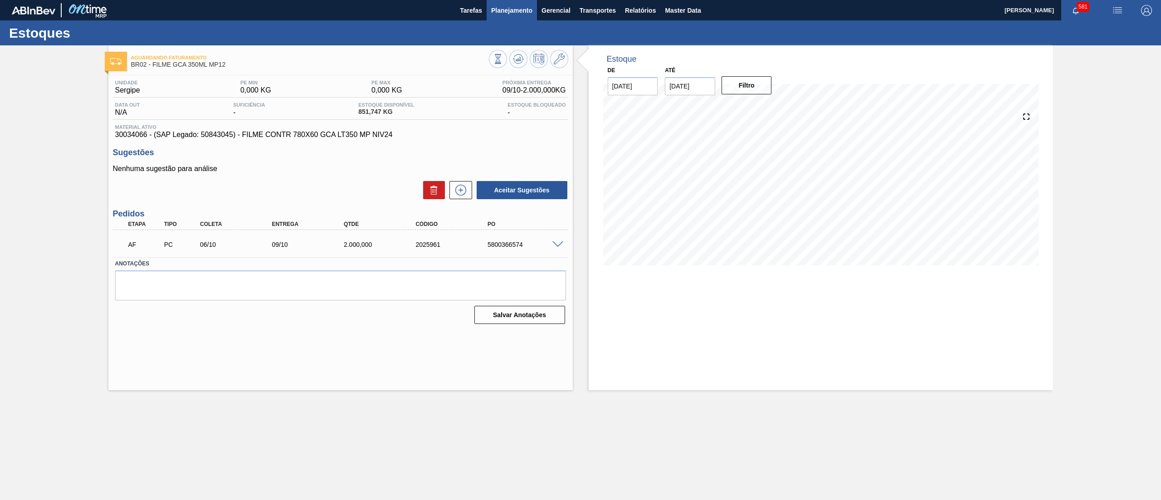
click at [522, 6] on span "Planejamento" at bounding box center [511, 10] width 41 height 11
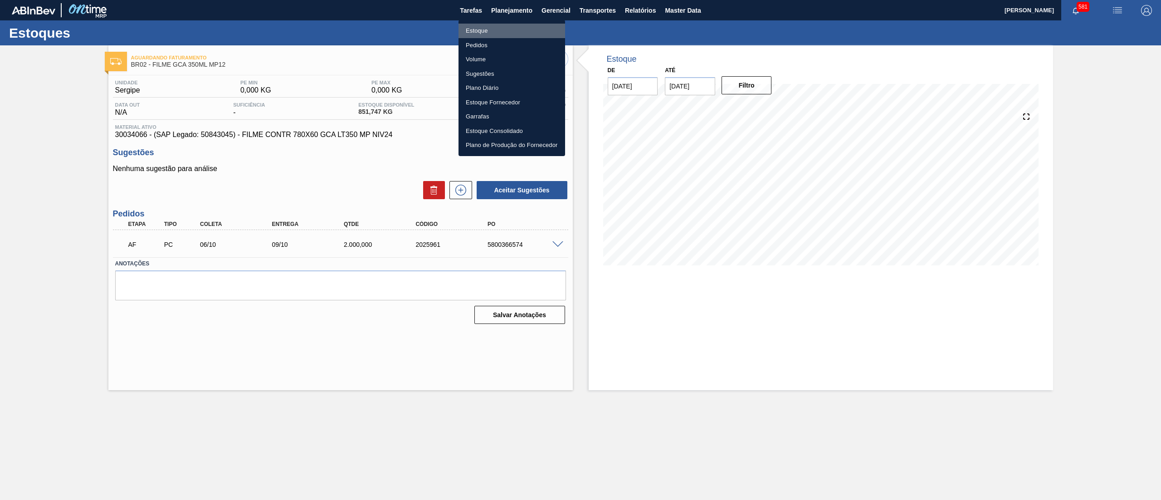
click at [517, 26] on li "Estoque" at bounding box center [512, 31] width 107 height 15
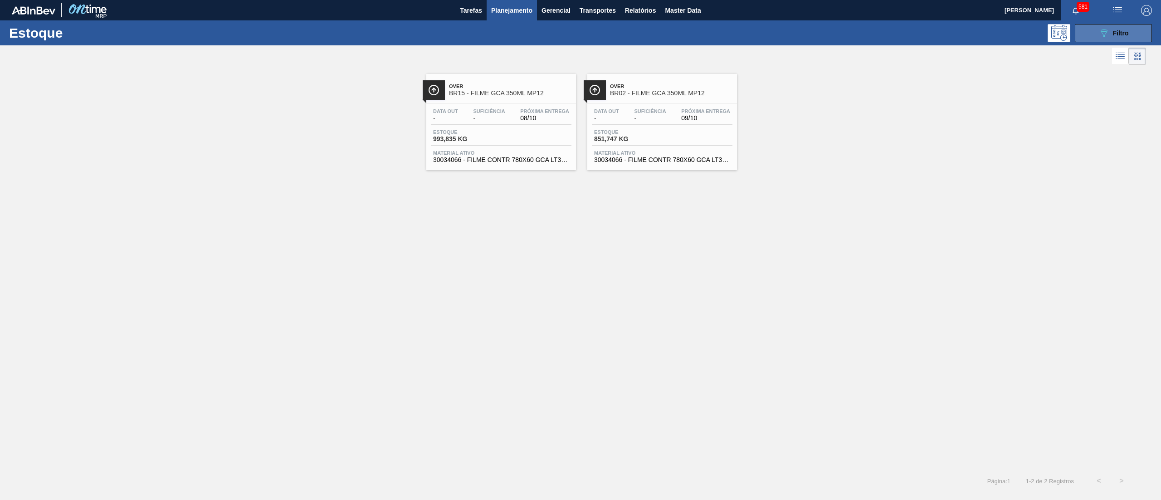
click at [1090, 25] on button "089F7B8B-B2A5-4AFE-B5C0-19BA573D28AC Filtro" at bounding box center [1113, 33] width 77 height 18
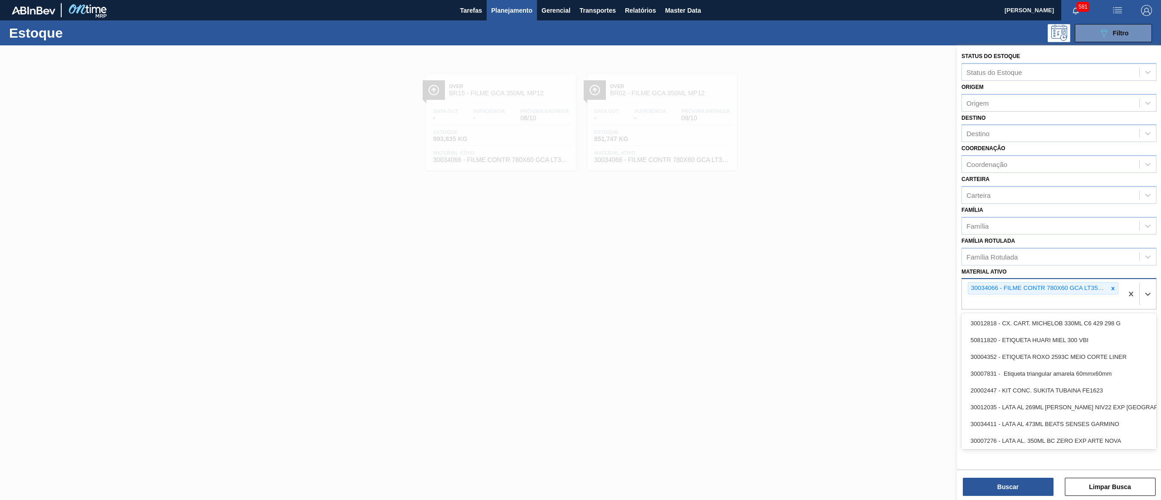
click at [1107, 287] on div "30034066 - FILME CONTR 780X60 GCA LT350 MP NIV24" at bounding box center [1039, 288] width 140 height 11
click at [1115, 287] on icon at bounding box center [1113, 288] width 6 height 6
paste ativo "30034457"
type ativo "30034457"
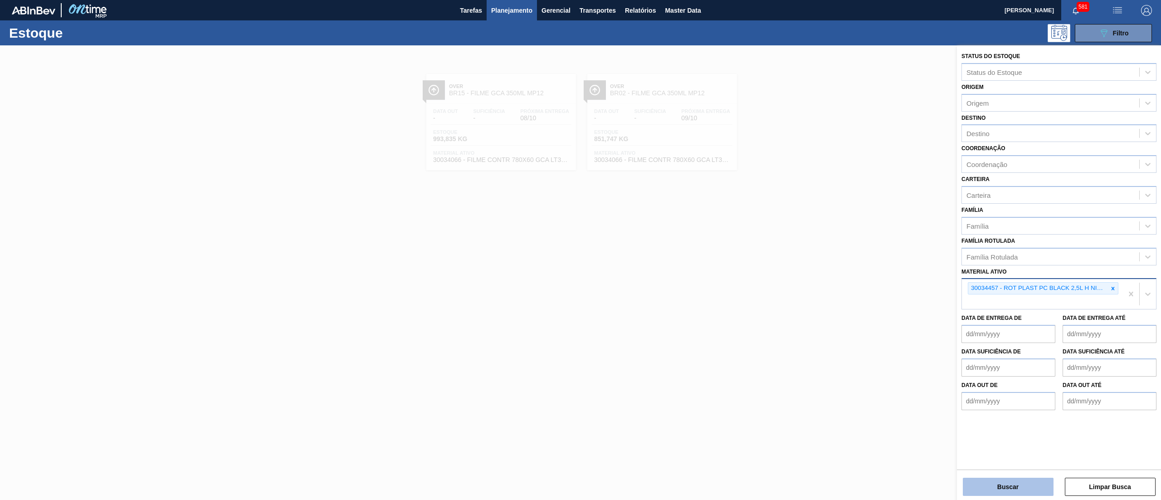
click at [1004, 488] on button "Buscar" at bounding box center [1008, 487] width 91 height 18
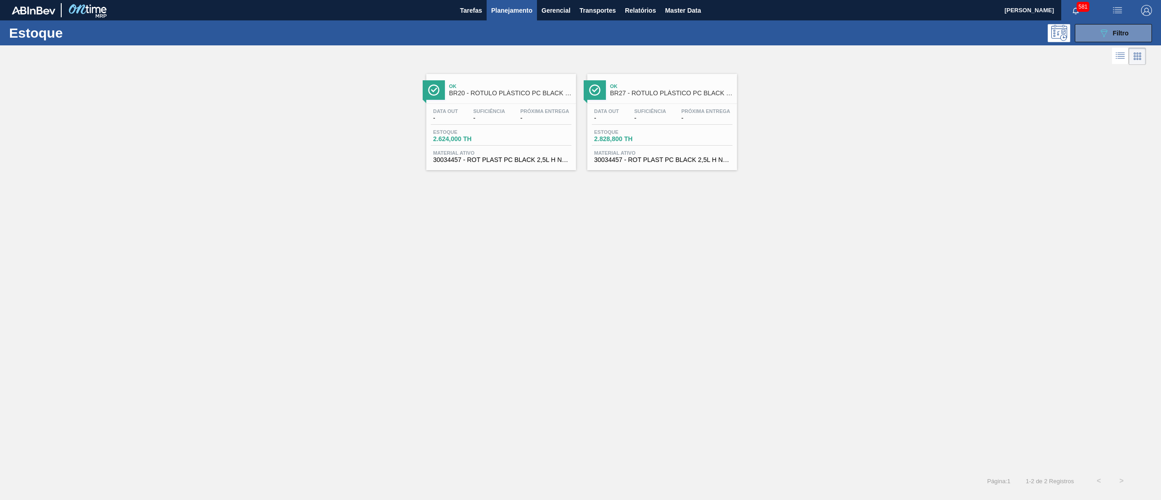
click at [531, 107] on div "Data out - Suficiência - Próxima Entrega - Estoque 2.624,000 TH Material ativo …" at bounding box center [501, 135] width 150 height 62
click at [652, 94] on span "BR27 - RÓTULO PLÁSTICO PC BLACK 2,5L H" at bounding box center [671, 93] width 122 height 7
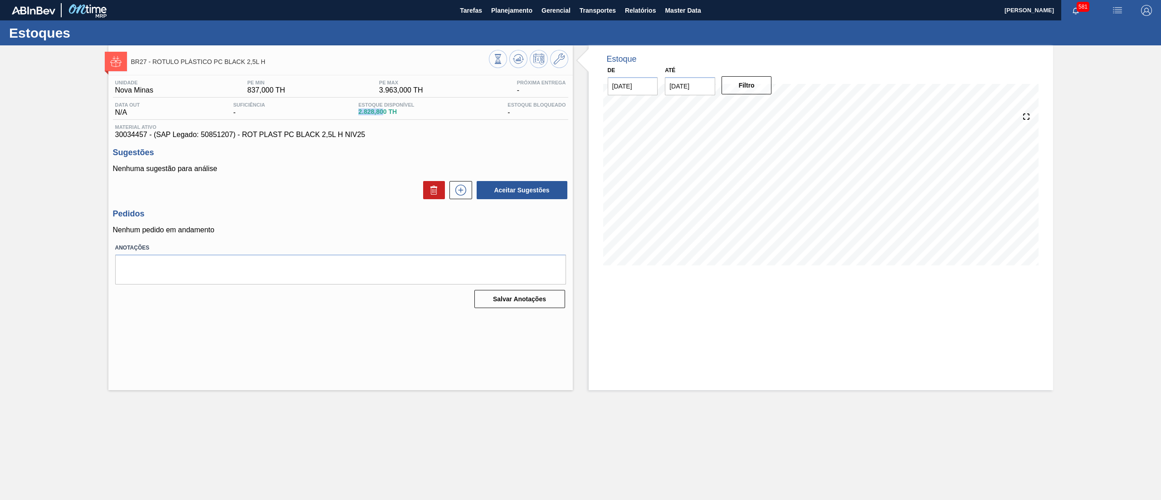
drag, startPoint x: 356, startPoint y: 111, endPoint x: 383, endPoint y: 113, distance: 27.7
click at [383, 113] on div "Estoque Disponível 2.828,800 TH" at bounding box center [386, 109] width 60 height 15
copy span "2.828,80"
click at [454, 196] on icon at bounding box center [461, 190] width 15 height 11
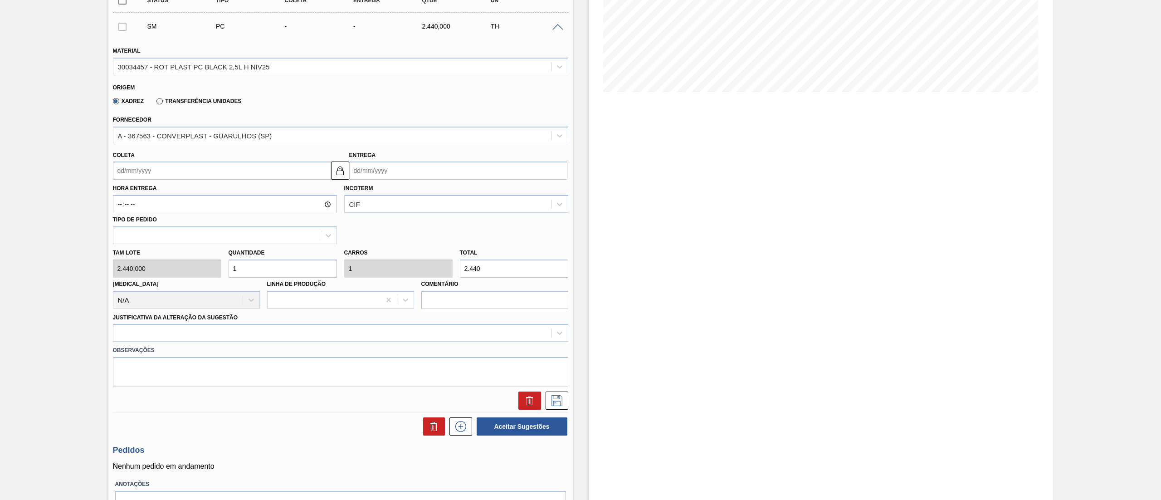
scroll to position [181, 0]
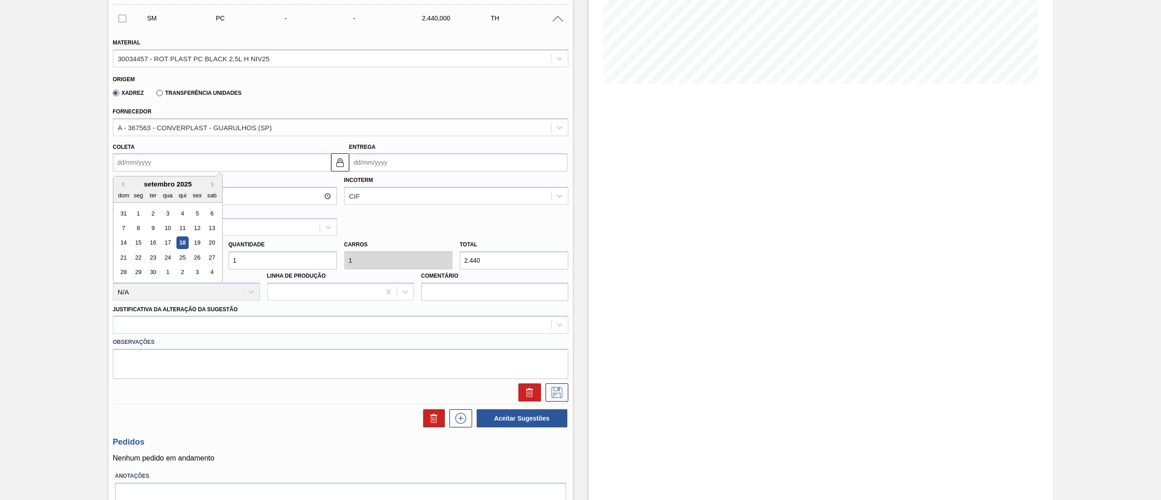
click at [160, 166] on input "Coleta" at bounding box center [222, 162] width 218 height 18
click at [216, 185] on button "Next Month" at bounding box center [214, 184] width 6 height 6
click at [135, 257] on div "20" at bounding box center [138, 257] width 12 height 12
type input "[DATE]"
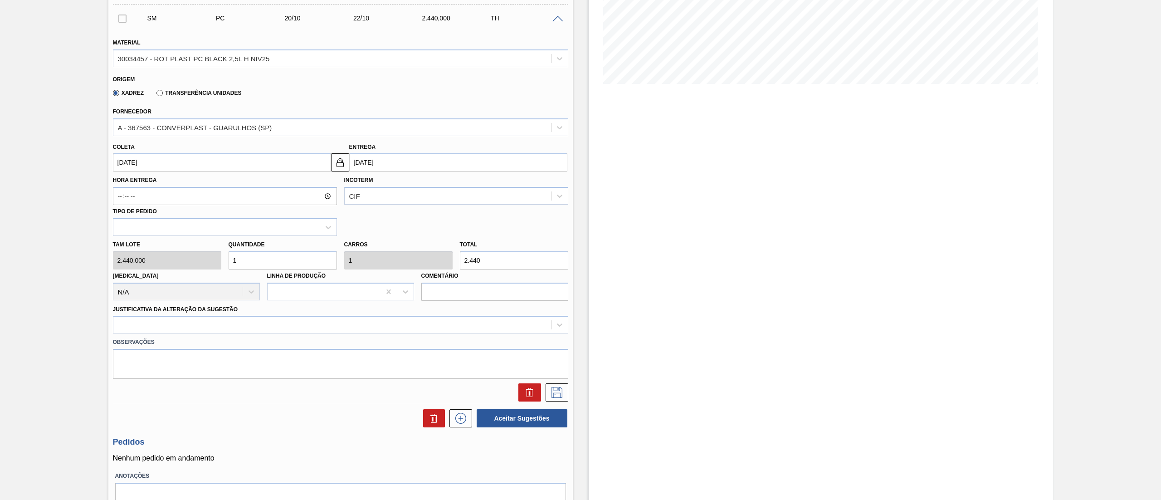
click at [140, 266] on div "[PERSON_NAME] 2.440,000 Quantidade 1 Carros 1 Total 2.440 [MEDICAL_DATA] N/A Li…" at bounding box center [340, 268] width 463 height 65
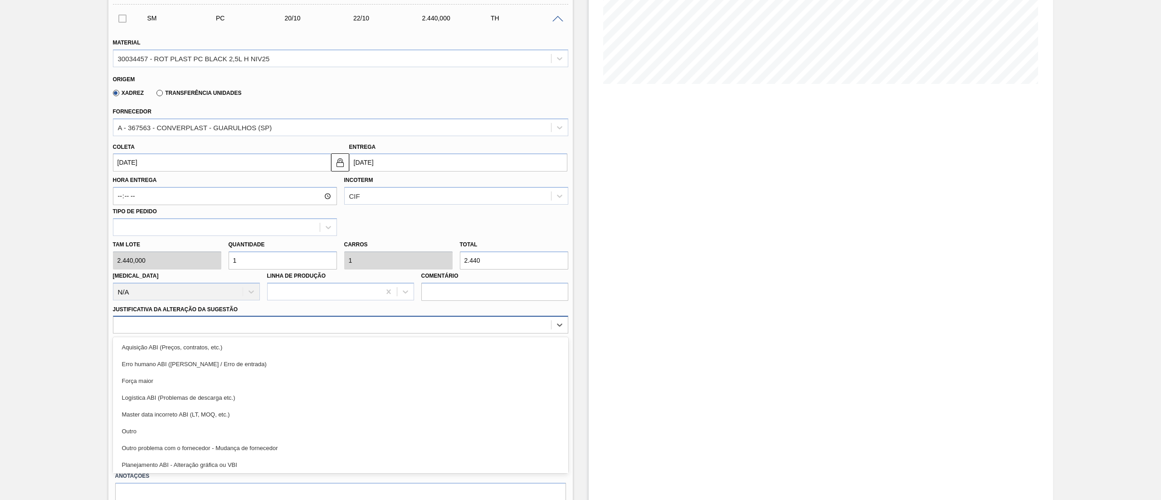
click at [157, 324] on div at bounding box center [332, 324] width 438 height 13
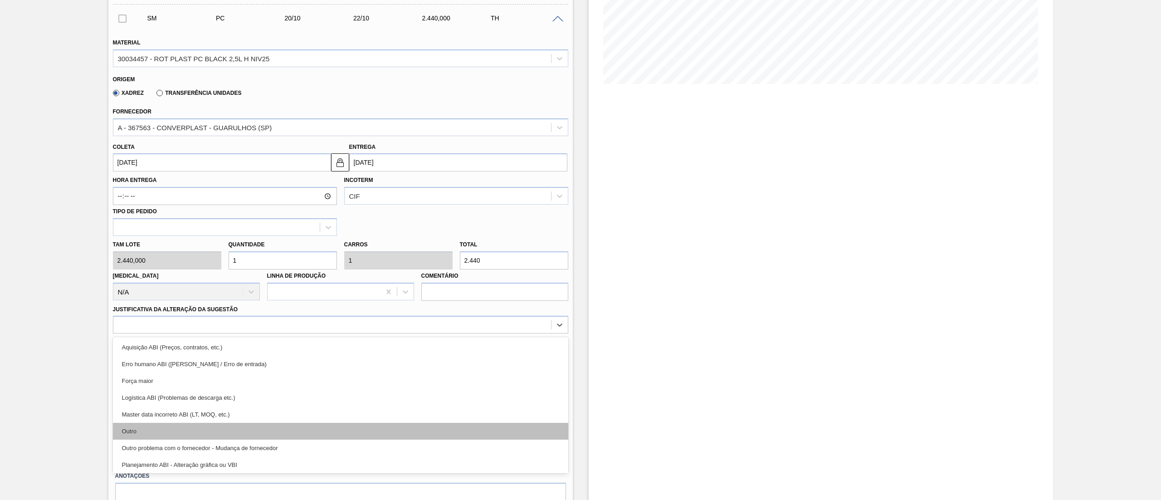
click at [180, 426] on div "Outro" at bounding box center [341, 431] width 456 height 17
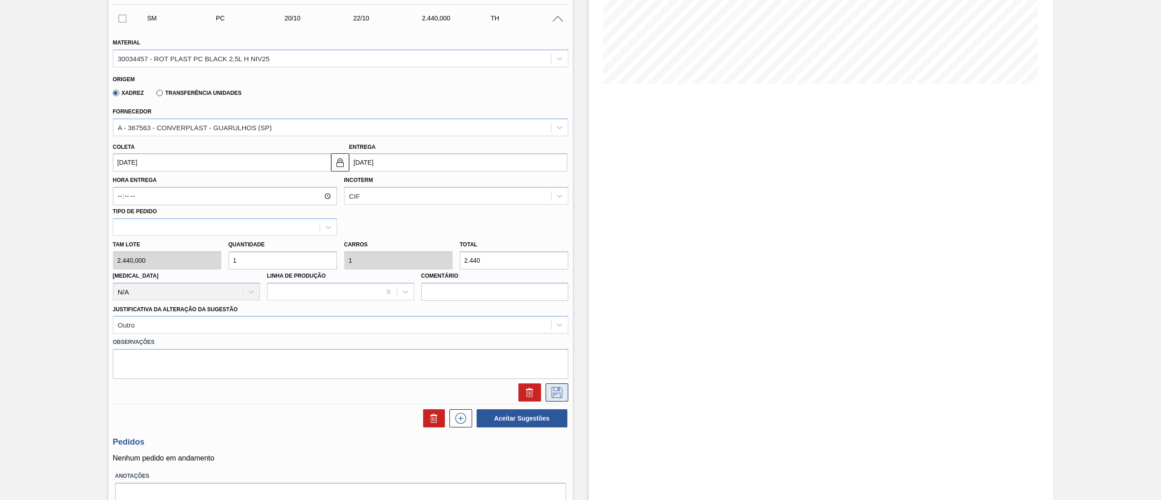
click at [560, 399] on button at bounding box center [557, 392] width 23 height 18
click at [122, 16] on input "checkbox" at bounding box center [122, 18] width 19 height 19
click at [545, 418] on button "Aceitar Sugestões" at bounding box center [522, 418] width 91 height 18
checkbox input "false"
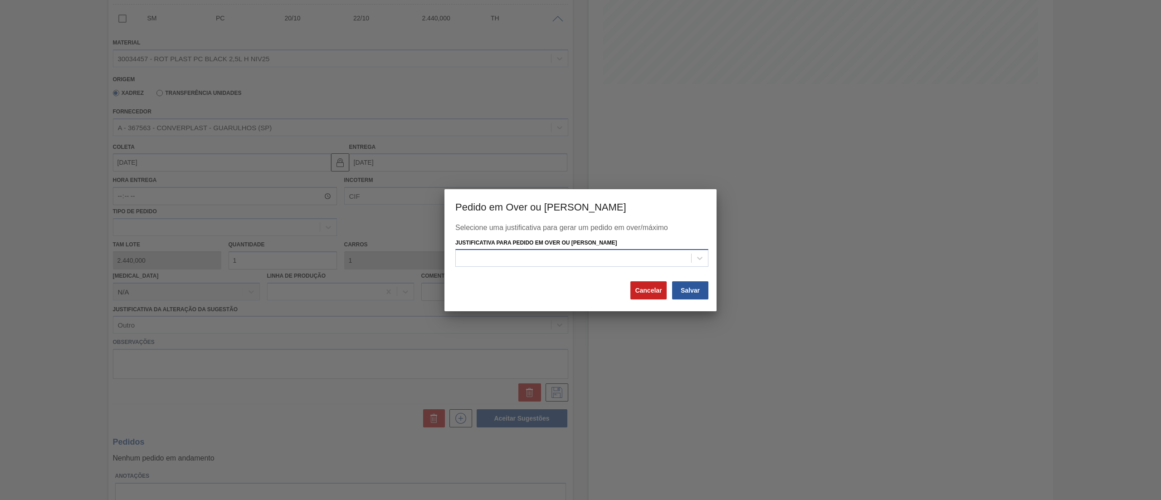
click at [658, 252] on div at bounding box center [573, 258] width 235 height 13
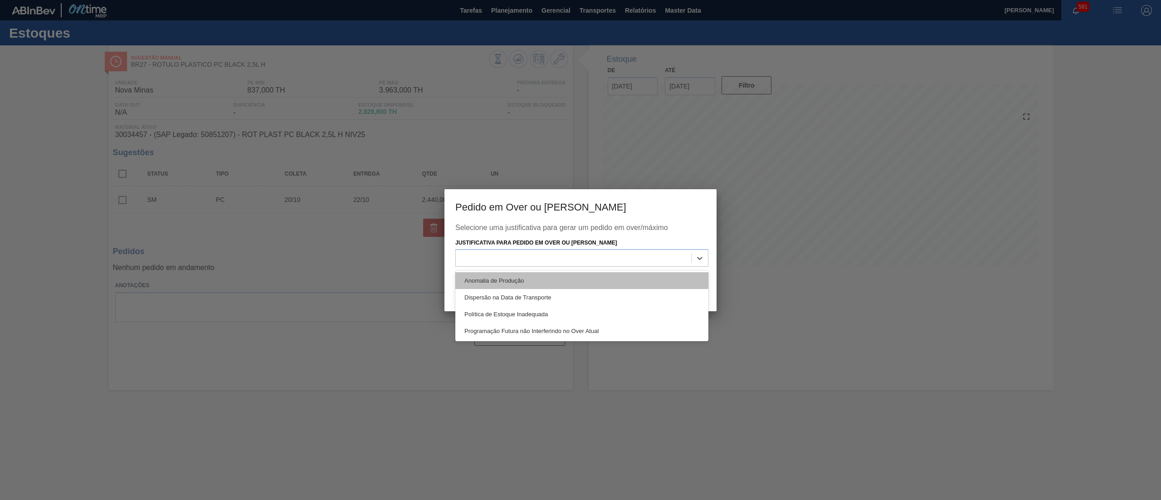
scroll to position [0, 0]
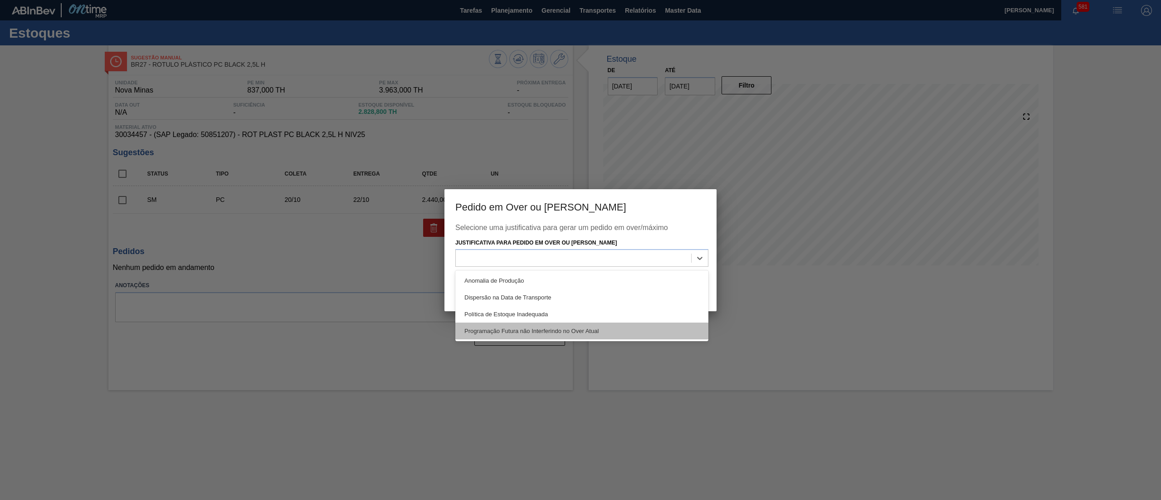
click at [588, 332] on div "Programação Futura não Interferindo no Over Atual" at bounding box center [582, 331] width 253 height 17
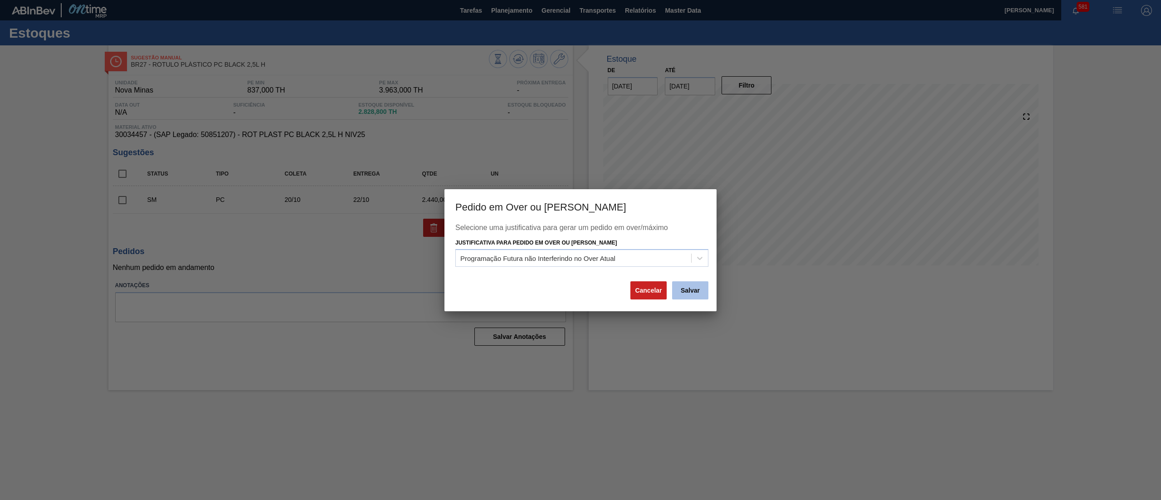
click at [685, 288] on button "Salvar" at bounding box center [690, 290] width 36 height 18
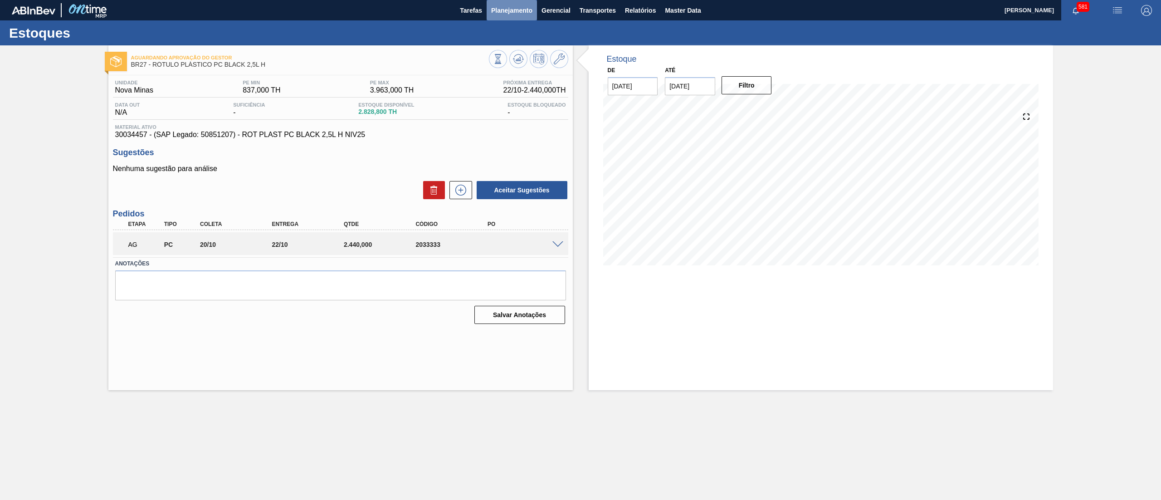
click at [517, 18] on button "Planejamento" at bounding box center [512, 10] width 50 height 20
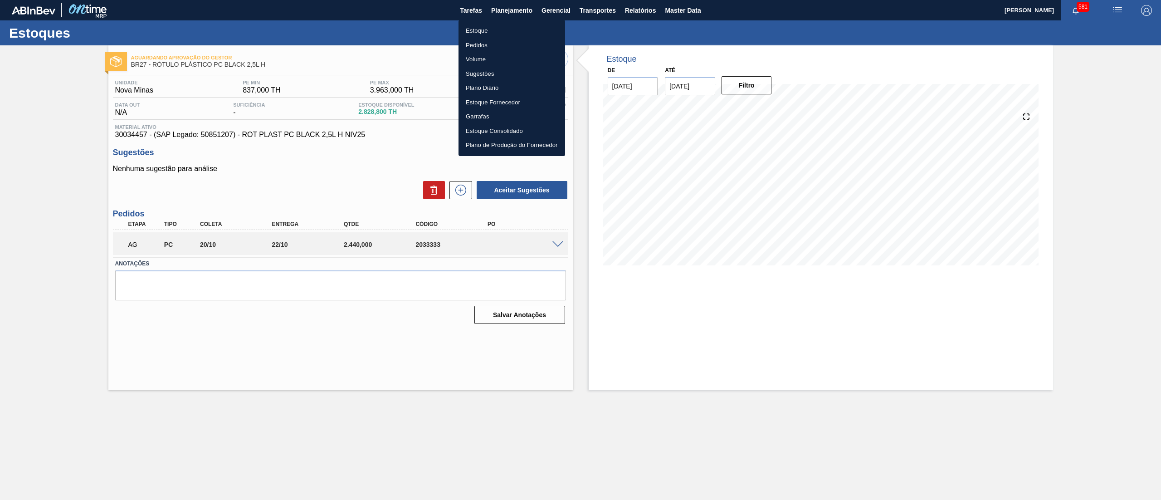
click at [485, 33] on li "Estoque" at bounding box center [512, 31] width 107 height 15
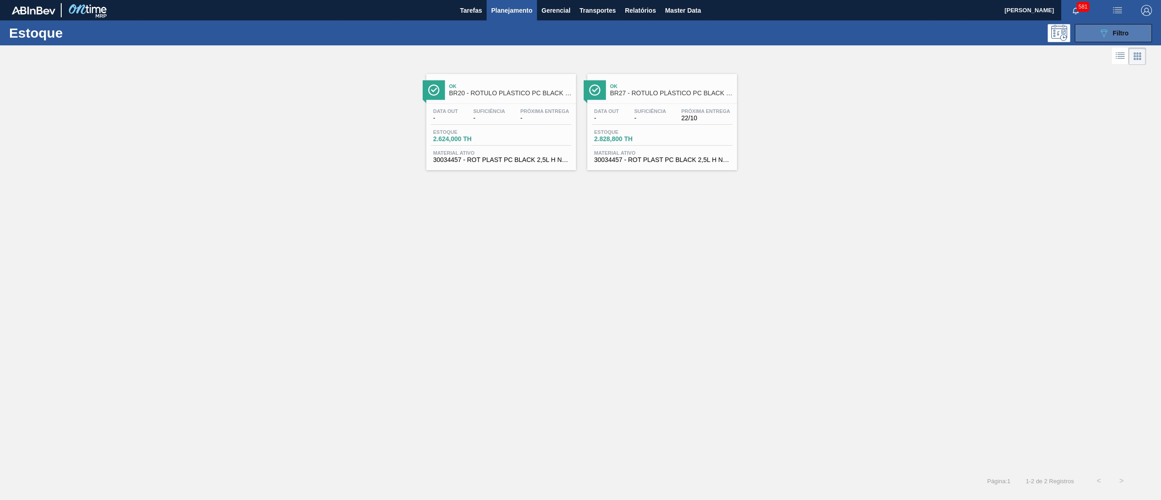
click at [1118, 38] on button "089F7B8B-B2A5-4AFE-B5C0-19BA573D28AC Filtro" at bounding box center [1113, 33] width 77 height 18
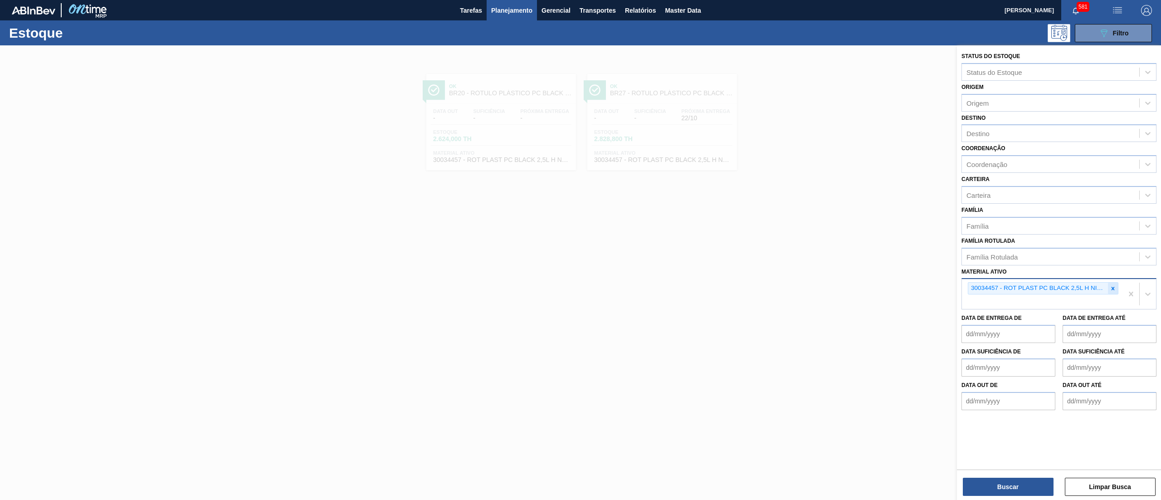
click at [1116, 288] on icon at bounding box center [1113, 288] width 6 height 6
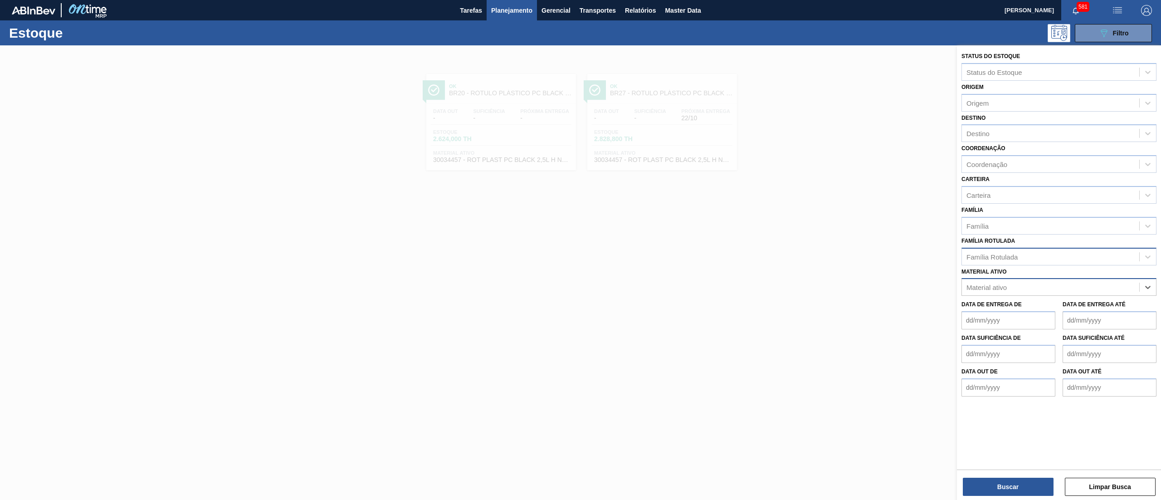
click at [1050, 259] on div "Família Rotulada" at bounding box center [1050, 256] width 177 height 13
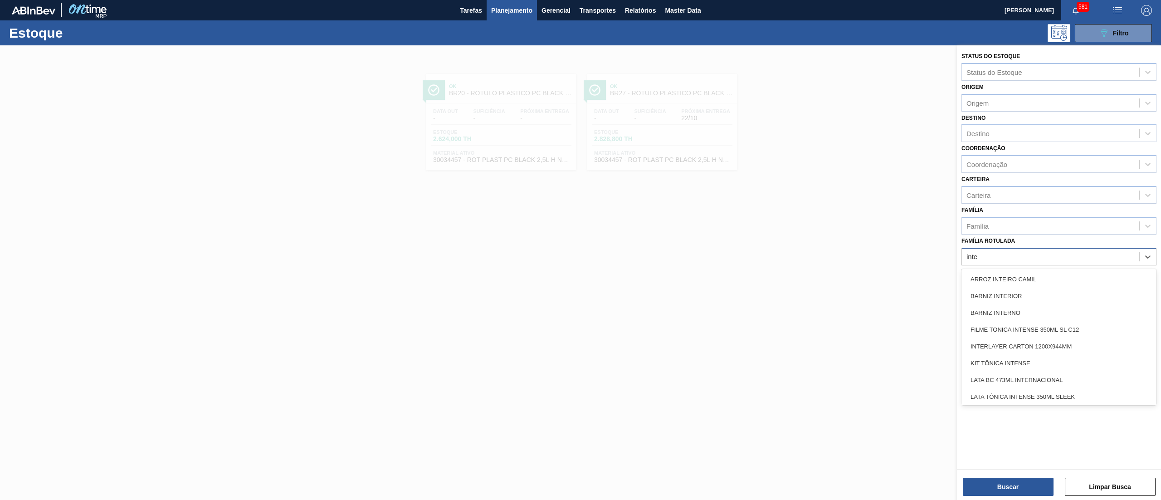
type Rotulada "inten"
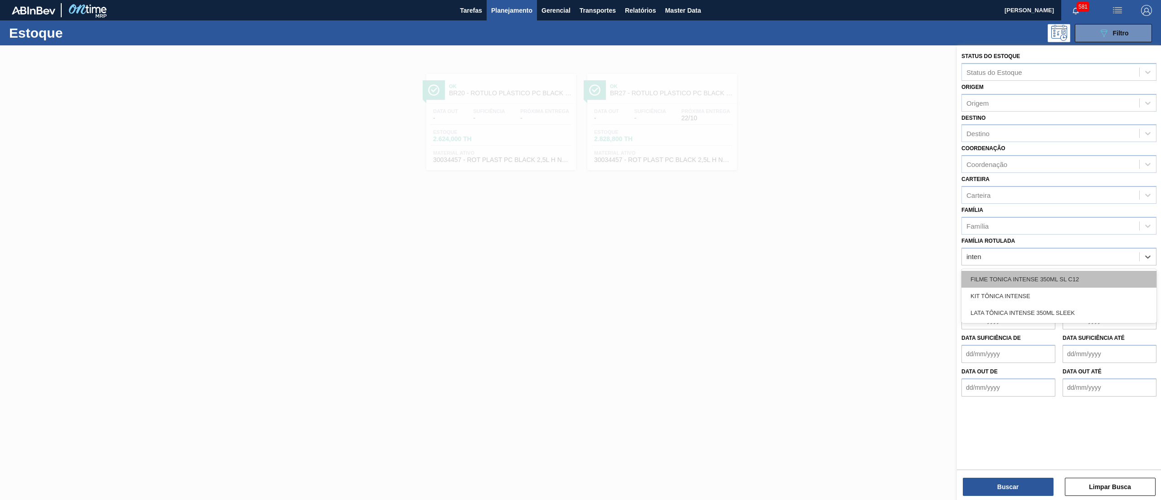
click at [1056, 273] on div "FILME TONICA INTENSE 350ML SL C12" at bounding box center [1059, 279] width 195 height 17
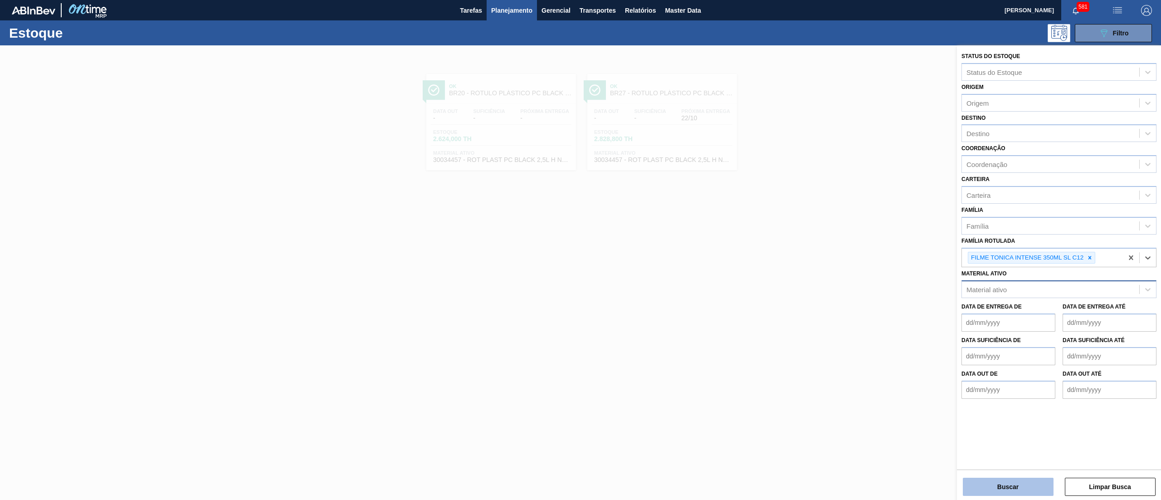
click at [1014, 478] on button "Buscar" at bounding box center [1008, 487] width 91 height 18
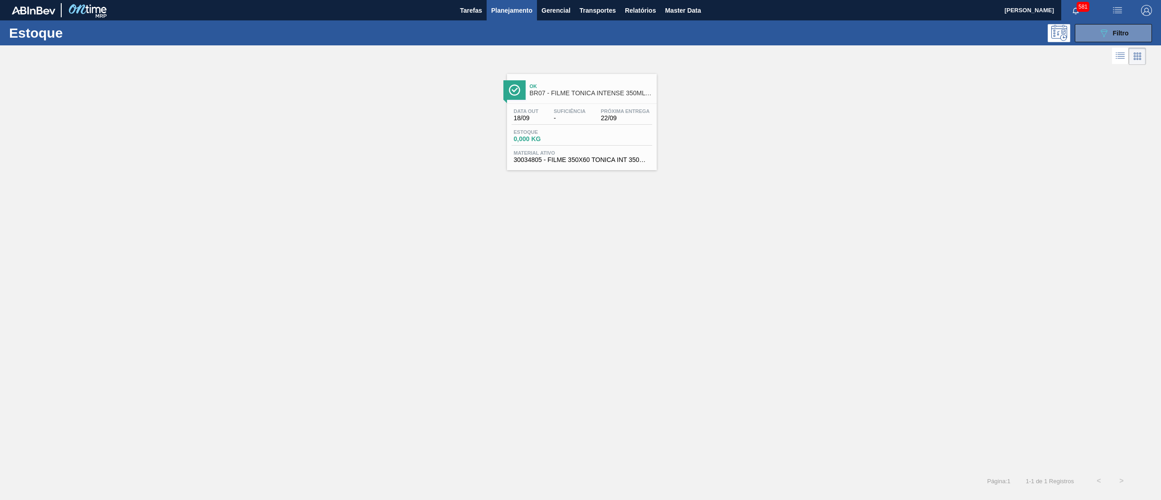
click at [617, 94] on span "BR07 - FILME TONICA INTENSE 350ML SL C12" at bounding box center [591, 93] width 122 height 7
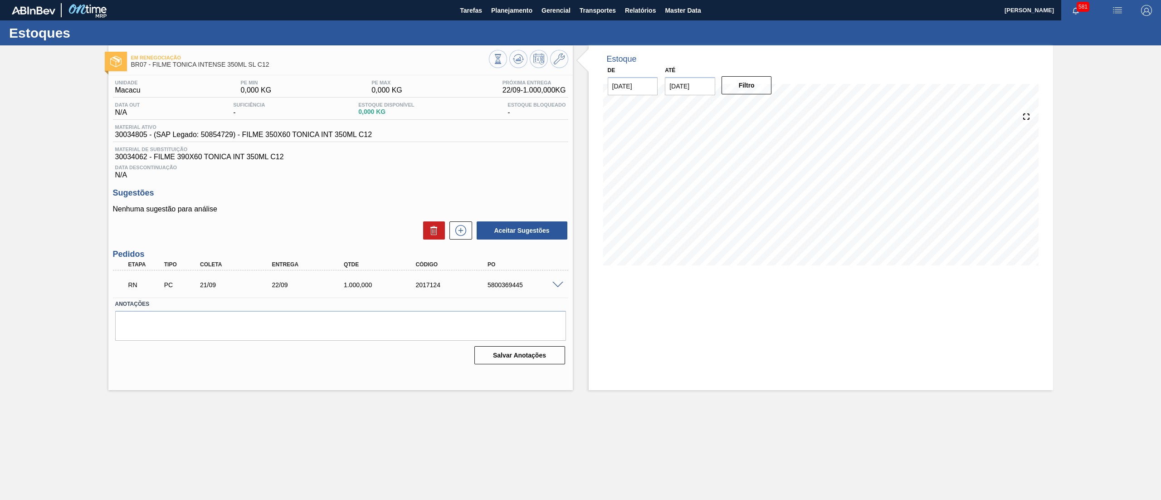
click at [559, 286] on span at bounding box center [558, 285] width 11 height 7
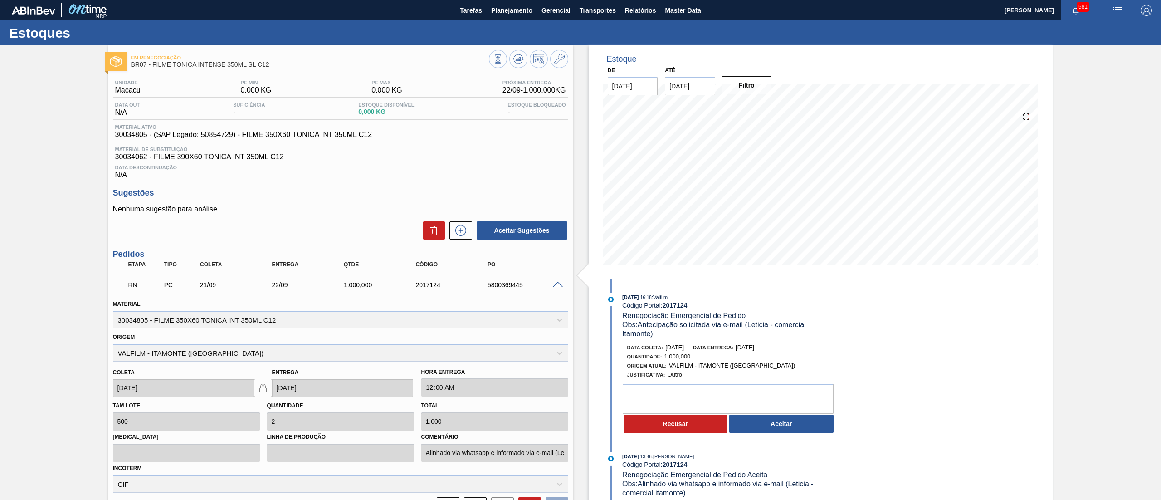
click at [776, 428] on button "Aceitar" at bounding box center [782, 424] width 104 height 18
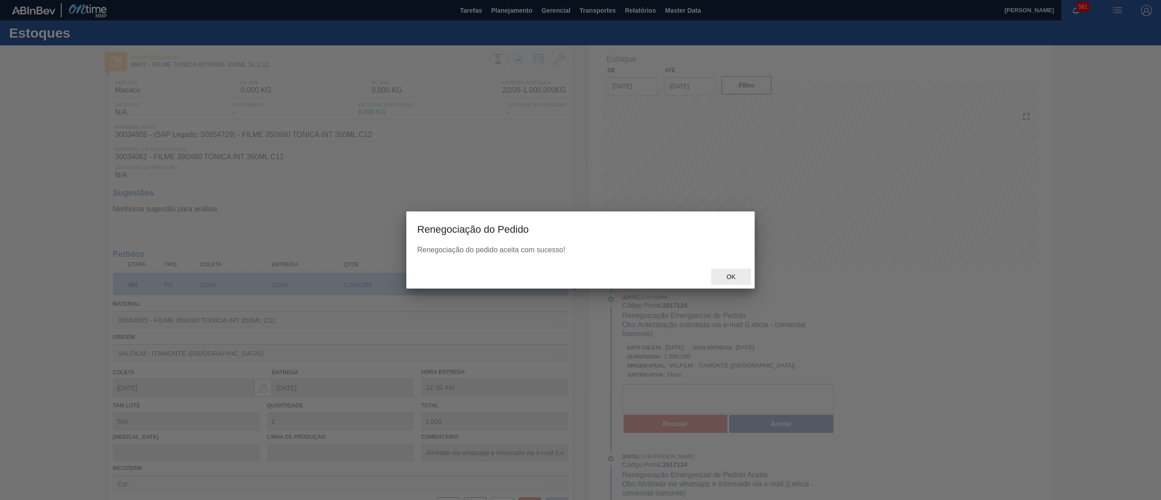
click at [730, 272] on div "Ok" at bounding box center [731, 277] width 40 height 17
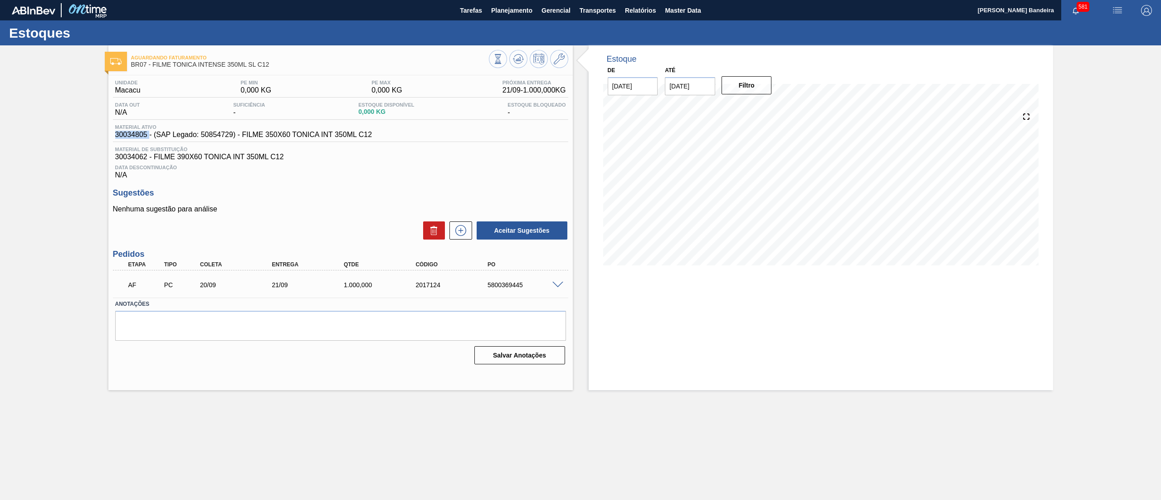
drag, startPoint x: 116, startPoint y: 134, endPoint x: 149, endPoint y: 136, distance: 33.2
click at [149, 136] on span "30034805 - (SAP Legado: 50854729) - FILME 350X60 TONICA INT 350ML C12" at bounding box center [243, 135] width 257 height 8
drag, startPoint x: 114, startPoint y: 134, endPoint x: 146, endPoint y: 134, distance: 31.8
click at [146, 134] on div "Material ativo 30034805 - (SAP Legado: 50854729) - FILME 350X60 TONICA INT 350M…" at bounding box center [244, 131] width 262 height 15
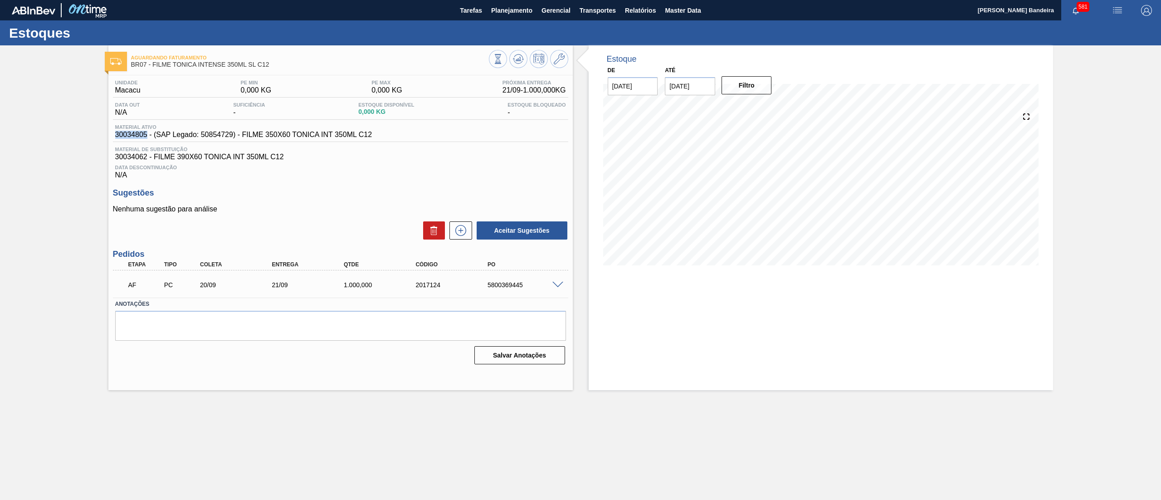
copy span "30034805"
drag, startPoint x: 386, startPoint y: 136, endPoint x: 243, endPoint y: 134, distance: 142.5
click at [243, 134] on div "Material ativo 30034805 - (SAP Legado: 50854729) - FILME 350X60 TONICA INT 350M…" at bounding box center [341, 133] width 456 height 18
copy span "FILME 350X60 TONICA INT 350ML C12"
click at [512, 3] on button "Planejamento" at bounding box center [512, 10] width 50 height 20
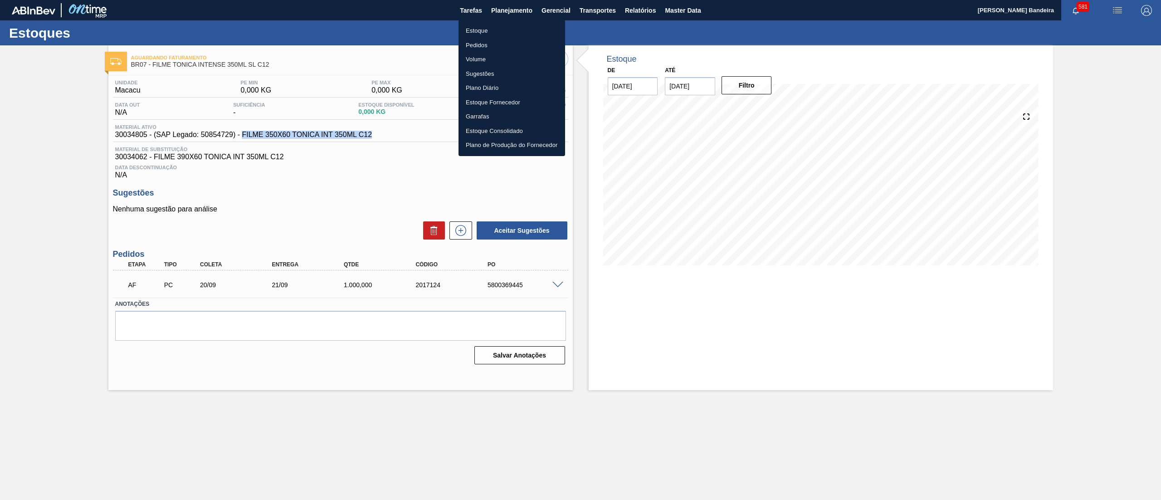
click at [505, 29] on li "Estoque" at bounding box center [512, 31] width 107 height 15
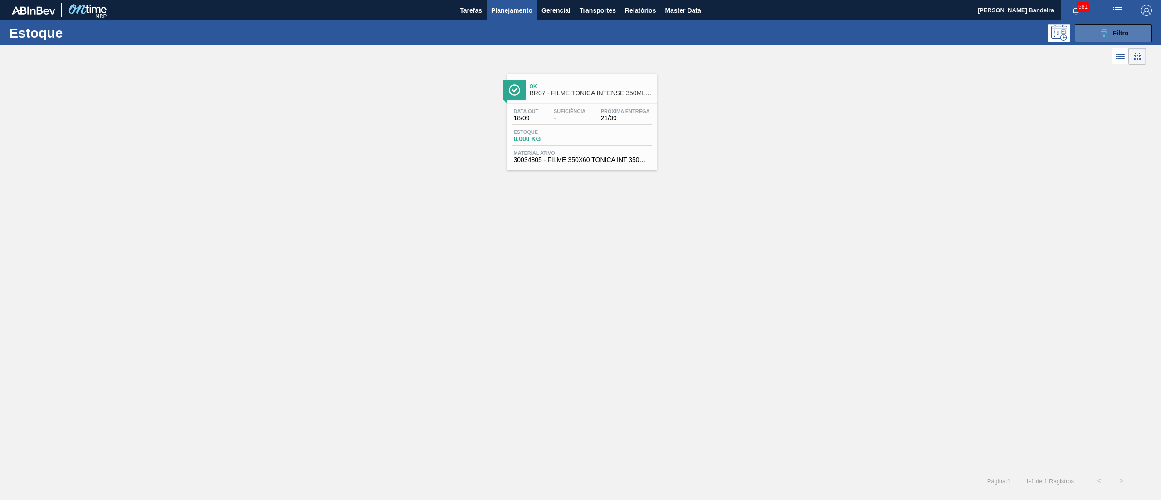
click at [1091, 29] on button "089F7B8B-B2A5-4AFE-B5C0-19BA573D28AC Filtro" at bounding box center [1113, 33] width 77 height 18
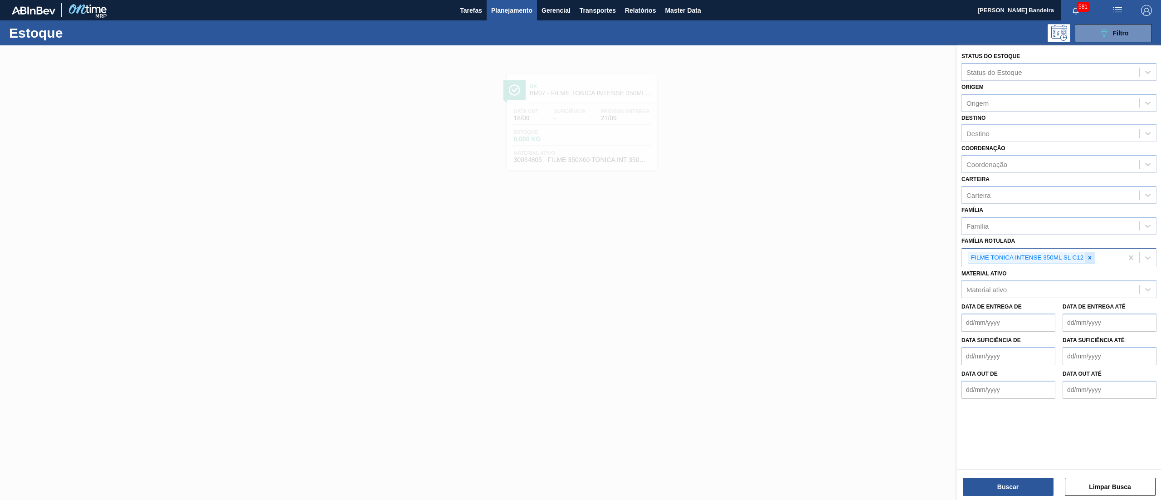
click at [1087, 255] on icon at bounding box center [1090, 258] width 6 height 6
click at [1016, 128] on div "Destino" at bounding box center [1050, 133] width 177 height 13
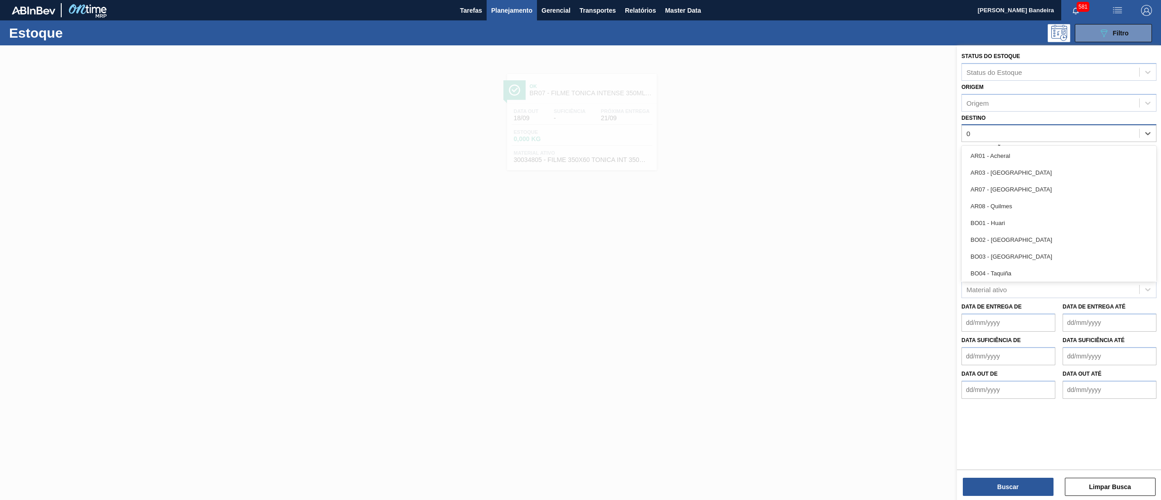
type input "07"
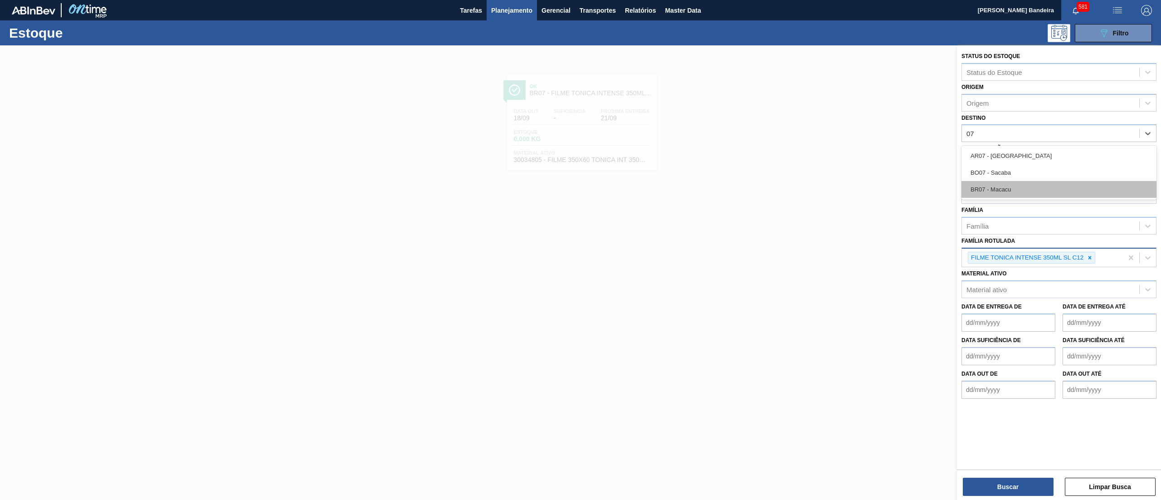
click at [1004, 191] on div "BR07 - Macacu" at bounding box center [1059, 189] width 195 height 17
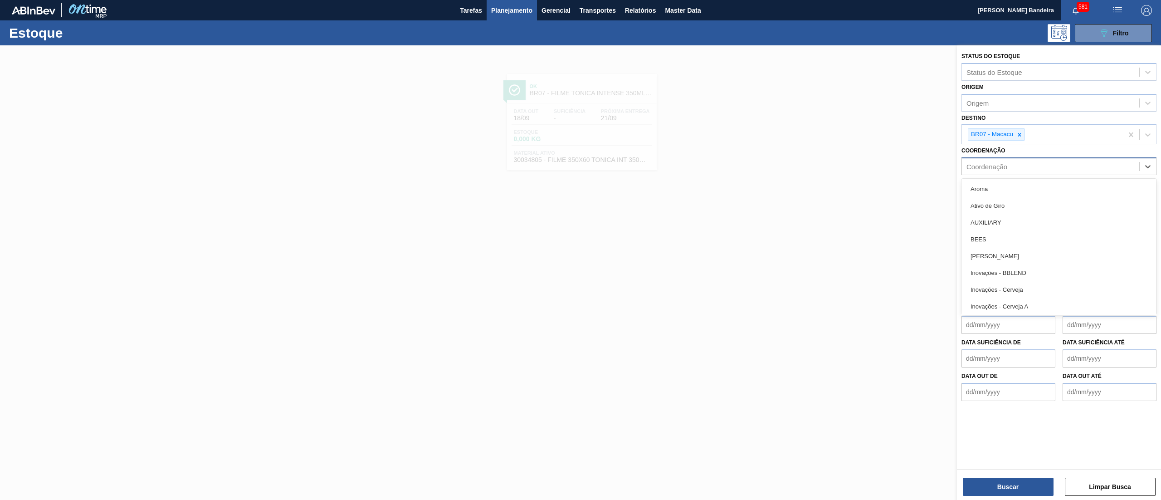
click at [997, 171] on div "Coordenação" at bounding box center [1050, 166] width 177 height 13
type input "ref"
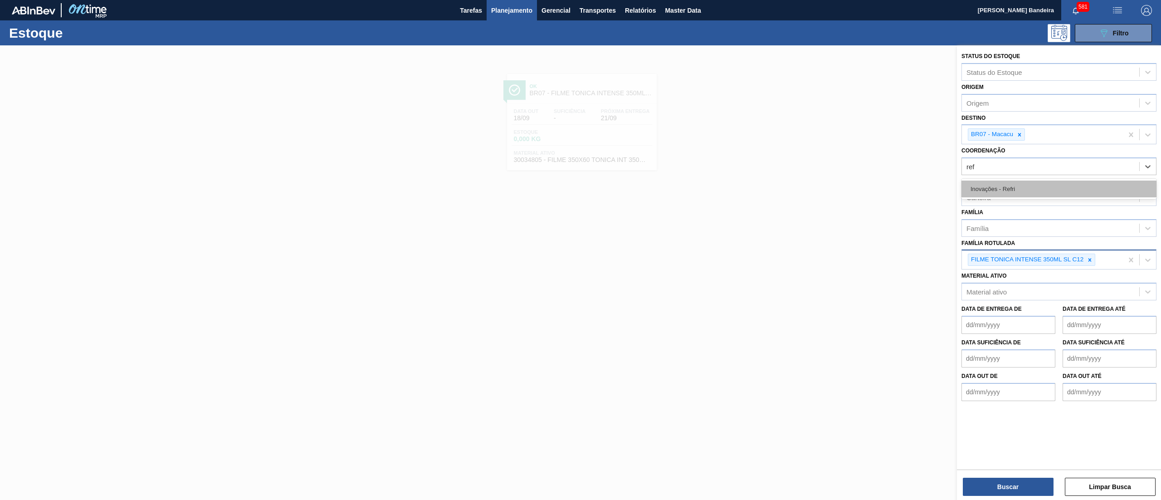
click at [997, 196] on div "Inovações - Refri" at bounding box center [1059, 189] width 195 height 17
click at [1088, 265] on div at bounding box center [1090, 261] width 10 height 11
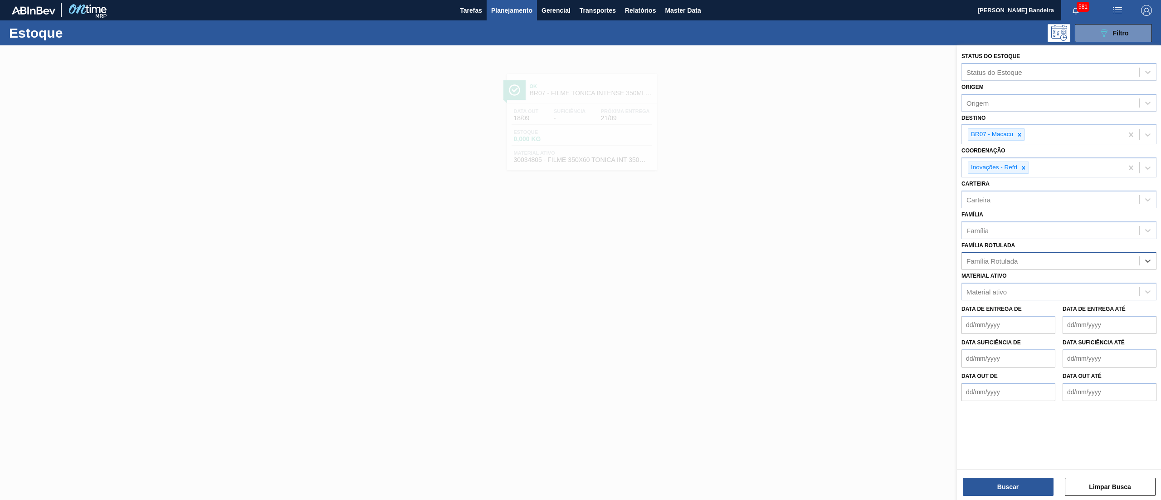
click at [1064, 262] on div "Família Rotulada" at bounding box center [1050, 261] width 177 height 13
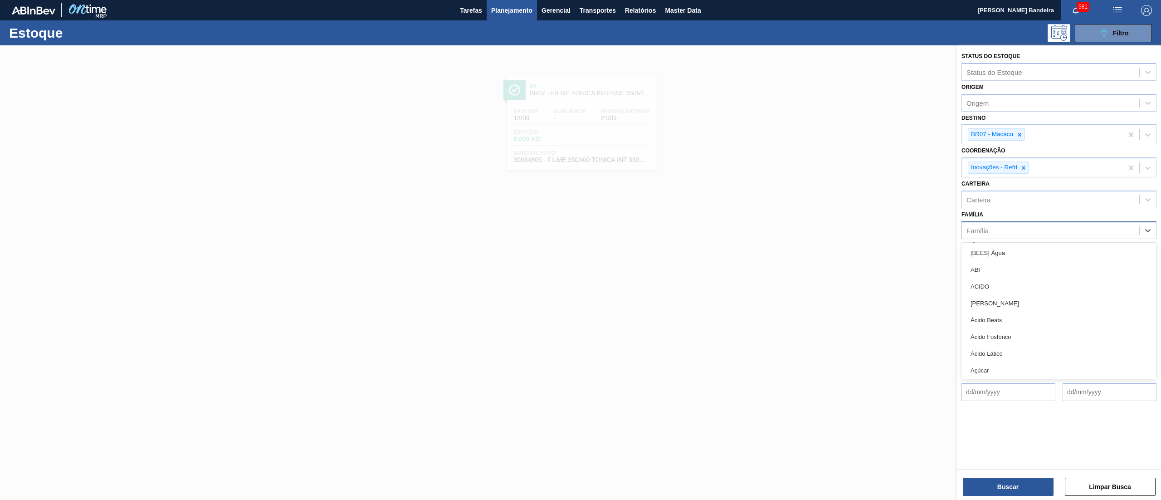
click at [1040, 229] on div "Família" at bounding box center [1050, 230] width 177 height 13
type input "film"
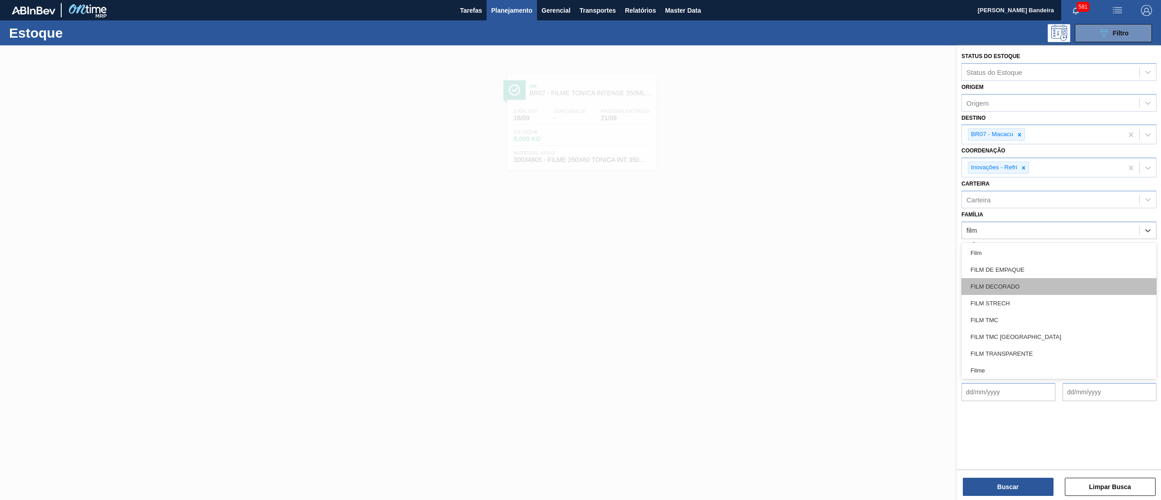
click at [1035, 281] on div "FILM DECORADO" at bounding box center [1059, 286] width 195 height 17
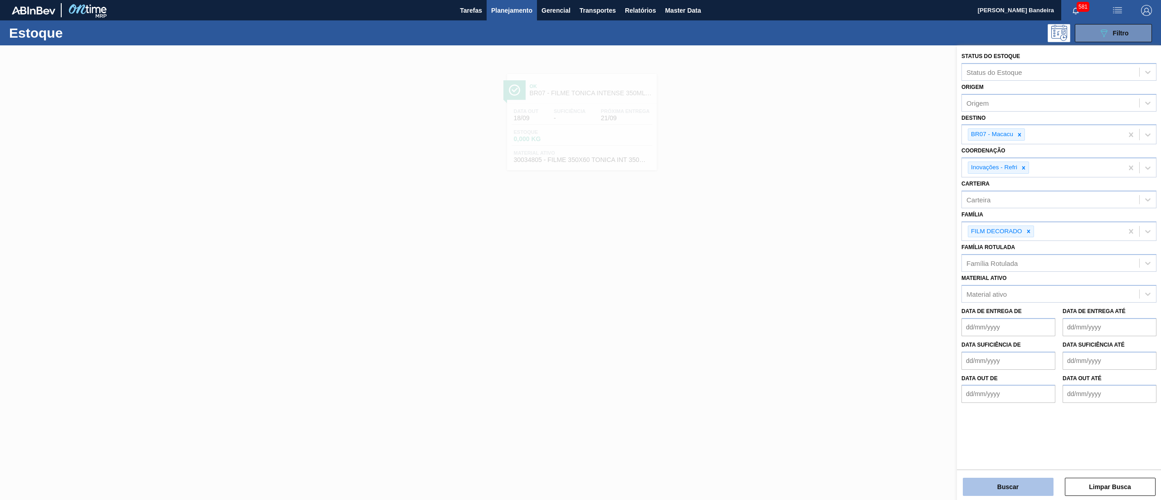
click at [1024, 492] on button "Buscar" at bounding box center [1008, 487] width 91 height 18
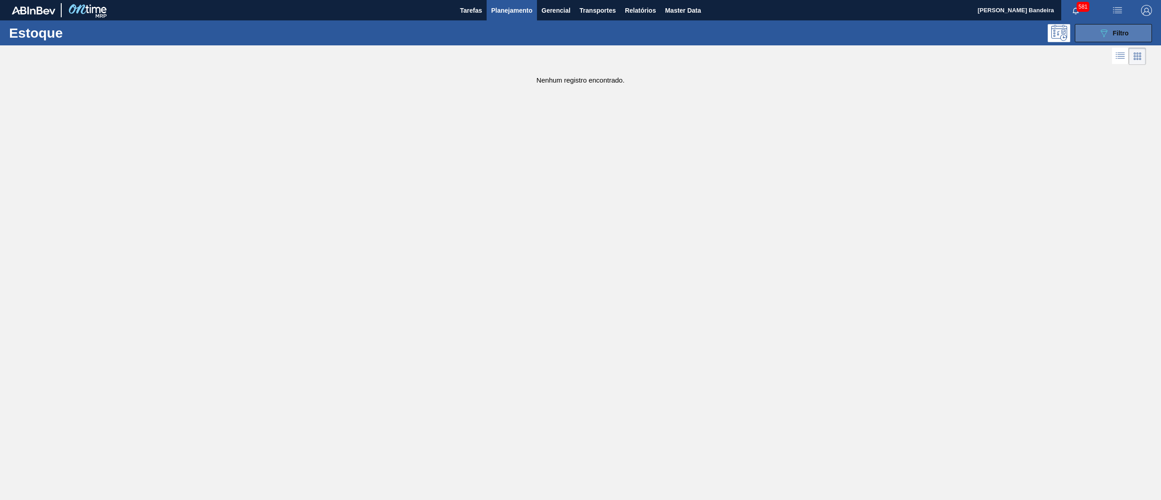
click at [1130, 32] on button "089F7B8B-B2A5-4AFE-B5C0-19BA573D28AC Filtro" at bounding box center [1113, 33] width 77 height 18
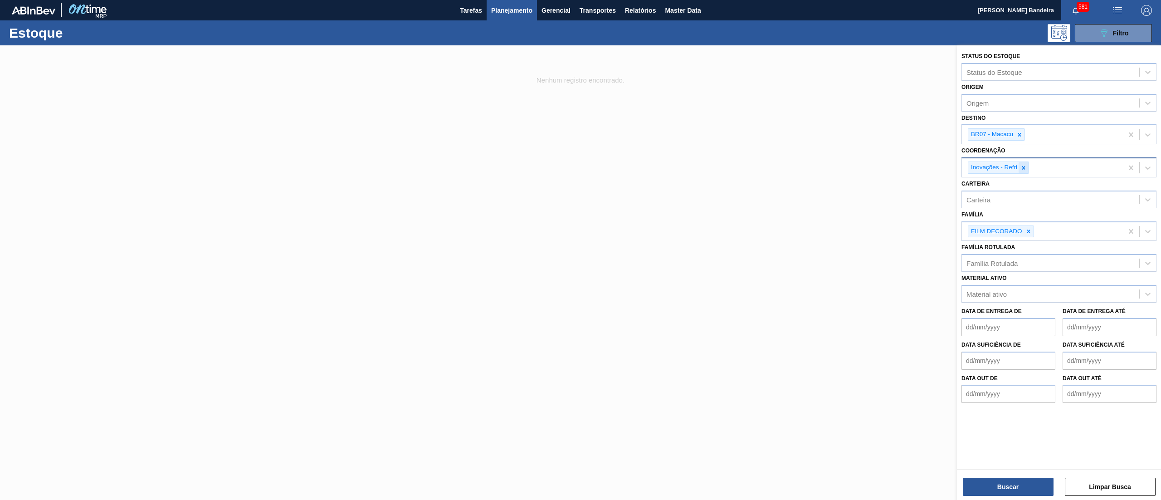
click at [1026, 162] on div at bounding box center [1024, 167] width 10 height 11
click at [999, 160] on div "Coordenação" at bounding box center [1050, 166] width 177 height 13
type input "ref"
click at [1000, 183] on div "Inovações - Refri" at bounding box center [1059, 189] width 195 height 17
click at [1026, 226] on div at bounding box center [1029, 231] width 10 height 11
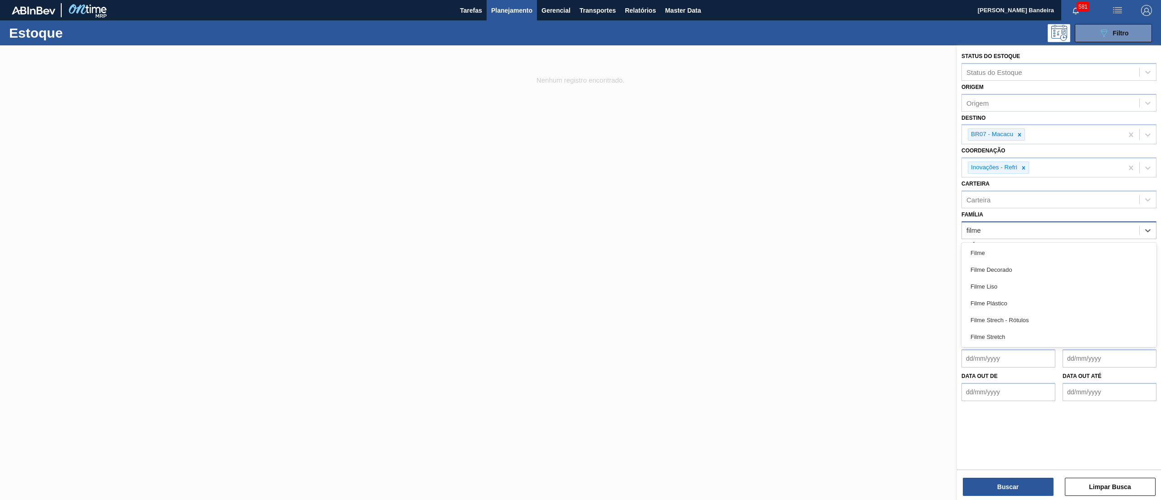
type input "filme"
click at [1034, 248] on div "Filme Decorado" at bounding box center [1059, 253] width 195 height 17
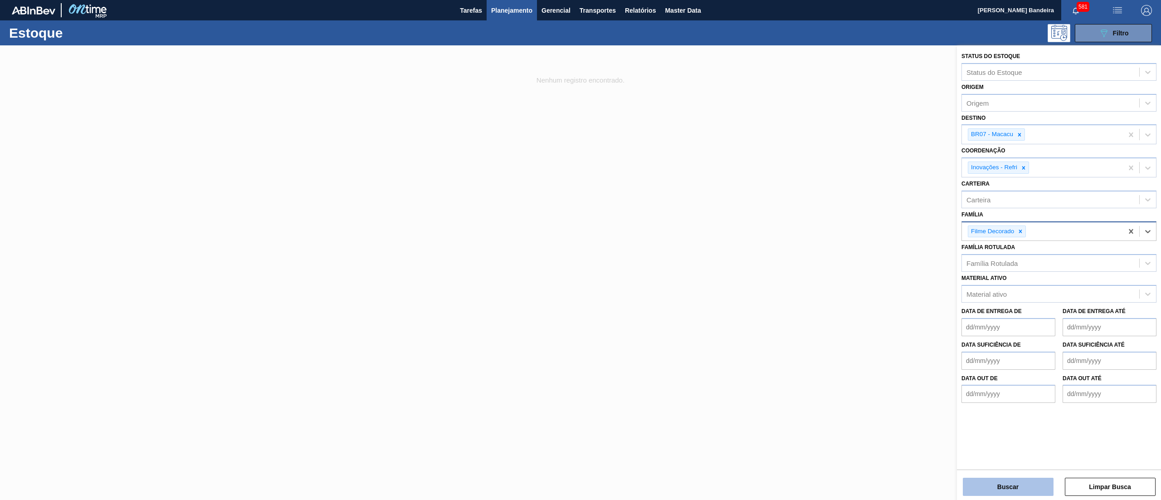
click at [980, 484] on button "Buscar" at bounding box center [1008, 487] width 91 height 18
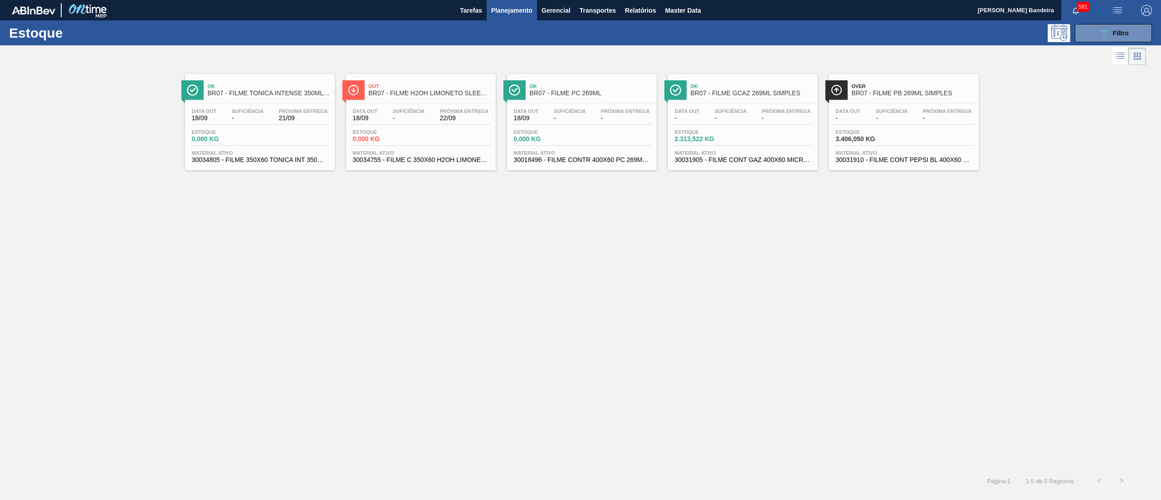
click at [434, 156] on div "Material ativo 30034755 - FILME C 350X60 H2OH LIMONETO 350ML" at bounding box center [421, 156] width 141 height 13
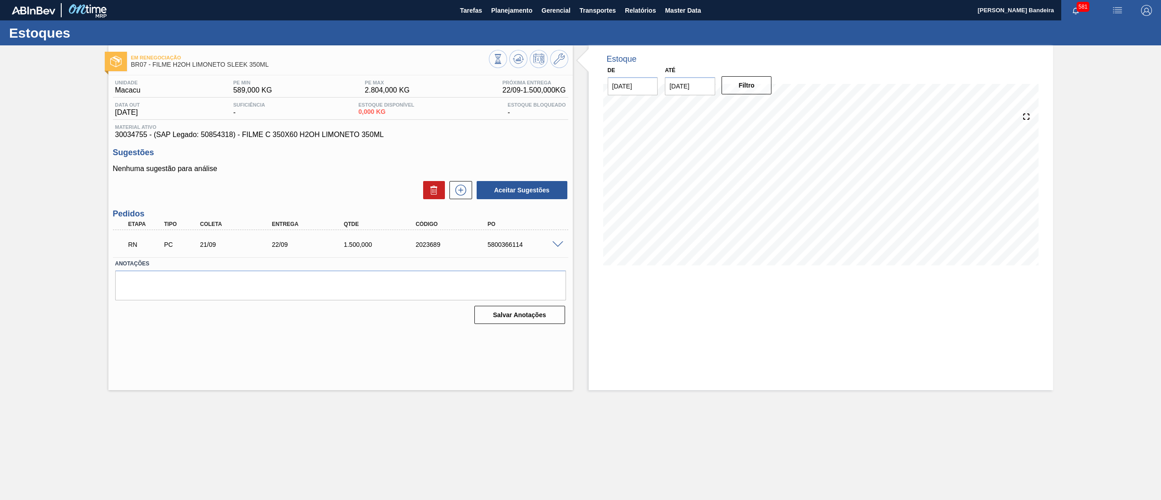
click at [559, 243] on span at bounding box center [558, 244] width 11 height 7
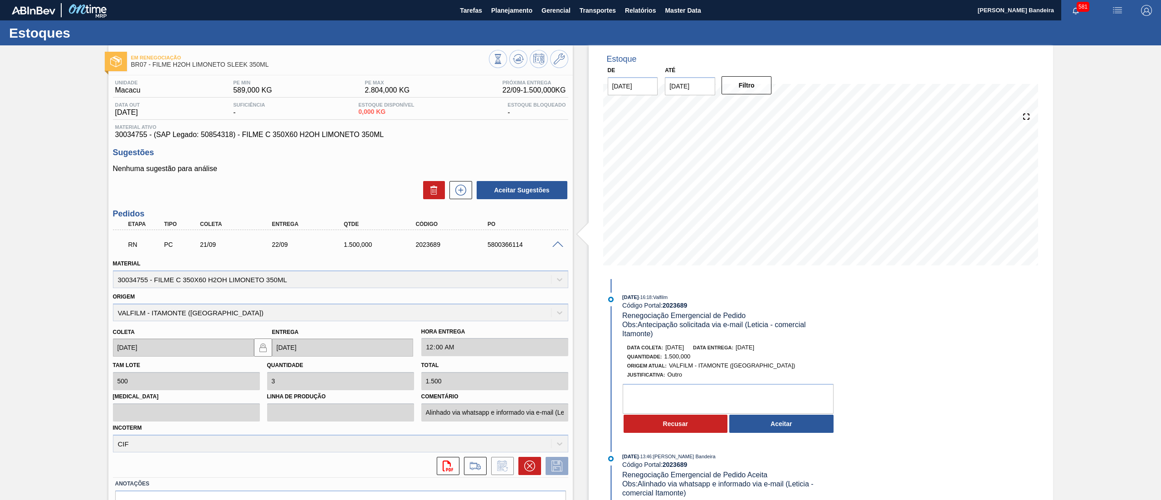
click at [794, 426] on button "Aceitar" at bounding box center [782, 424] width 104 height 18
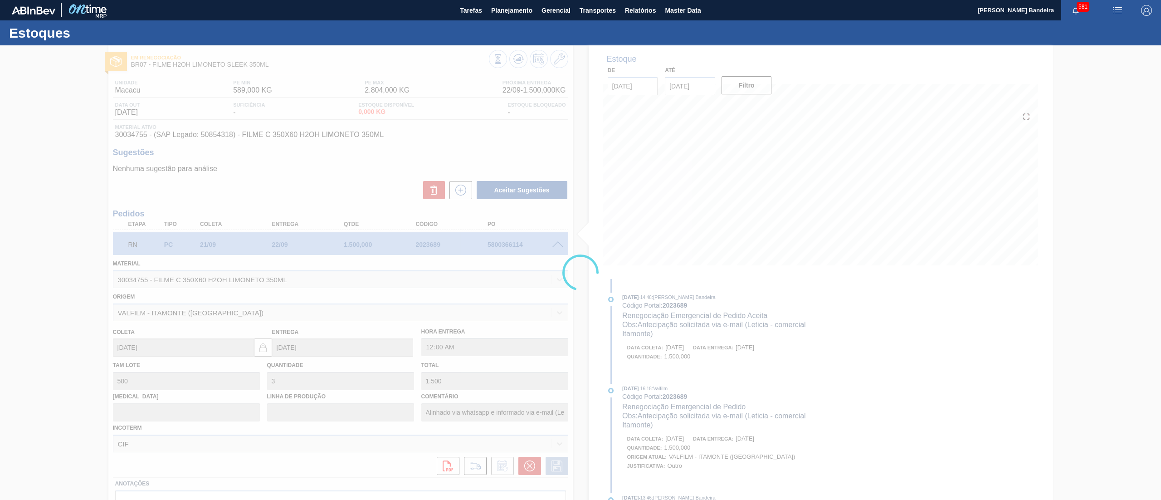
type input "Antecipação solicitada via e-mail (Leticia - comercial Itamonte)"
type input "[DATE]"
type input "Antecipação solicitada via e-mail (Leticia - comercial Itamonte)"
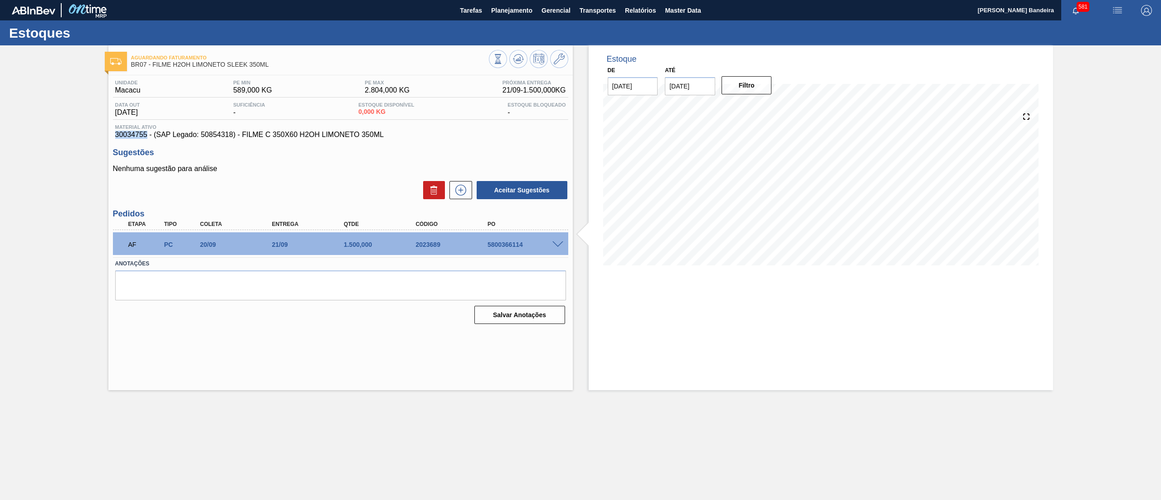
drag, startPoint x: 112, startPoint y: 136, endPoint x: 146, endPoint y: 135, distance: 34.5
click at [146, 135] on div "Unidade Macacu PE MIN 589,000 KG PE MAX 2.804,000 KG Próxima Entrega 21/09 - 1.…" at bounding box center [340, 201] width 465 height 252
copy span "30034755"
drag, startPoint x: 391, startPoint y: 132, endPoint x: 243, endPoint y: 134, distance: 147.5
click at [243, 134] on span "30034755 - (SAP Legado: 50854318) - FILME C 350X60 H2OH LIMONETO 350ML" at bounding box center [340, 135] width 451 height 8
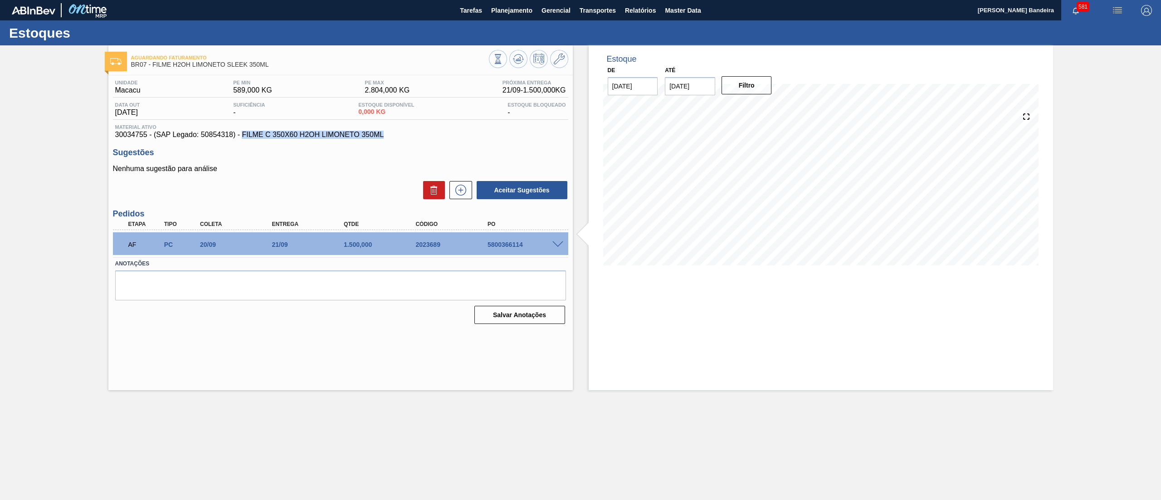
copy span "FILME C 350X60 H2OH LIMONETO 350ML"
